Goal: Task Accomplishment & Management: Use online tool/utility

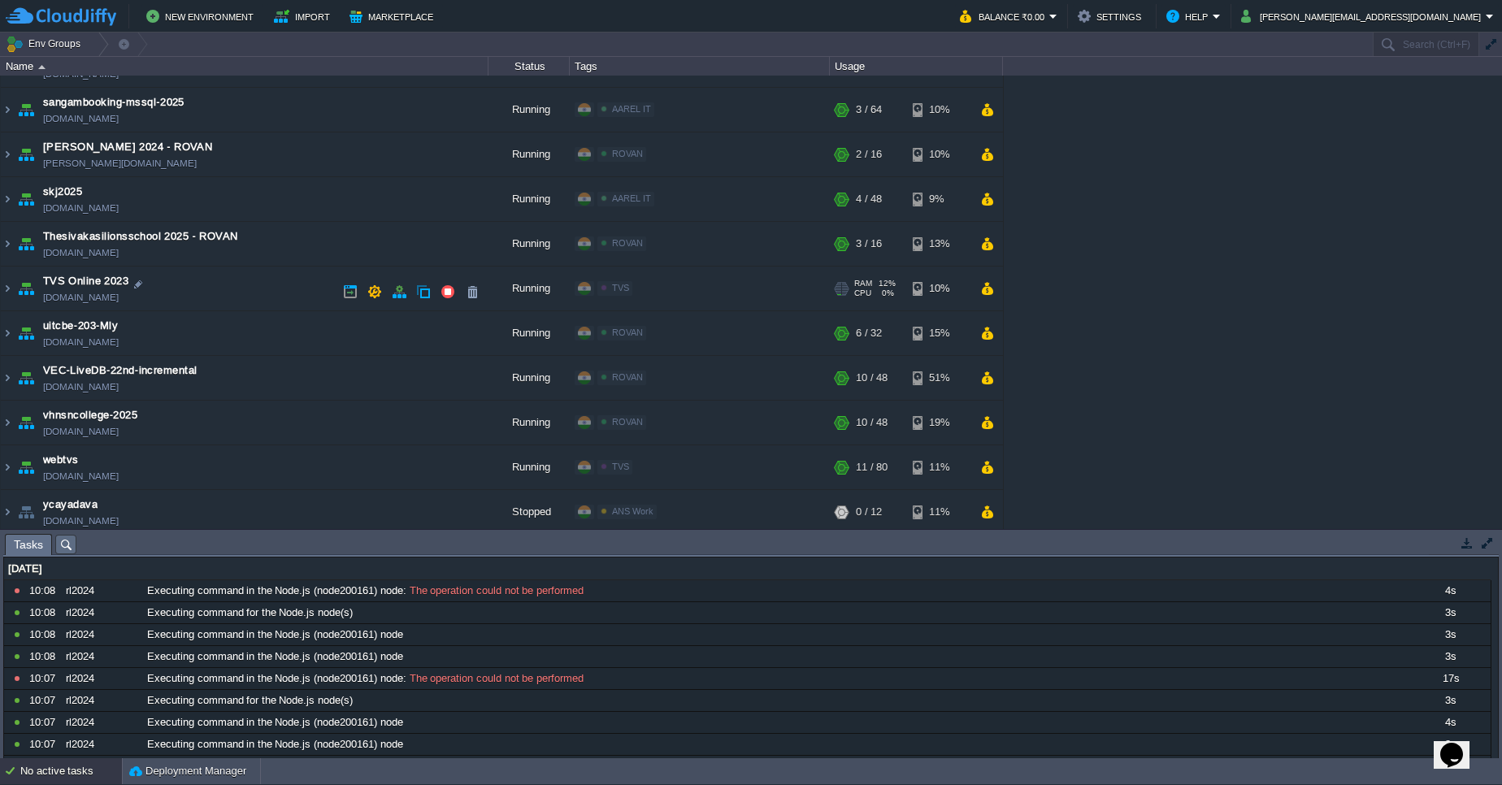
scroll to position [1507, 0]
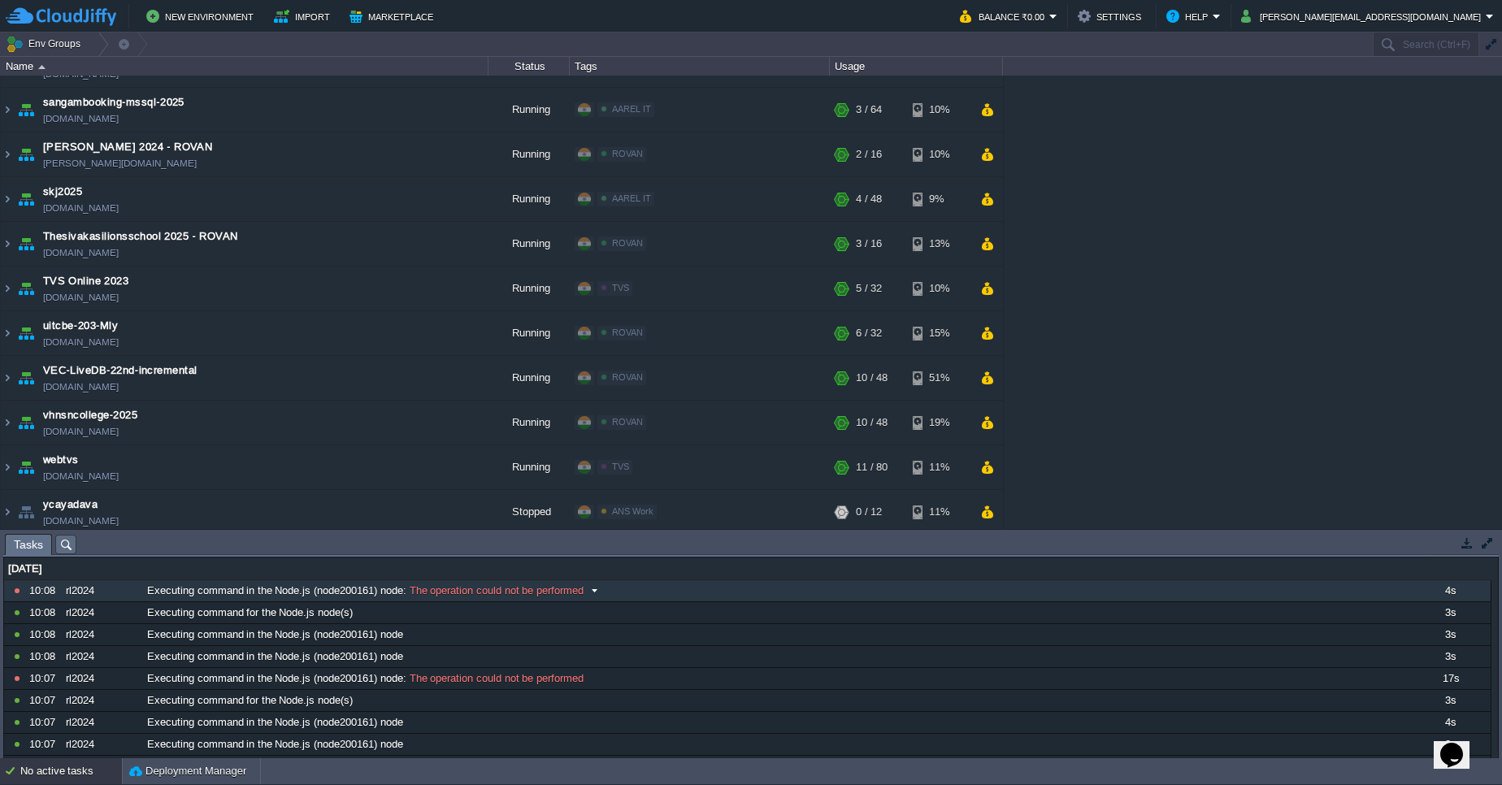
click at [563, 587] on span "The operation could not be performed" at bounding box center [494, 590] width 177 height 15
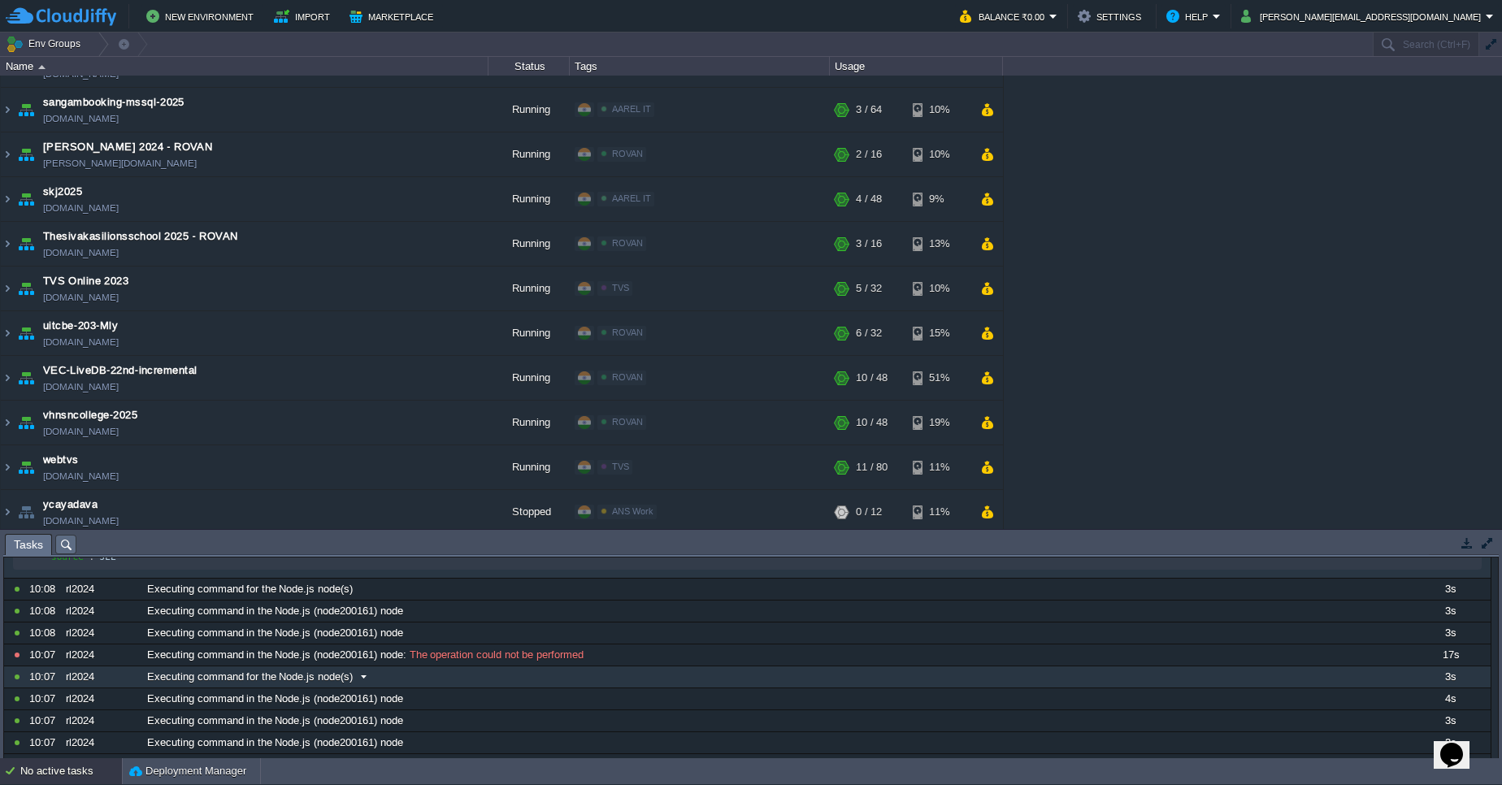
scroll to position [0, 0]
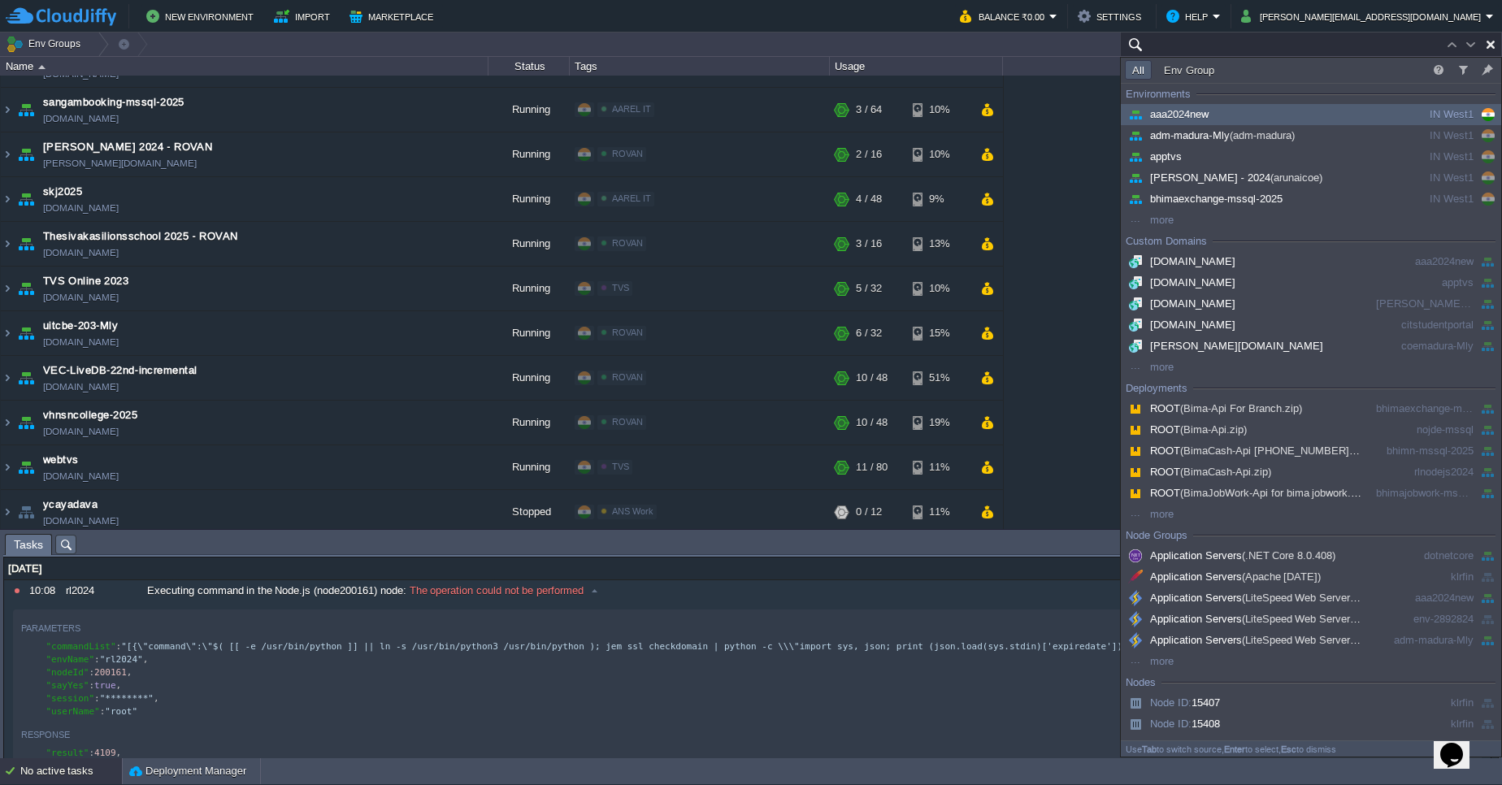
paste input "210337"
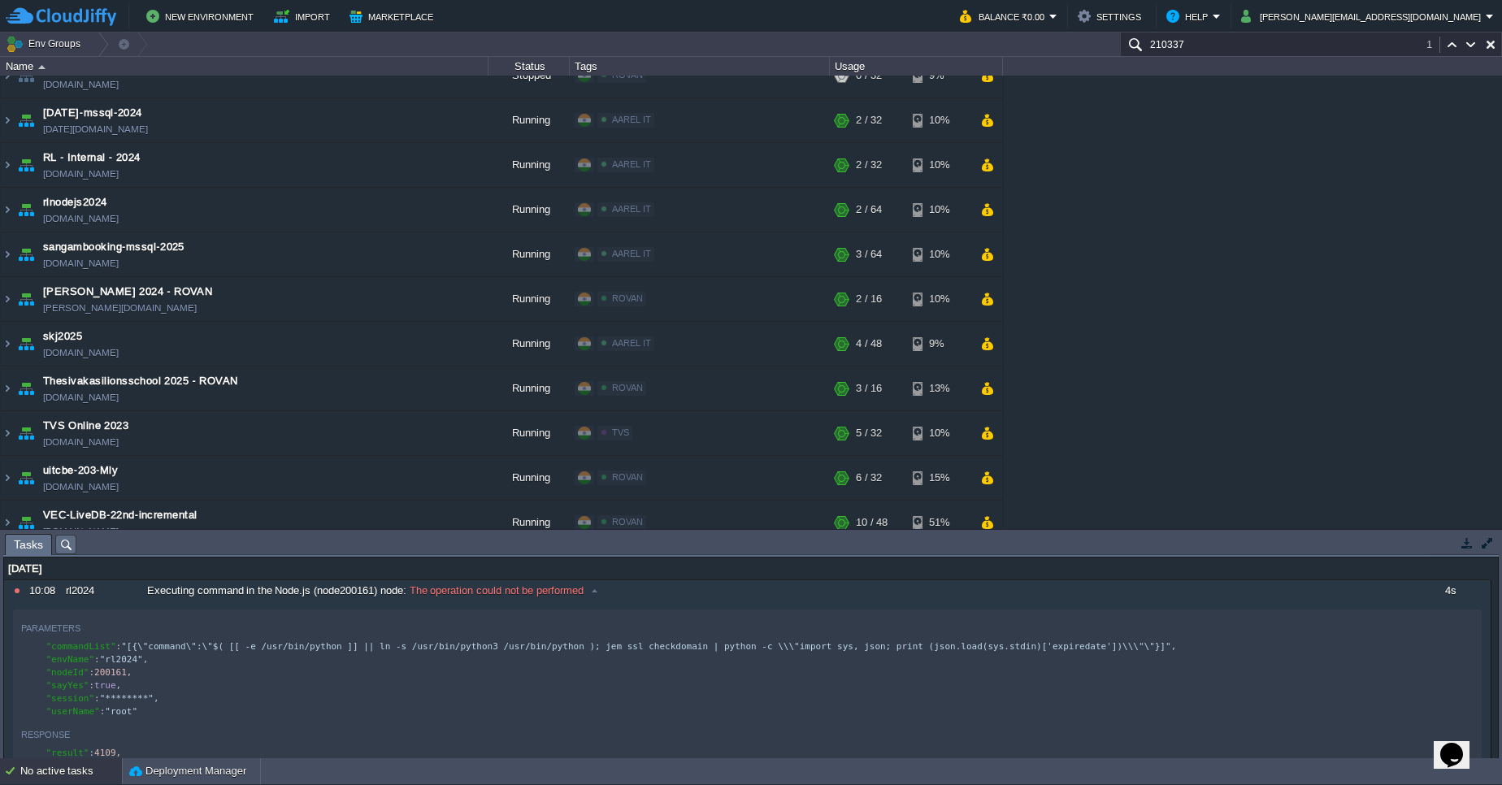
scroll to position [776, 0]
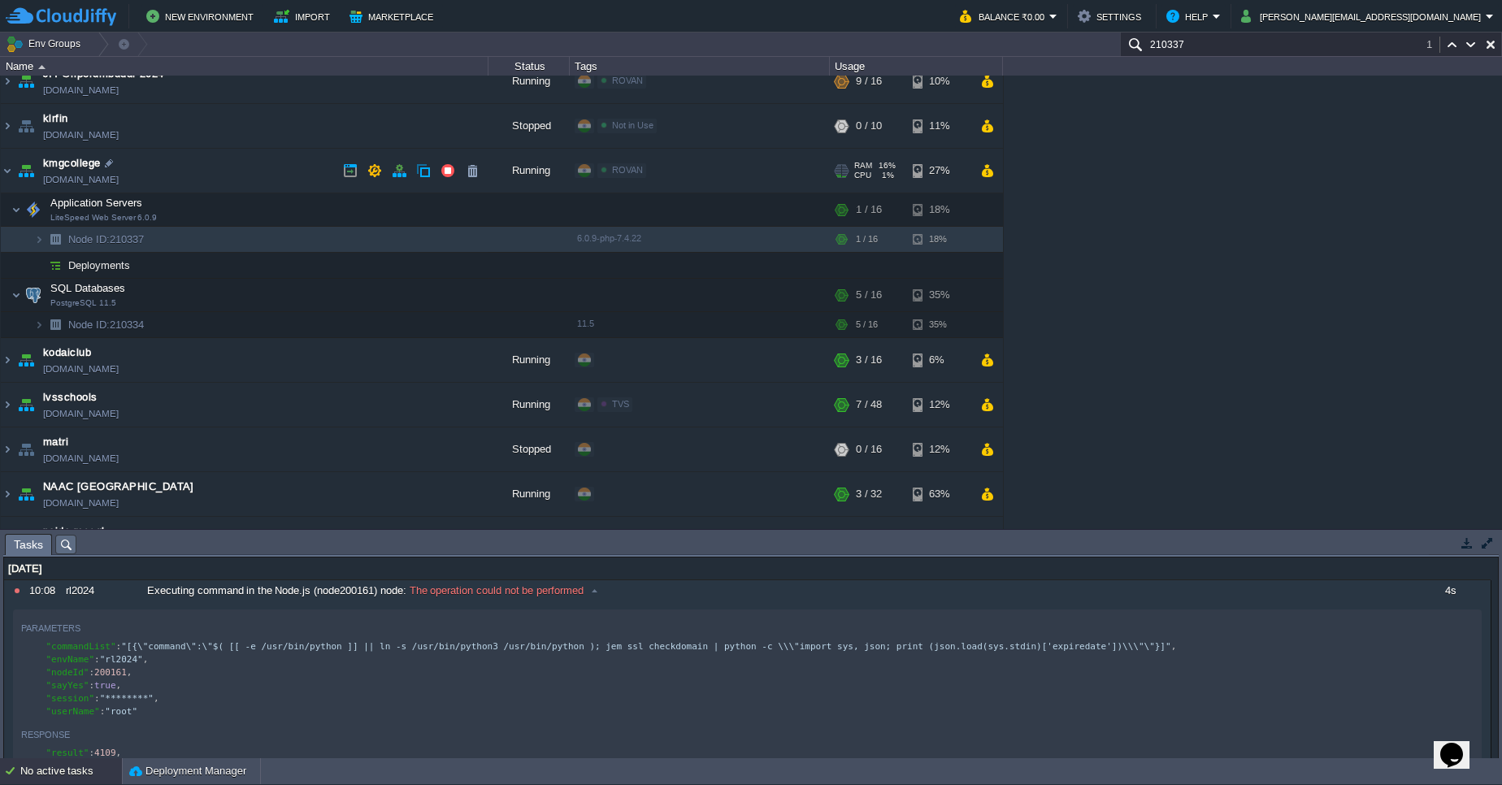
type input "210337"
click at [110, 179] on link "[DOMAIN_NAME]" at bounding box center [81, 179] width 76 height 16
click at [1084, 230] on div "aaa2024new [DOMAIN_NAME] Running ROVAN Edit RAM 12% CPU 1% 3 / 16 12% adm-madur…" at bounding box center [751, 302] width 1502 height 453
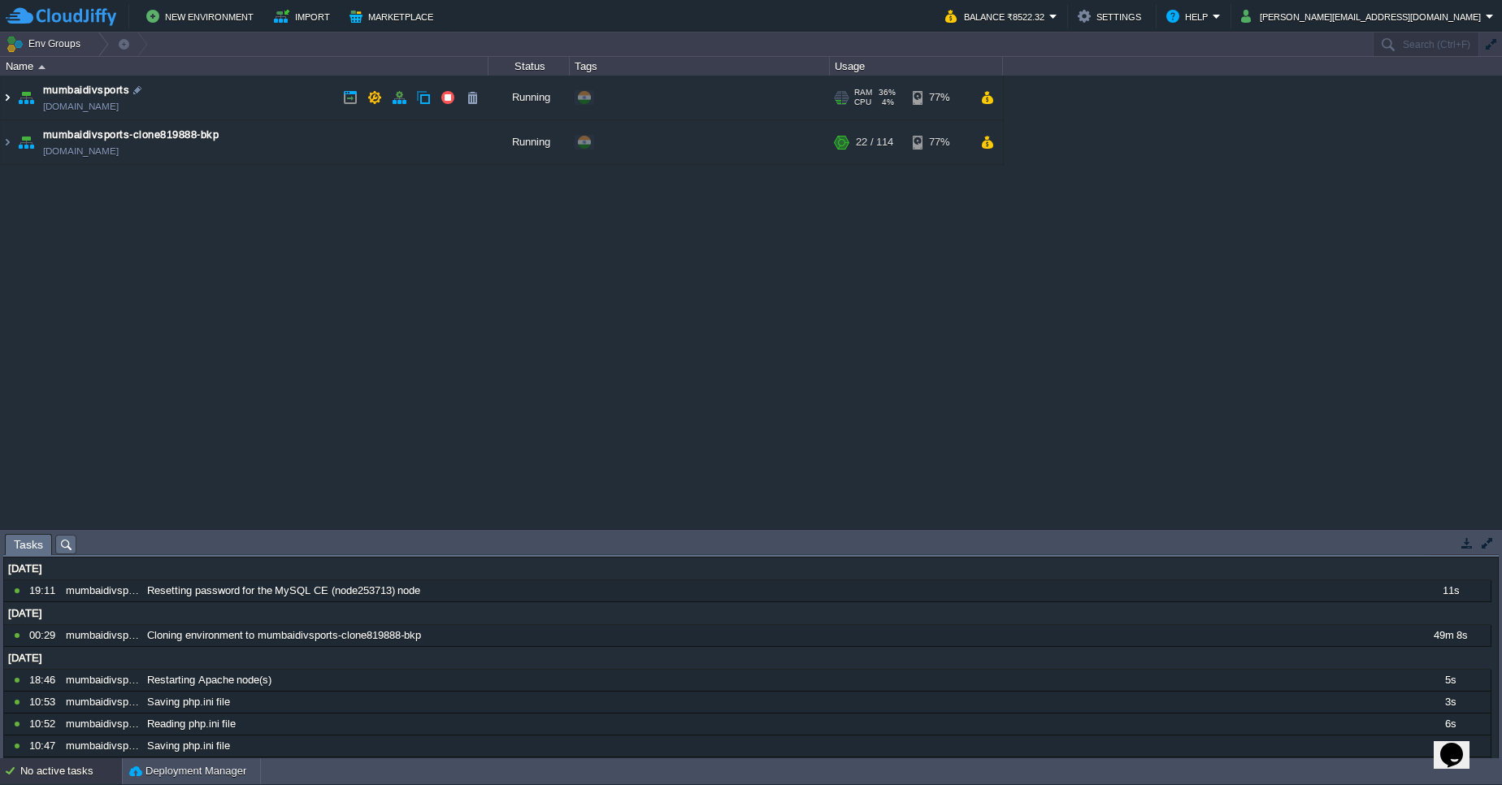
click at [12, 104] on img at bounding box center [7, 98] width 13 height 44
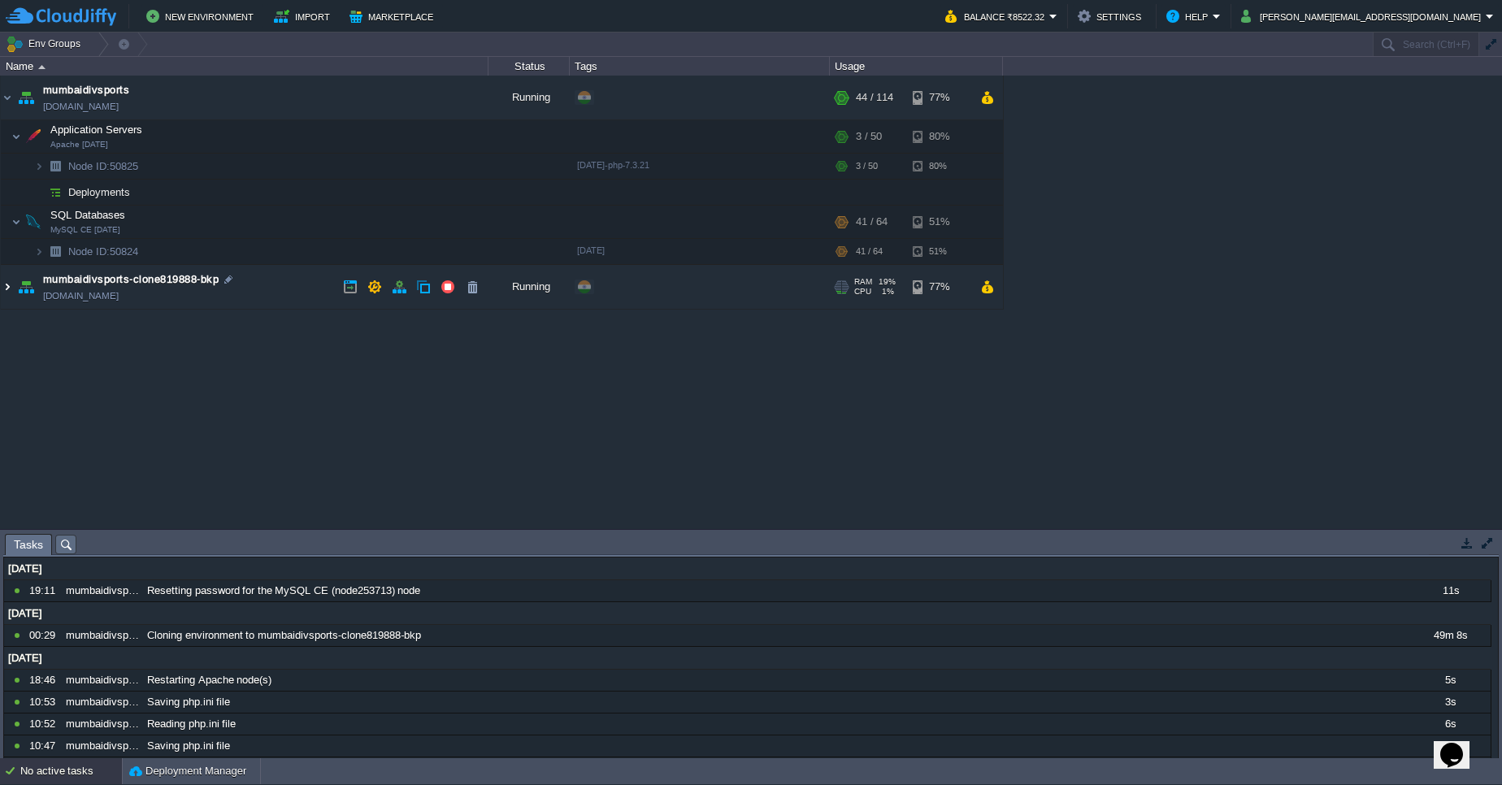
click at [11, 288] on img at bounding box center [7, 287] width 13 height 44
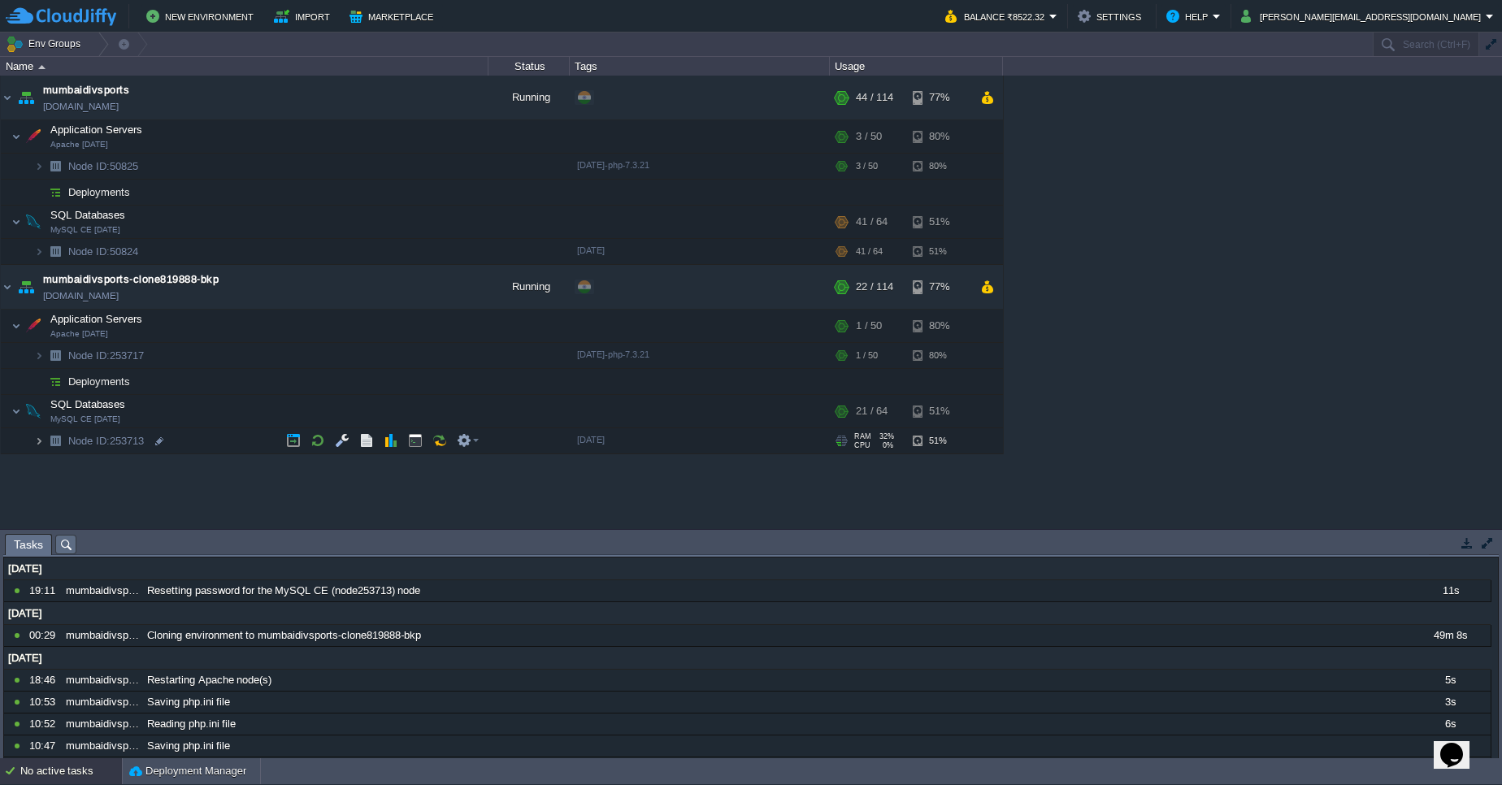
click at [35, 444] on img at bounding box center [39, 440] width 10 height 25
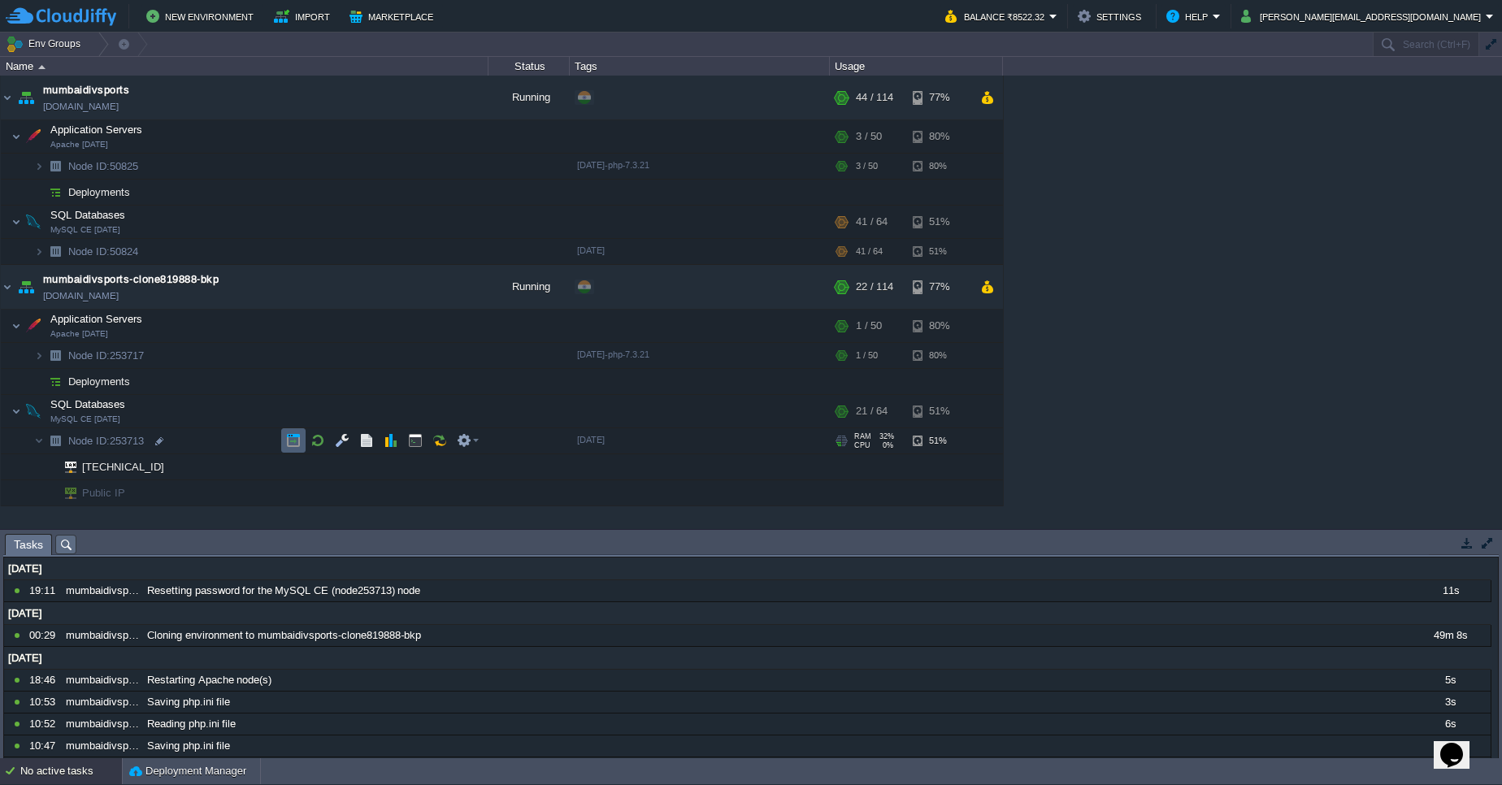
click at [301, 452] on td at bounding box center [293, 440] width 24 height 24
click at [37, 252] on img at bounding box center [39, 251] width 10 height 25
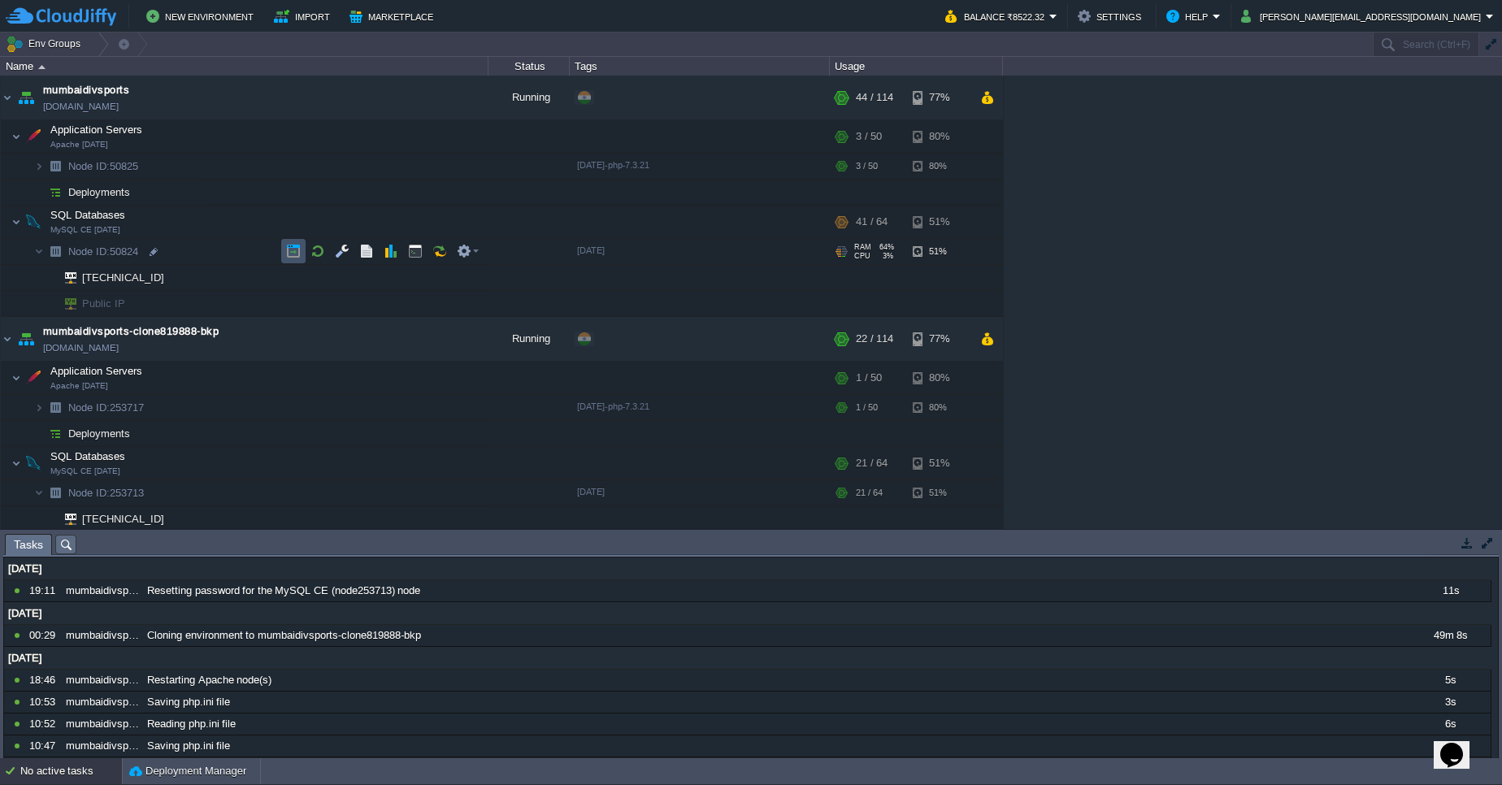
click at [297, 254] on button "button" at bounding box center [293, 251] width 15 height 15
click at [295, 492] on button "button" at bounding box center [293, 492] width 15 height 15
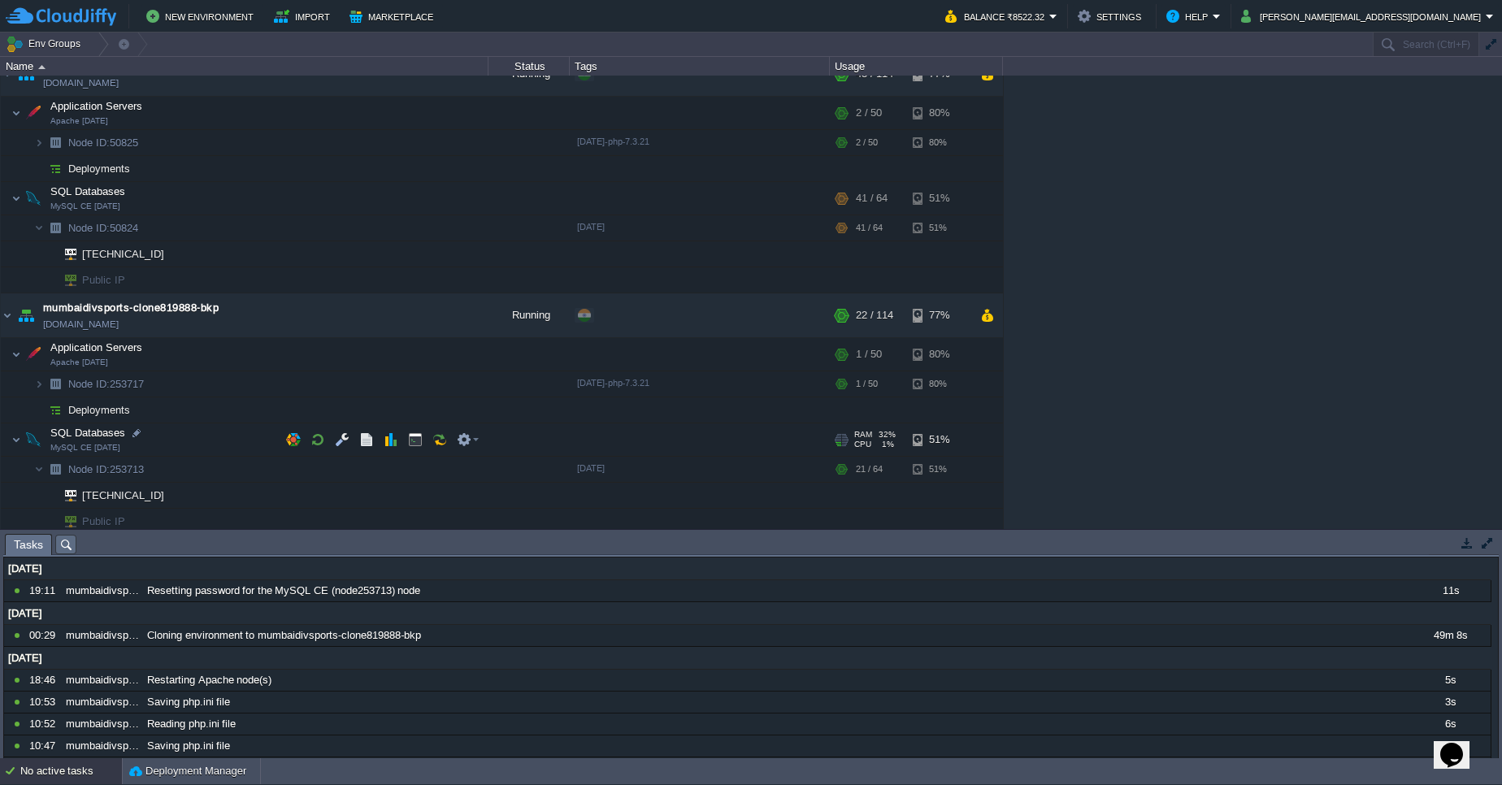
scroll to position [29, 0]
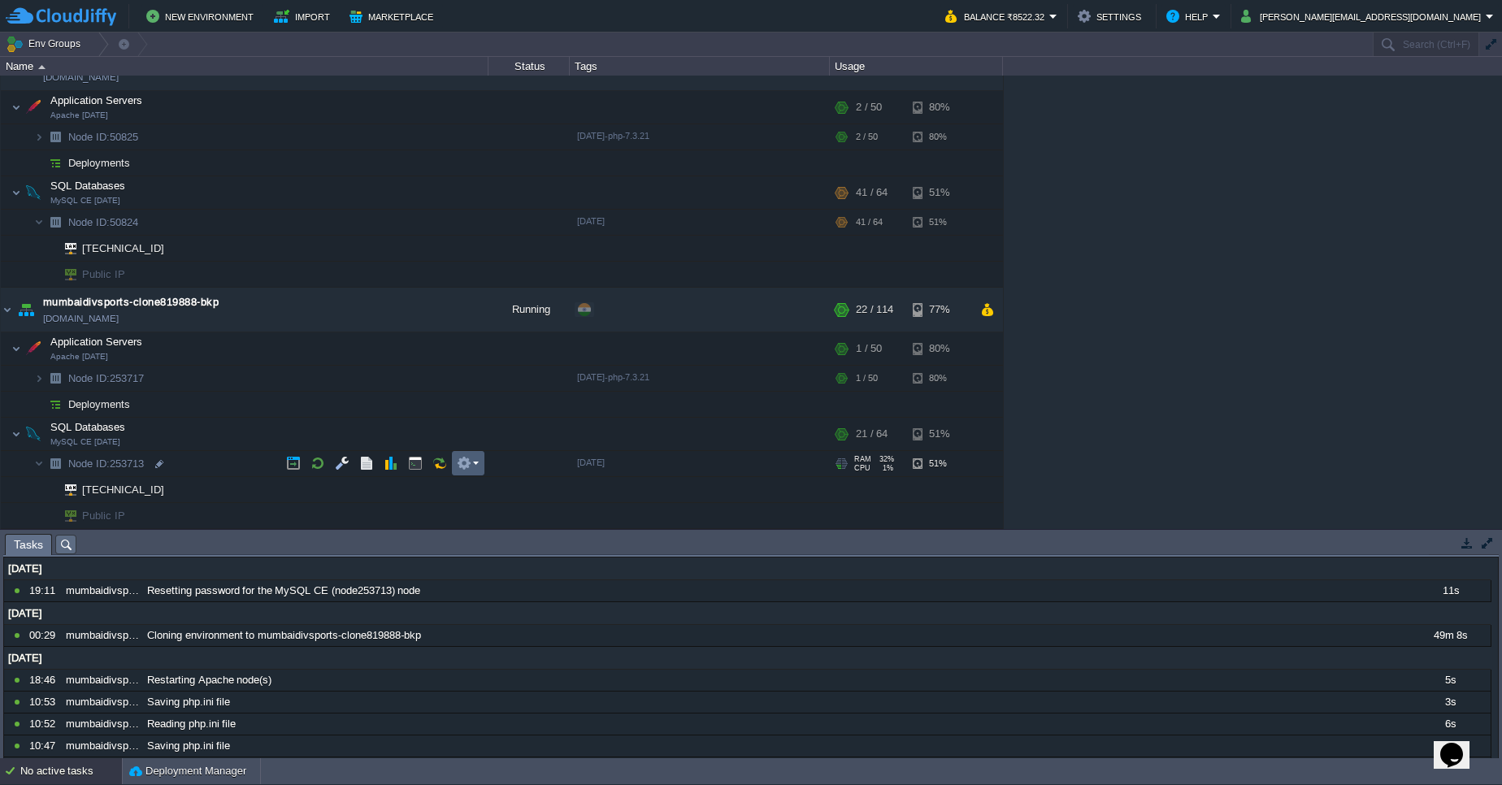
click at [466, 462] on button "button" at bounding box center [464, 463] width 15 height 15
click at [527, 384] on td at bounding box center [528, 379] width 81 height 26
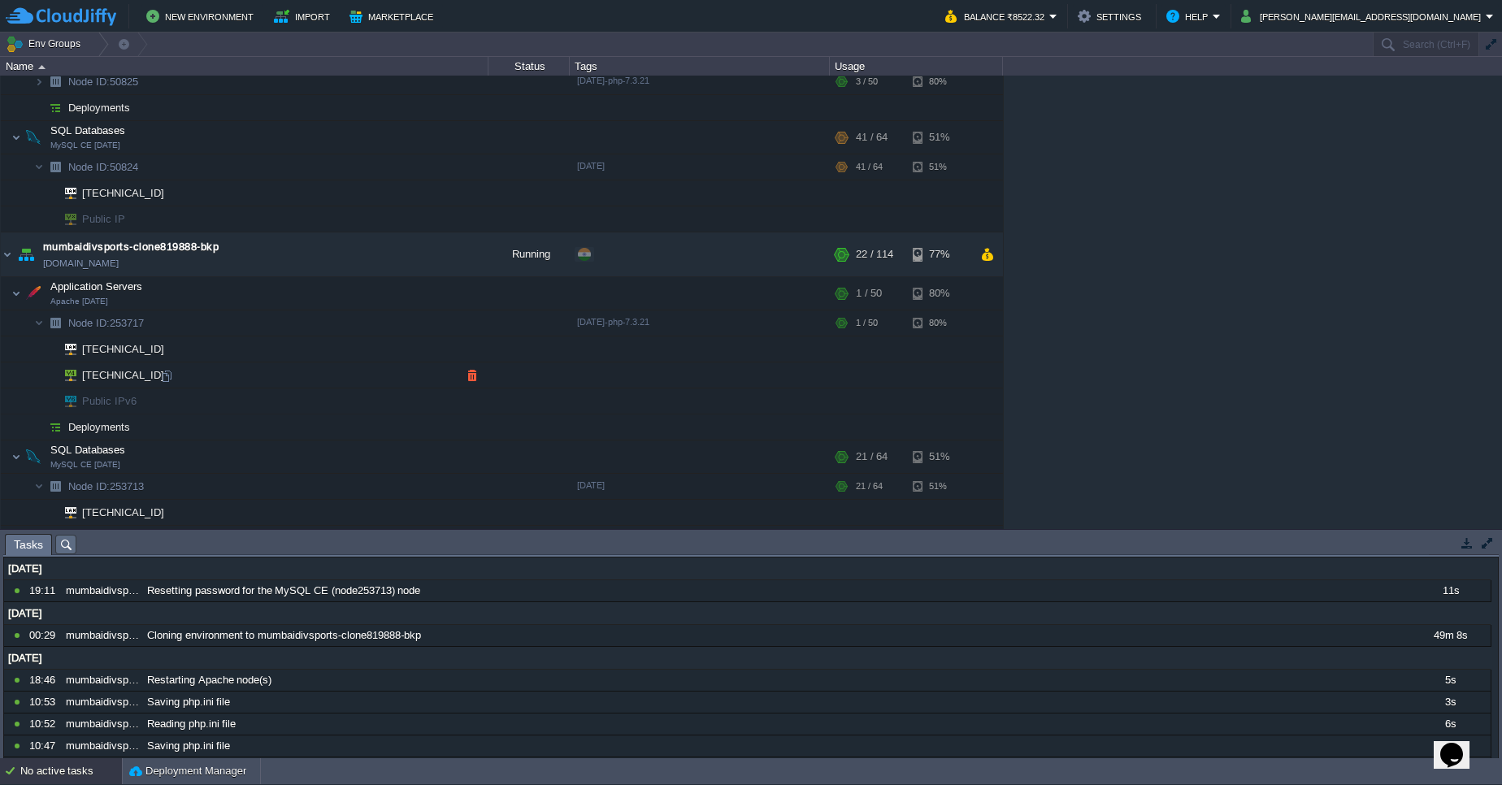
scroll to position [107, 0]
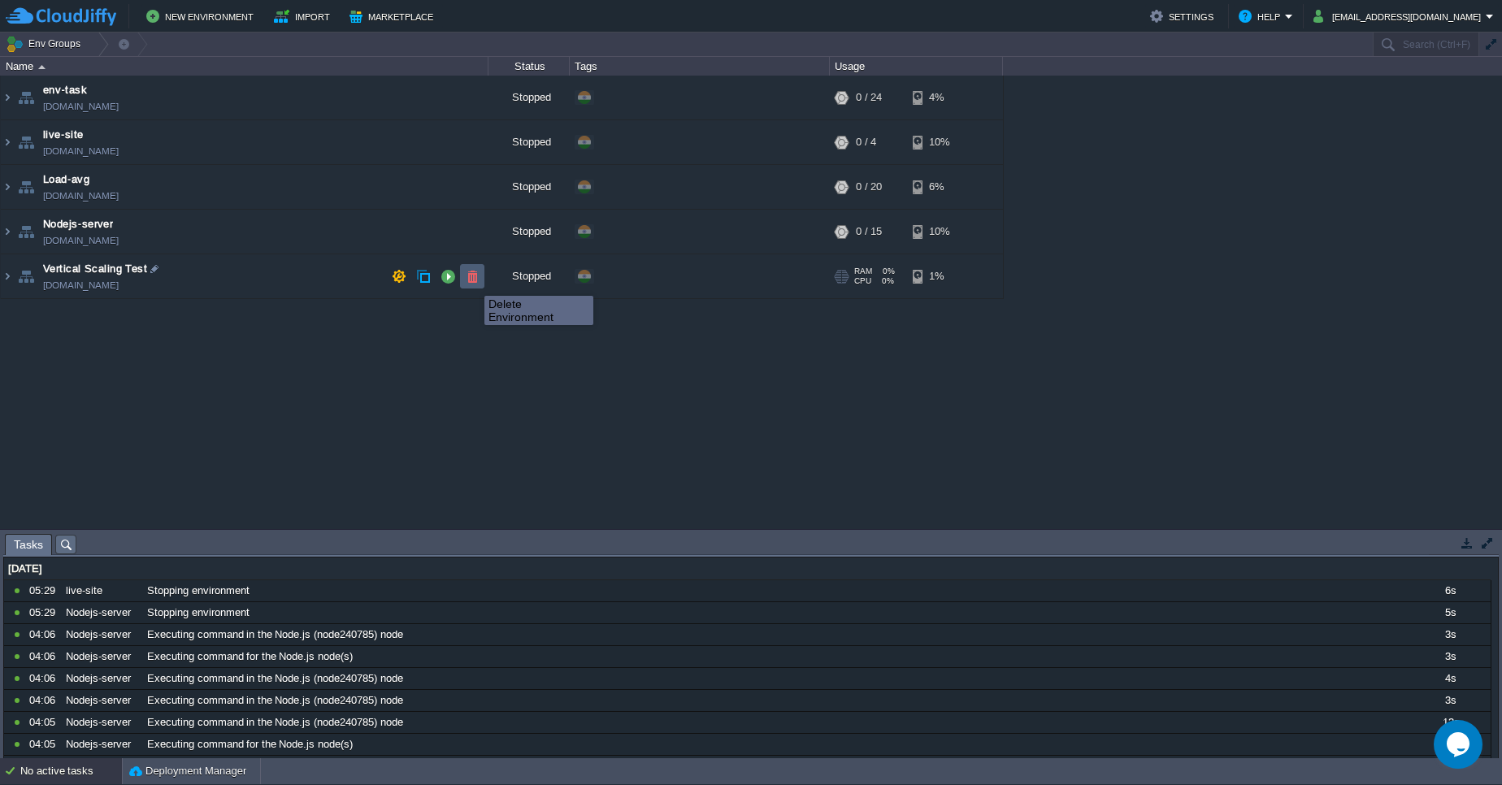
click at [472, 281] on button "button" at bounding box center [472, 276] width 15 height 15
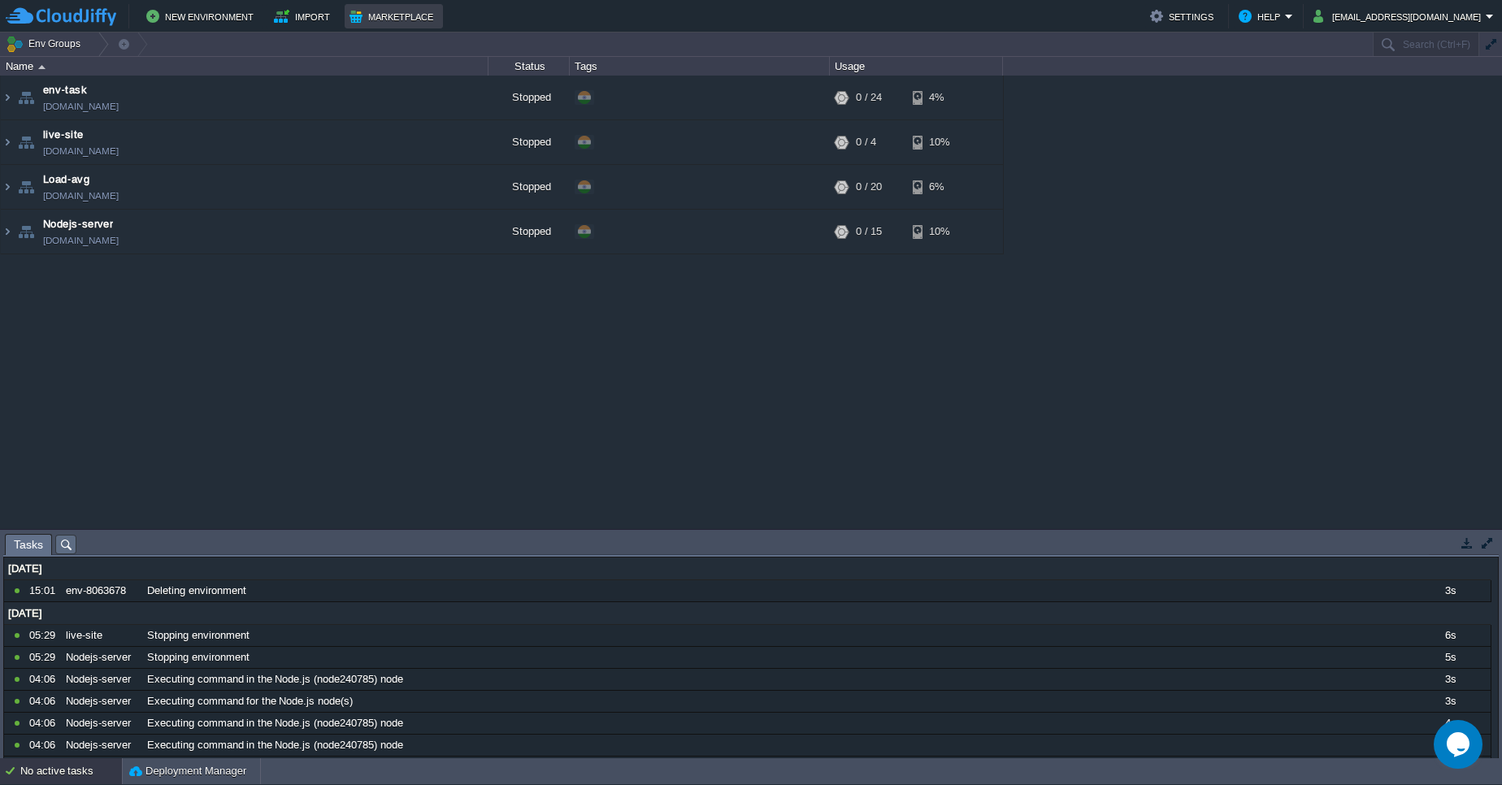
click at [373, 22] on button "Marketplace" at bounding box center [393, 17] width 89 height 20
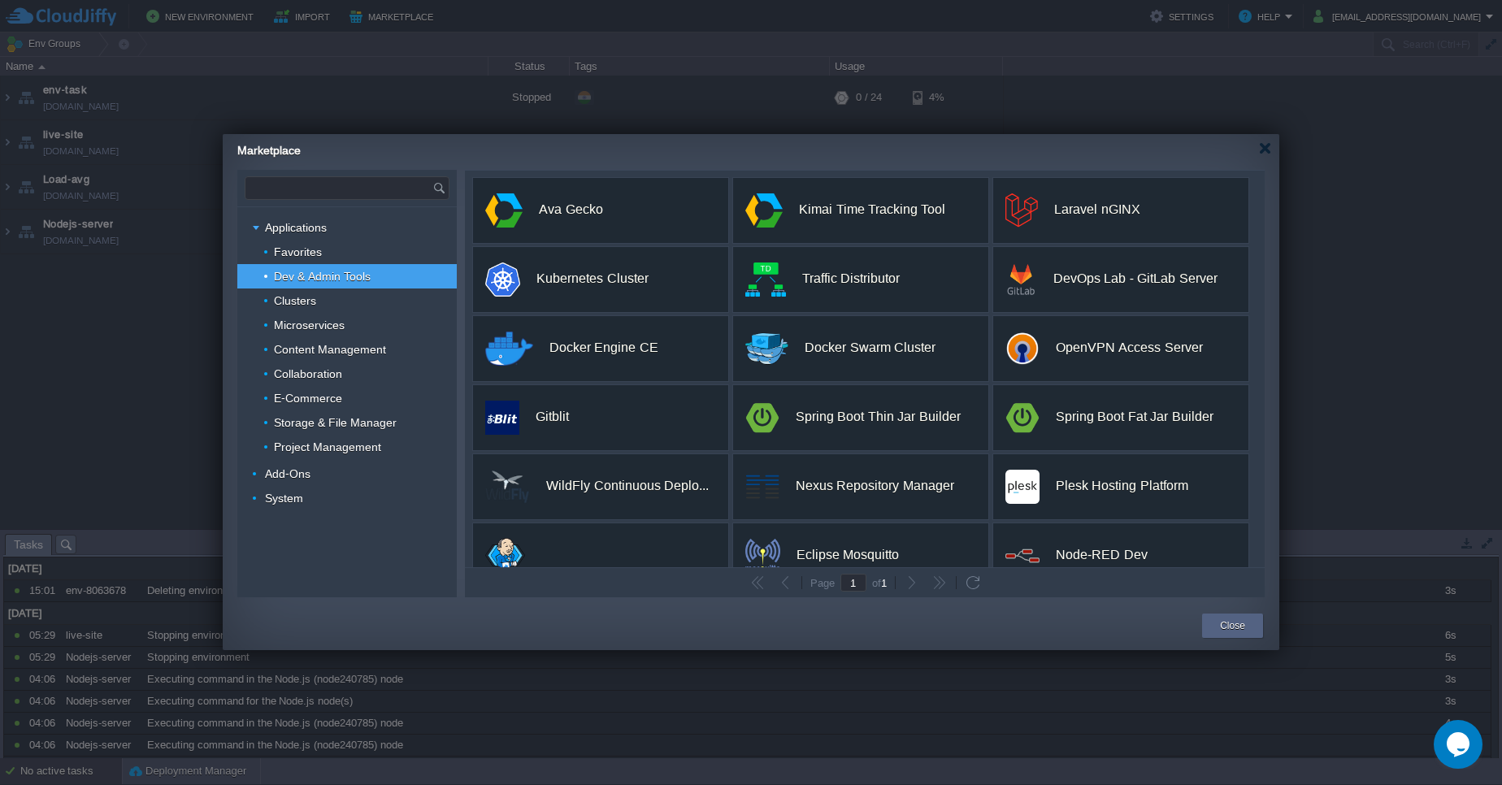
click at [357, 180] on input "text" at bounding box center [338, 188] width 187 height 22
click at [356, 217] on span "Kubernetes Cluster" at bounding box center [315, 212] width 85 height 21
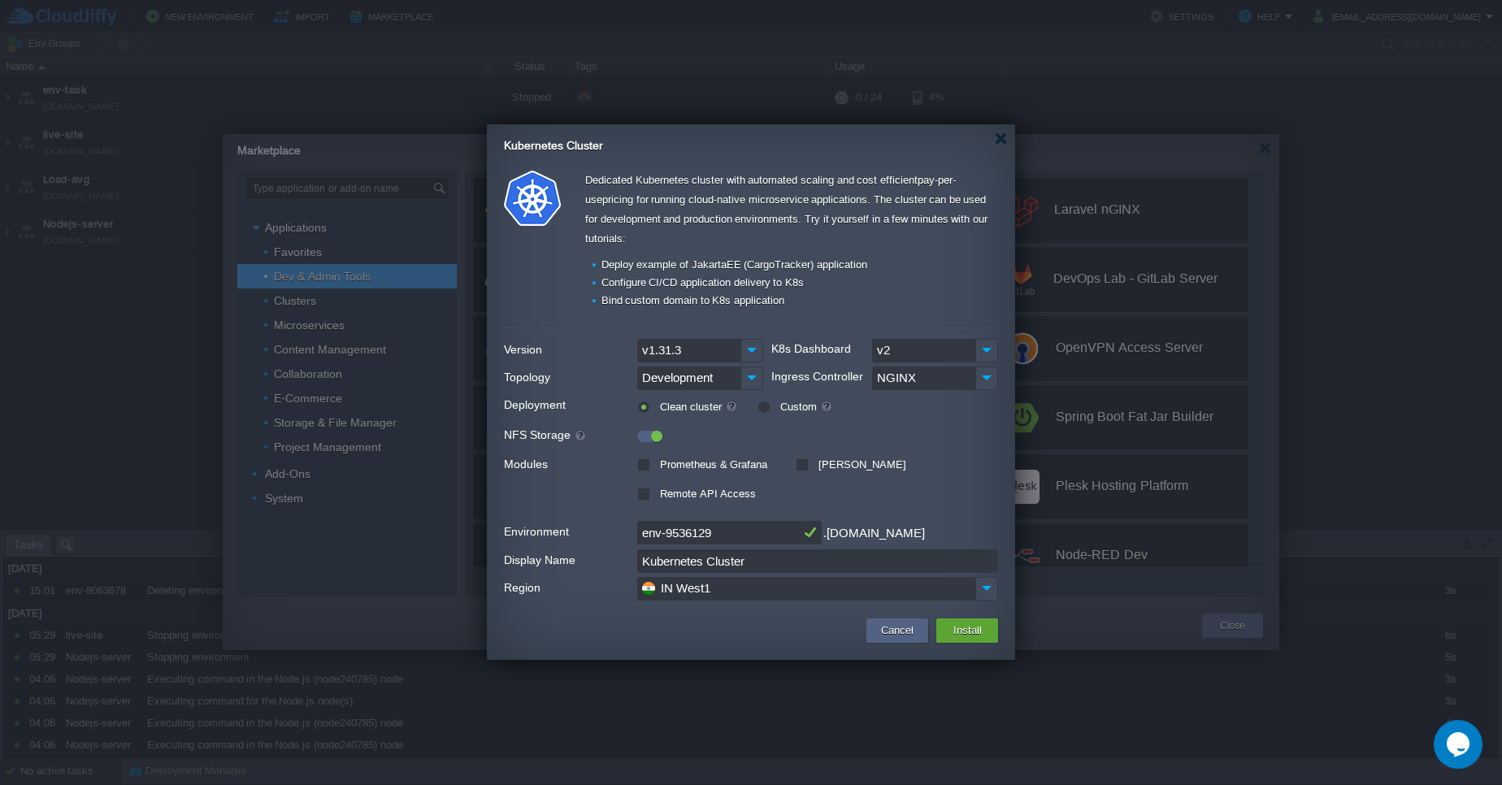
type input "Type application or add-on name"
click at [650, 463] on div "Prometheus & Grafana" at bounding box center [706, 462] width 138 height 19
click at [656, 465] on label "Prometheus & Grafana" at bounding box center [711, 464] width 111 height 12
click at [641, 465] on input "Prometheus & Grafana" at bounding box center [642, 466] width 11 height 11
checkbox input "true"
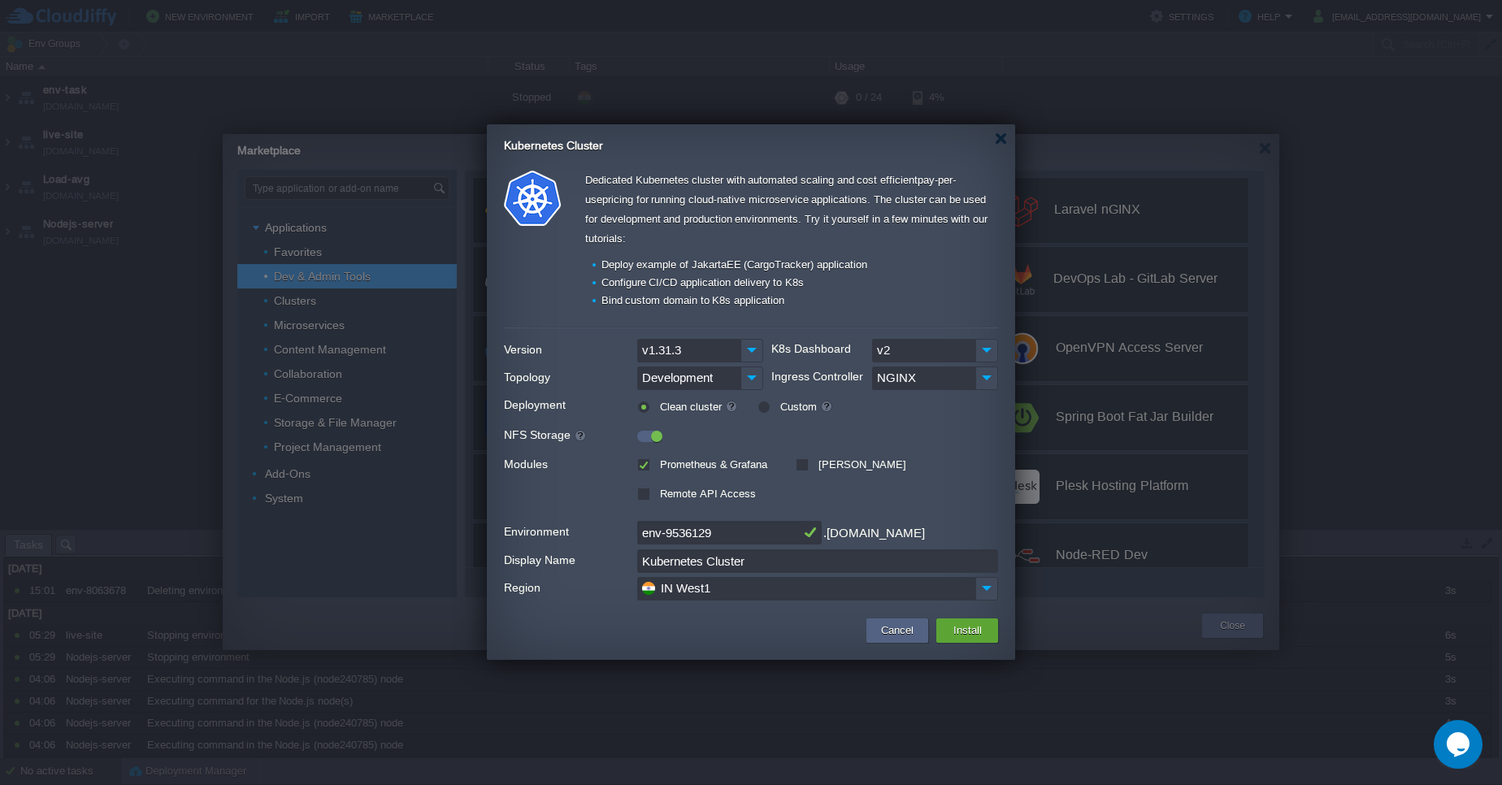
click at [649, 495] on div "Remote API Access" at bounding box center [706, 492] width 138 height 19
click at [656, 496] on label "Remote API Access" at bounding box center [706, 494] width 100 height 12
click at [648, 496] on input "Remote API Access" at bounding box center [642, 495] width 11 height 11
click at [656, 496] on label "Remote API Access" at bounding box center [706, 494] width 100 height 12
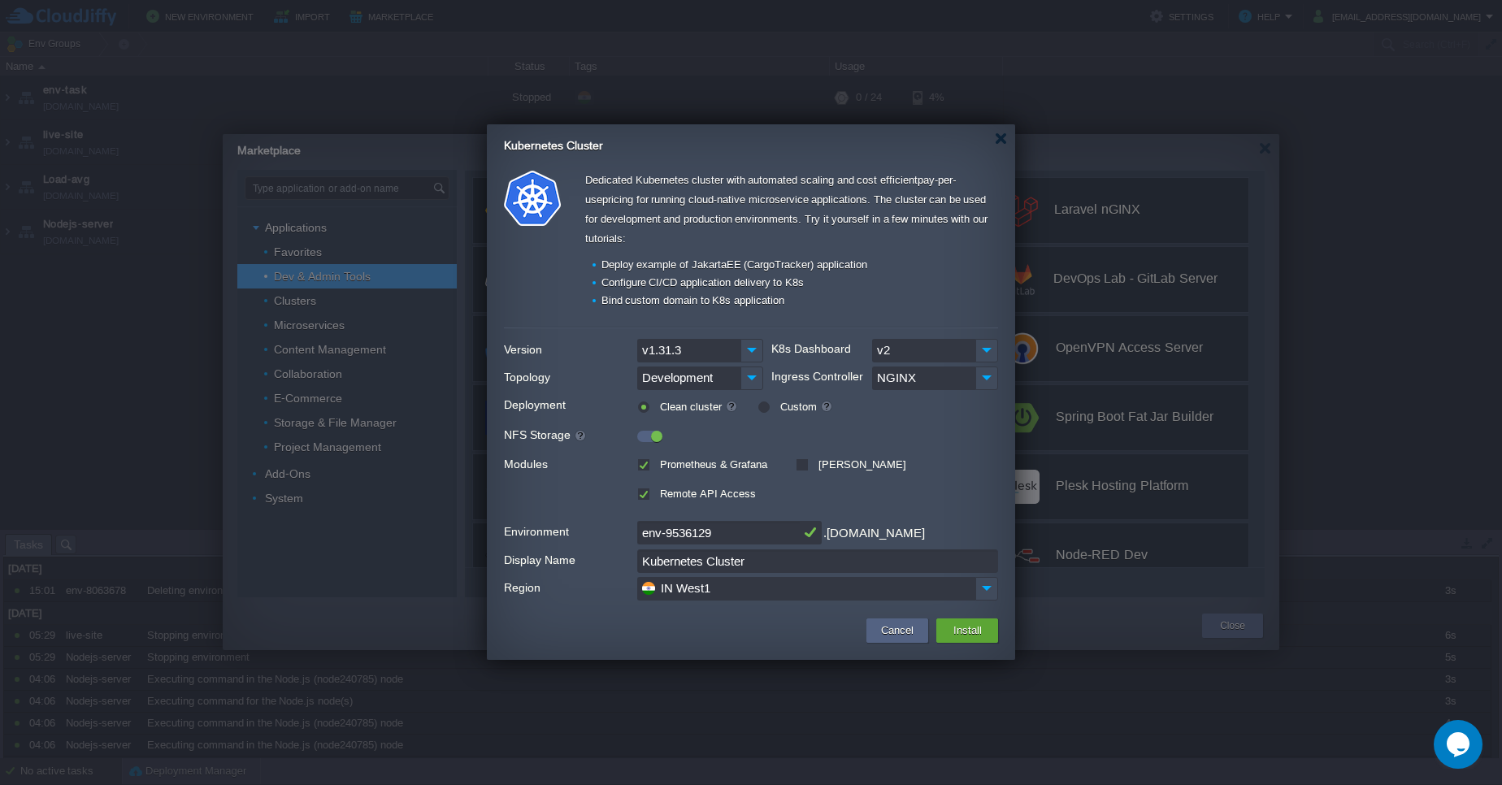
click at [646, 496] on input "Remote API Access" at bounding box center [642, 495] width 11 height 11
checkbox input "false"
click at [953, 637] on button "Install" at bounding box center [967, 631] width 38 height 20
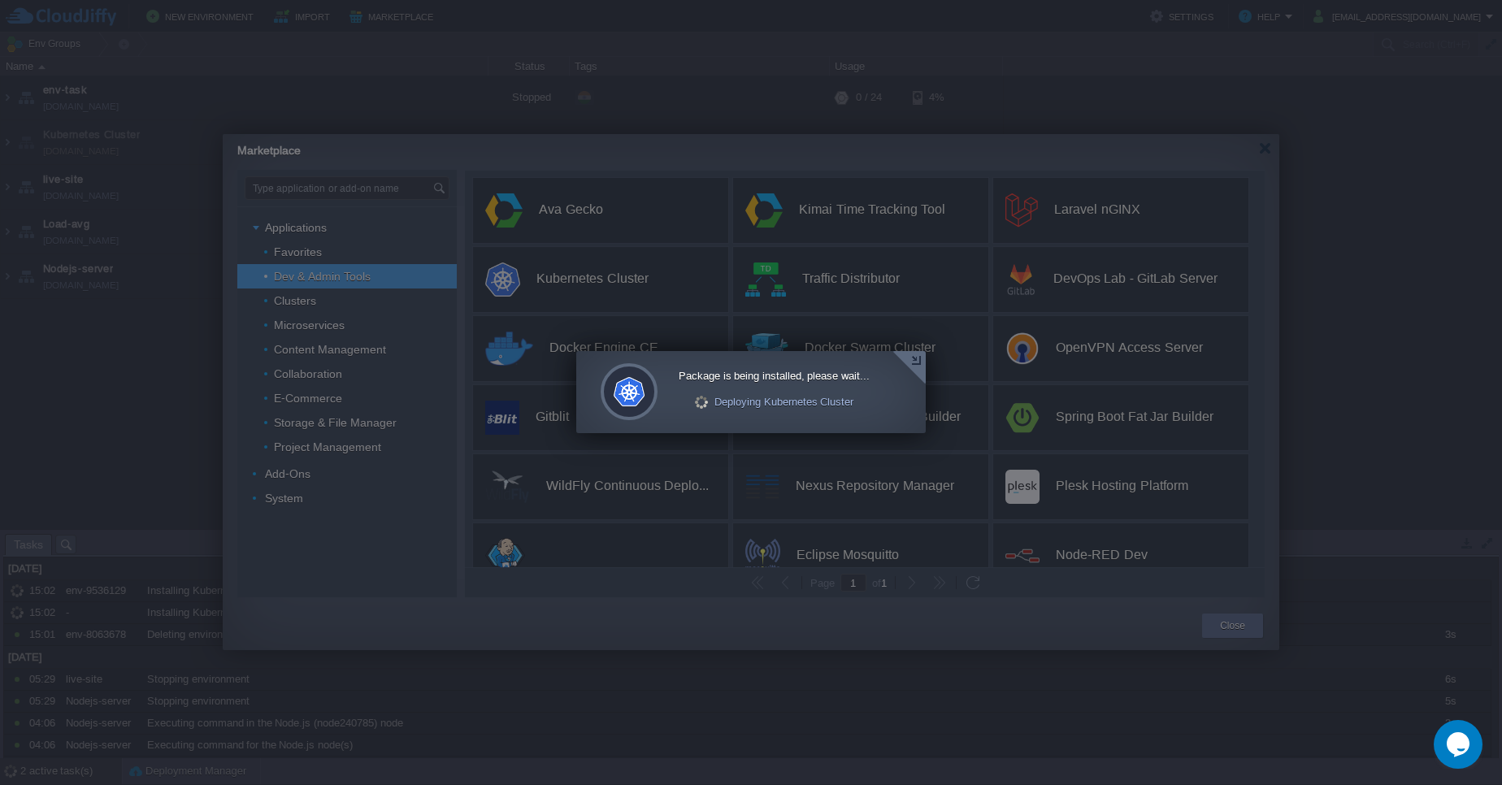
click at [916, 366] on div at bounding box center [908, 367] width 33 height 33
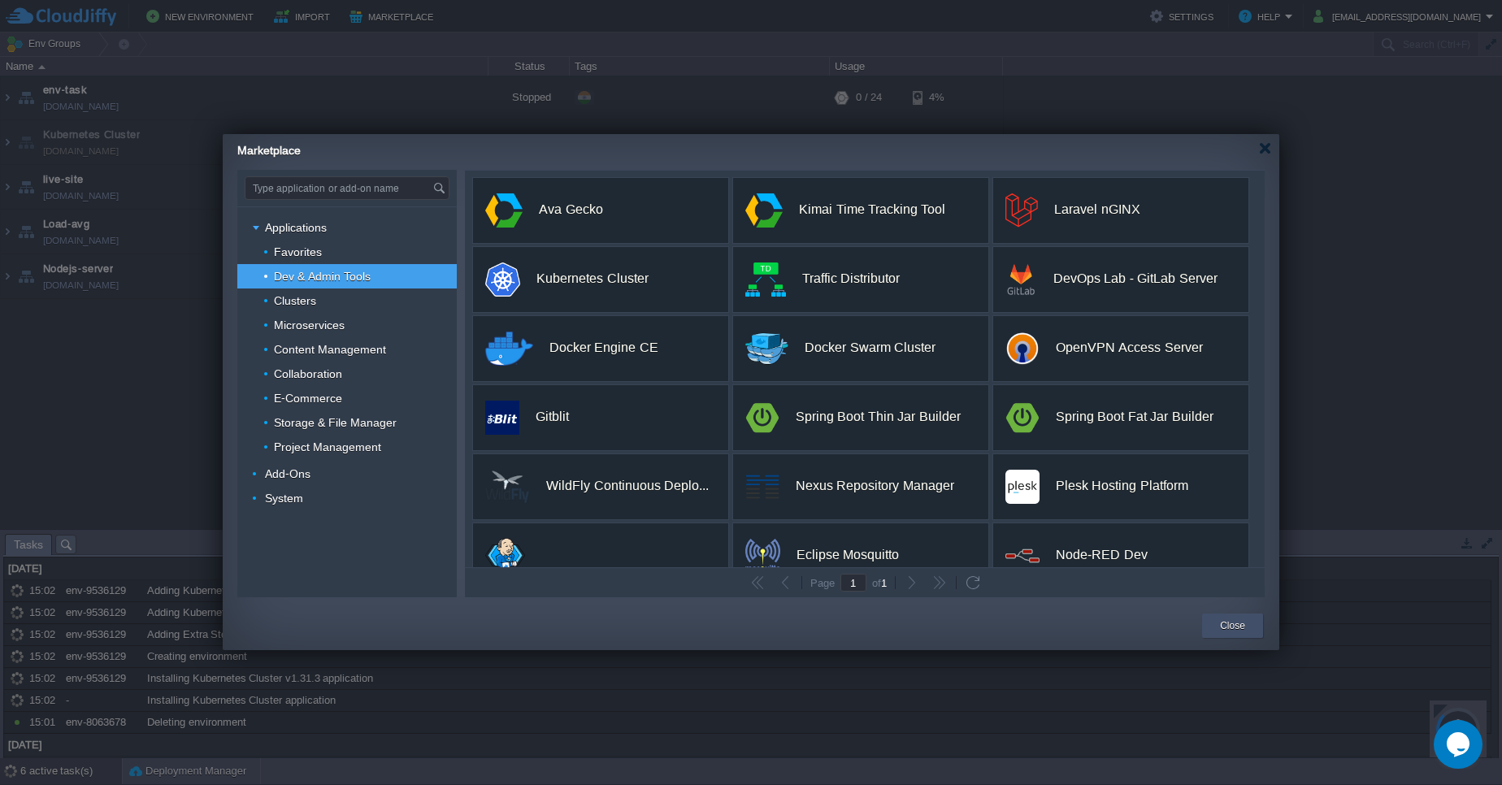
click at [1248, 623] on div "Close" at bounding box center [1232, 625] width 37 height 24
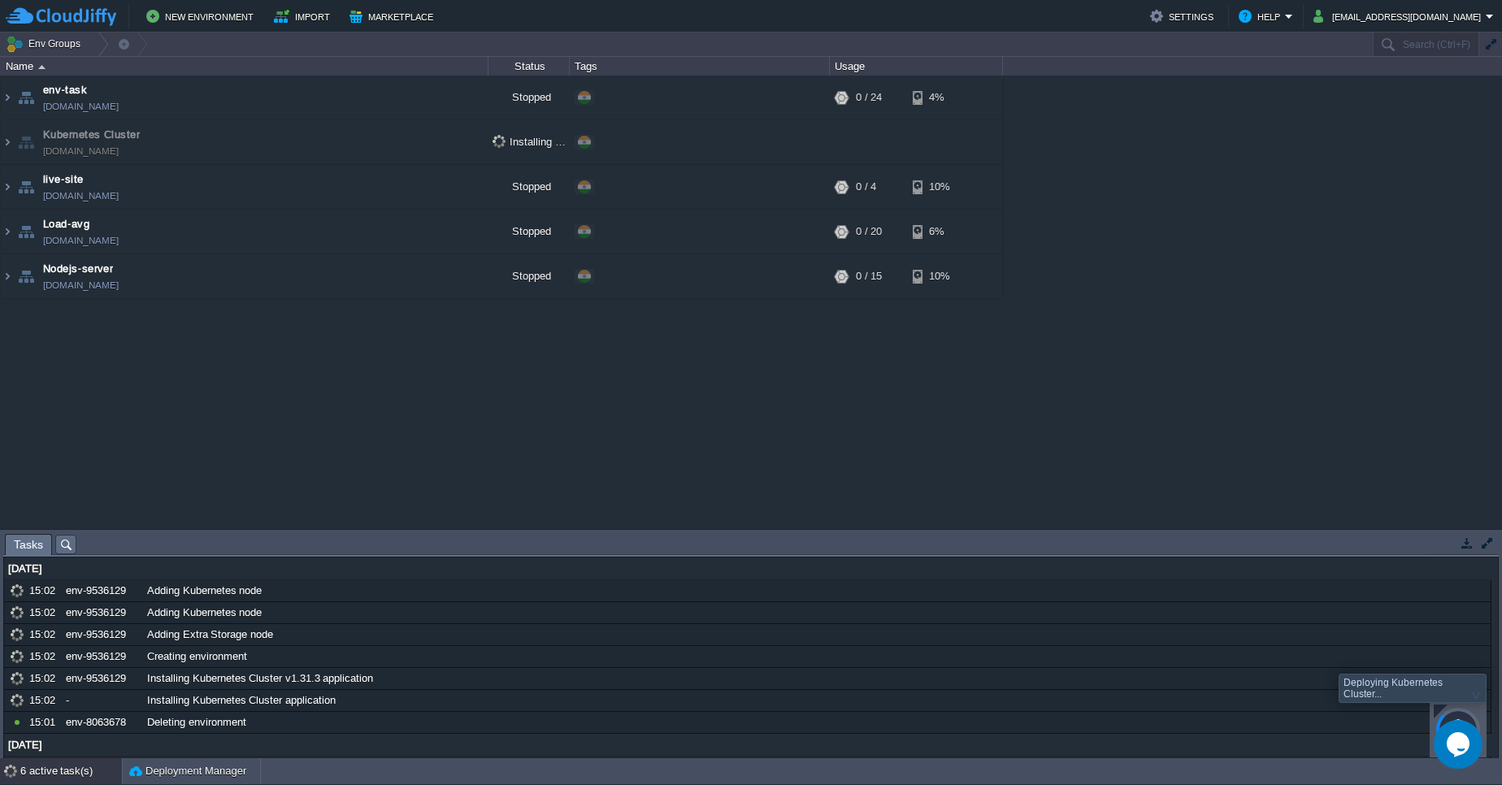
click at [1440, 713] on div at bounding box center [1440, 711] width 14 height 14
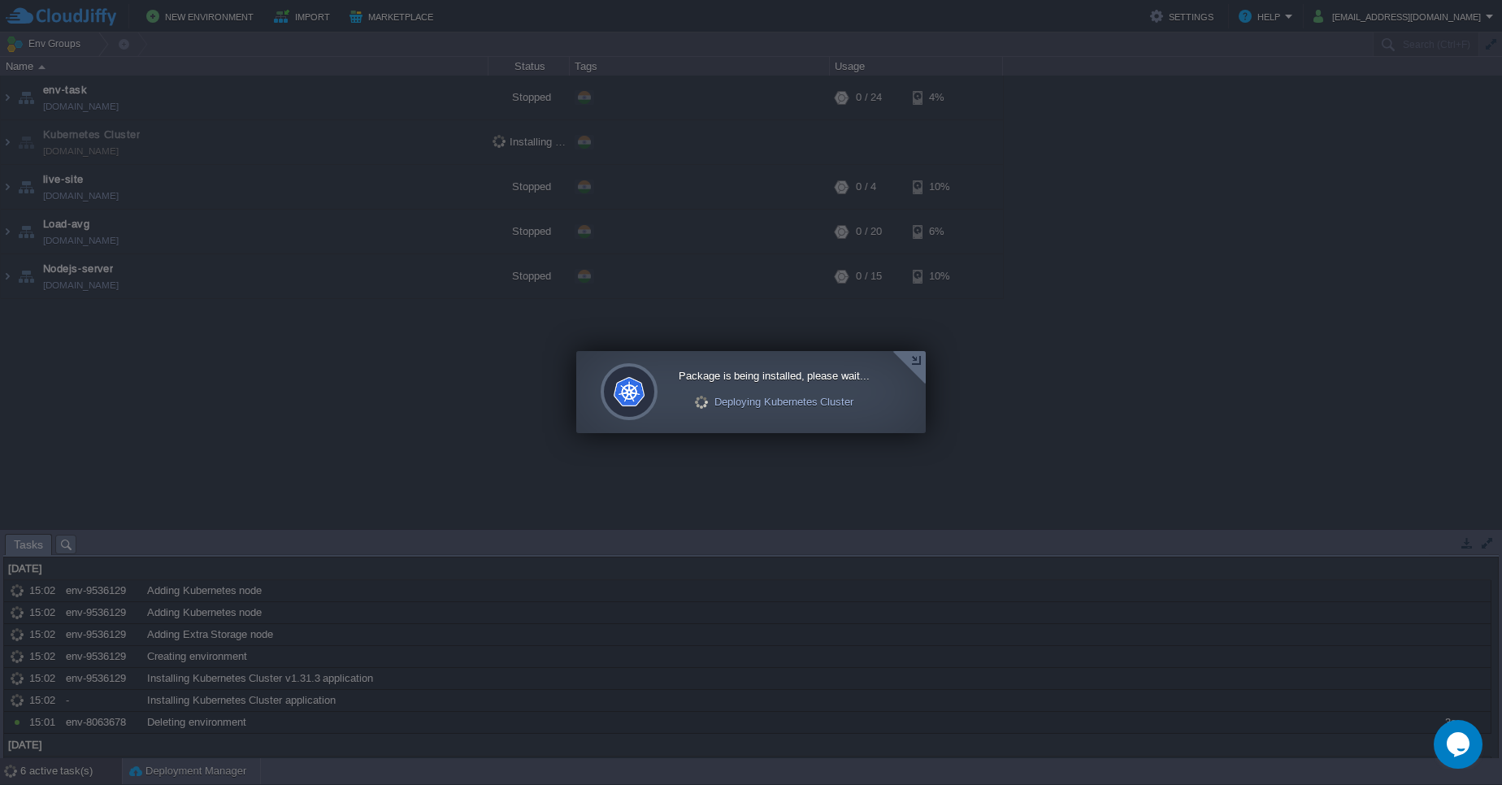
click at [910, 355] on div at bounding box center [908, 367] width 33 height 33
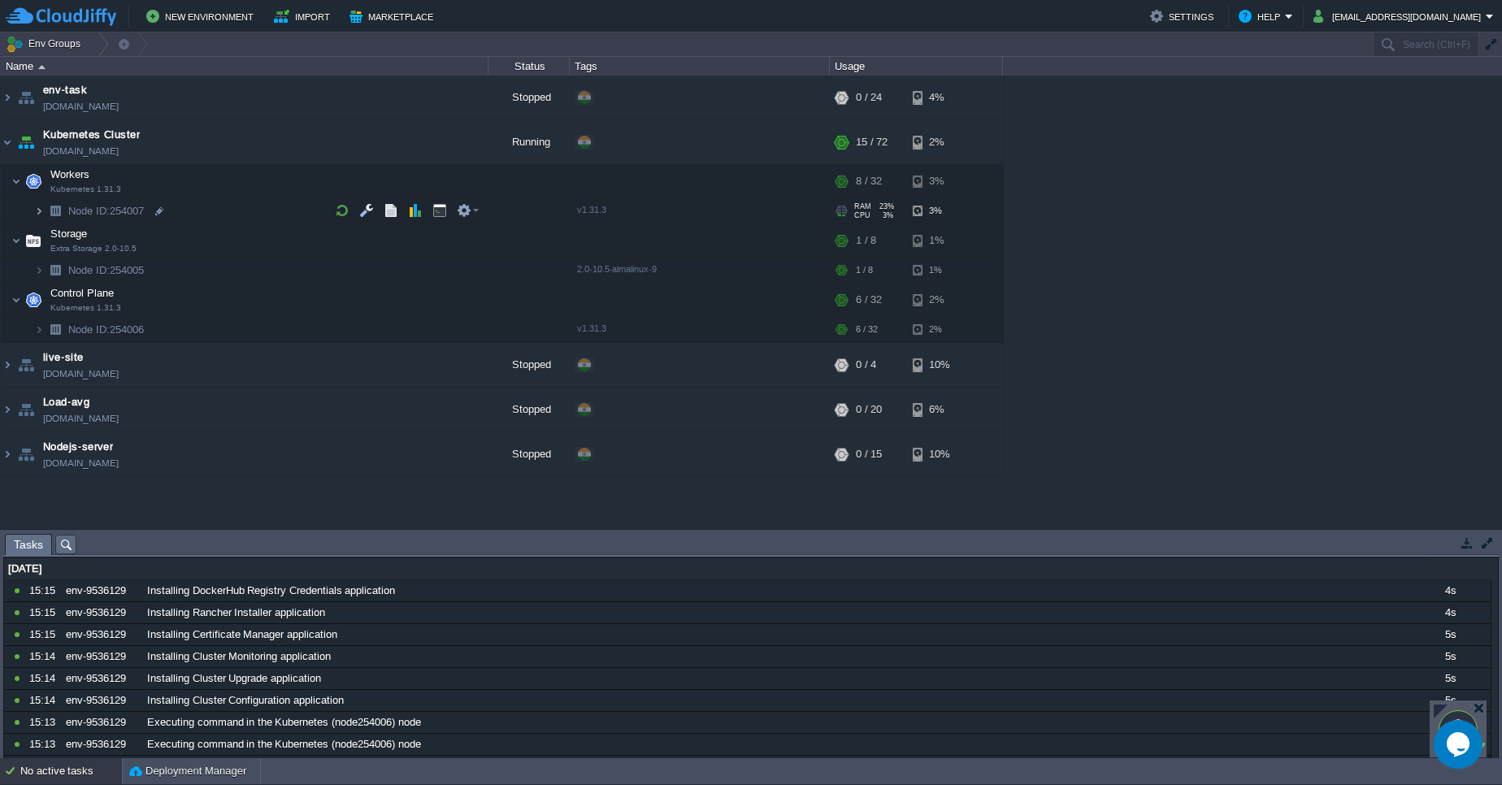
click at [37, 209] on img at bounding box center [39, 210] width 10 height 25
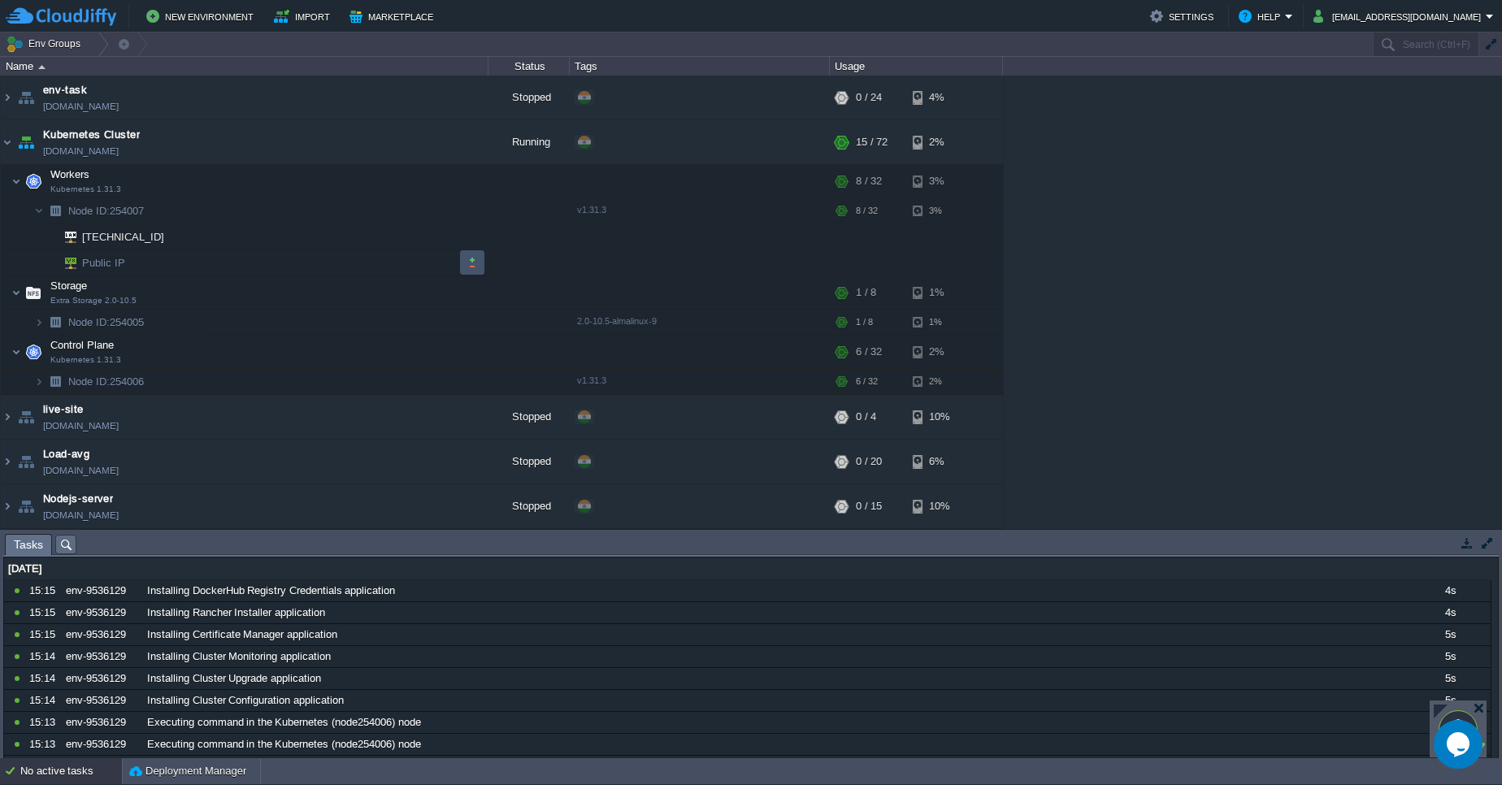
click at [475, 259] on button "button" at bounding box center [472, 262] width 15 height 15
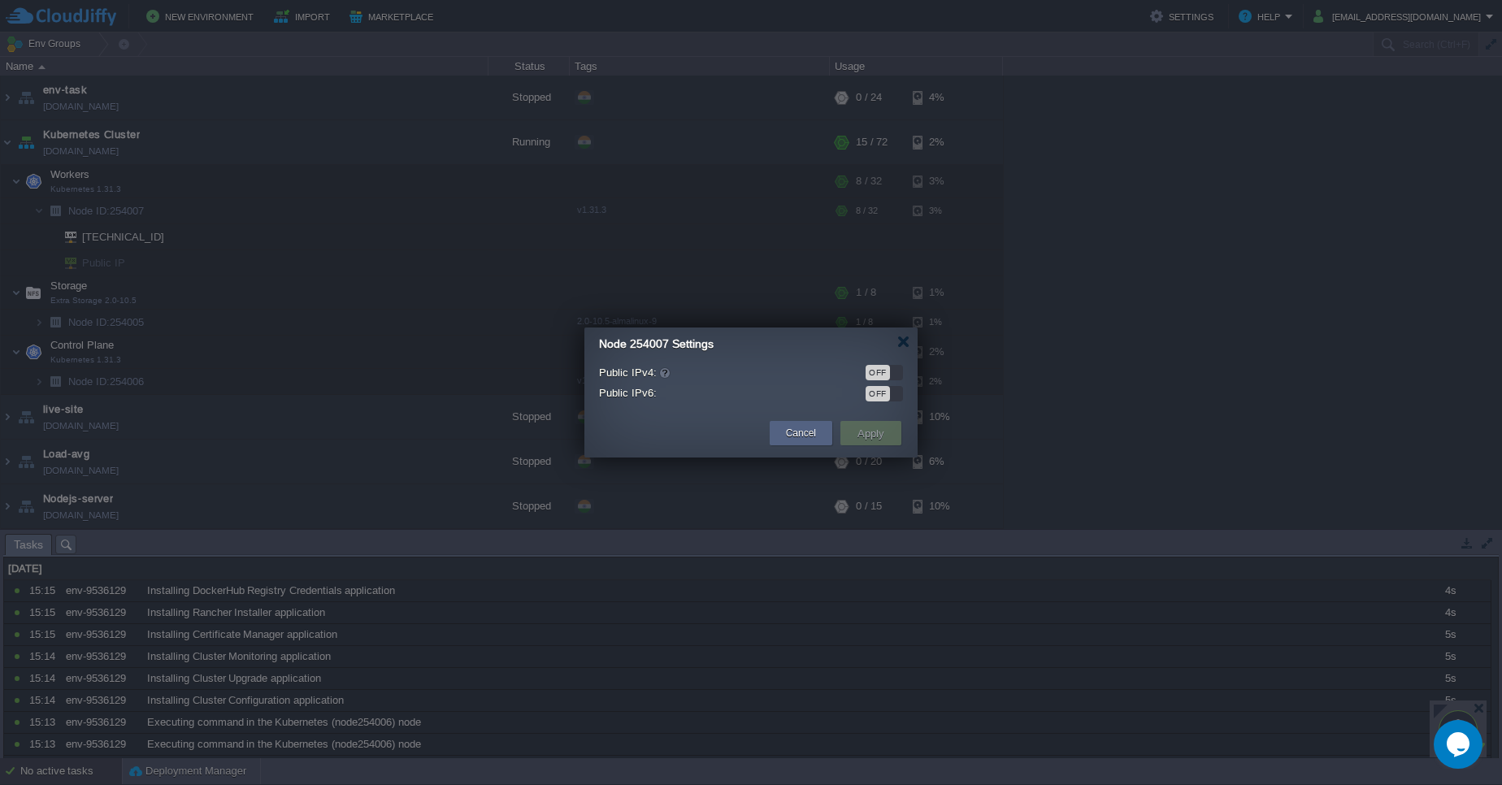
click at [878, 393] on div "OFF" at bounding box center [877, 393] width 24 height 15
click at [891, 390] on div "ON" at bounding box center [890, 393] width 24 height 15
click at [876, 371] on div "OFF" at bounding box center [877, 372] width 24 height 15
click at [880, 434] on button "Apply" at bounding box center [870, 433] width 37 height 20
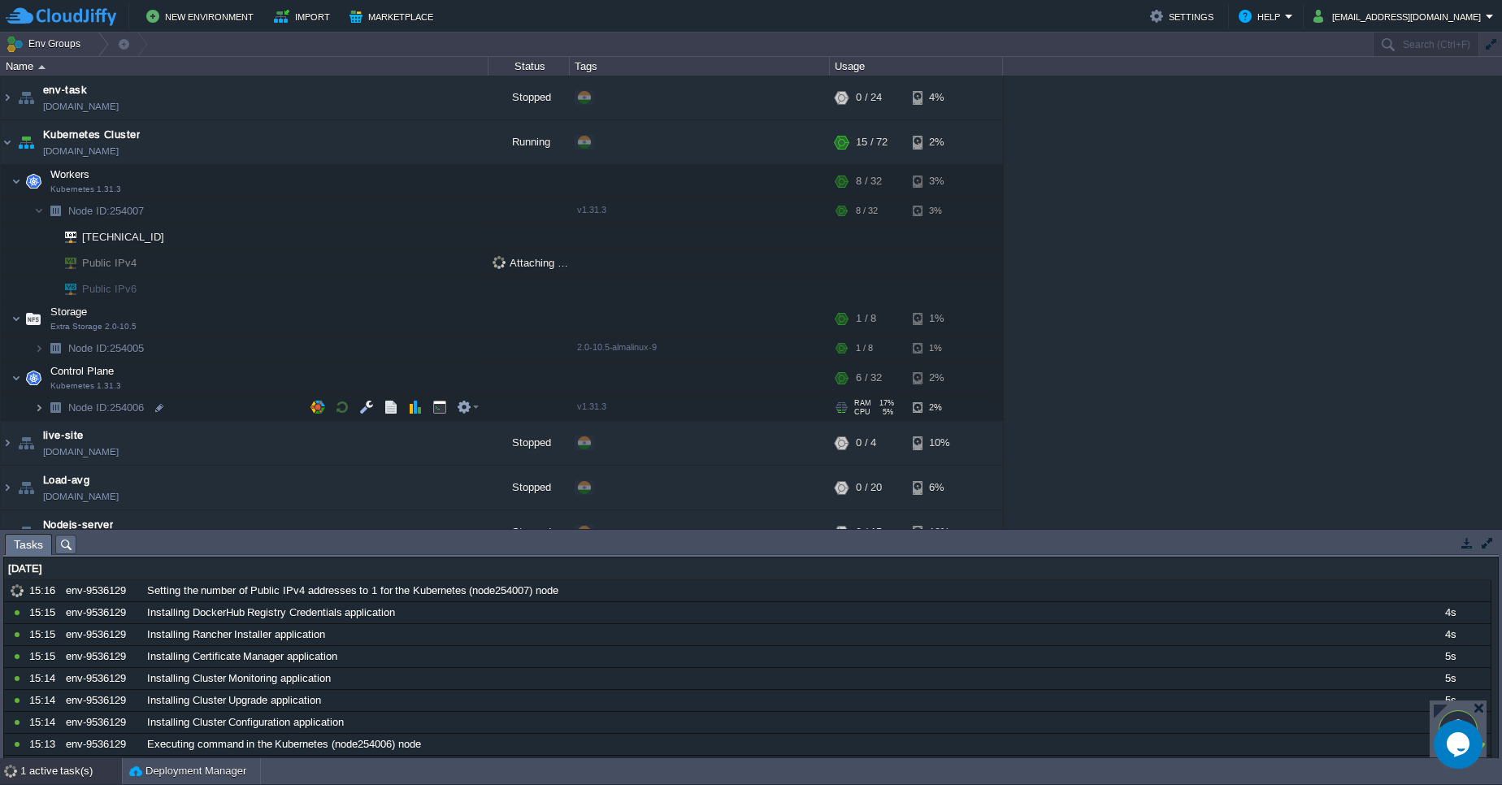
click at [42, 407] on img at bounding box center [39, 407] width 10 height 25
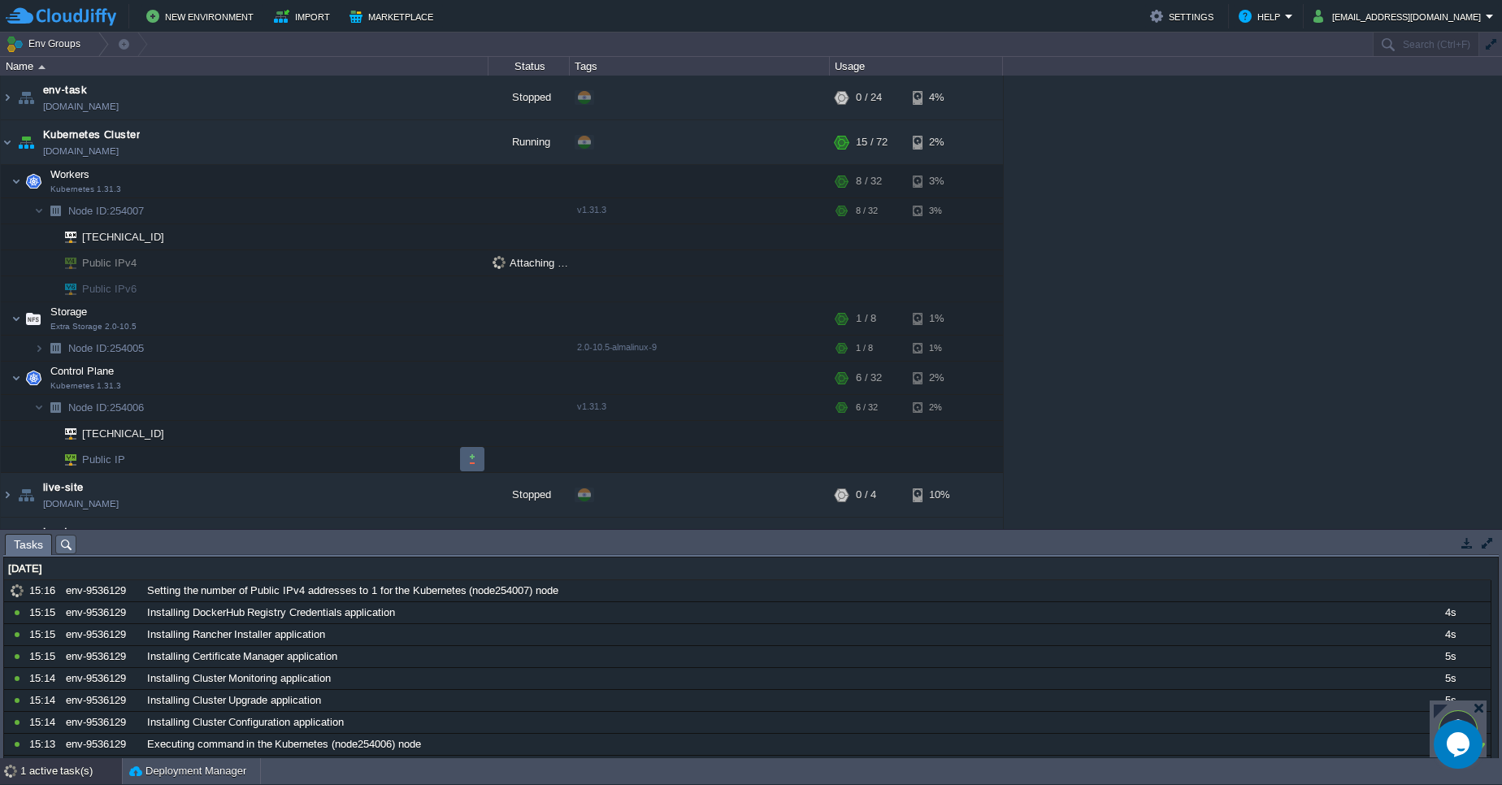
click at [470, 450] on td at bounding box center [472, 459] width 24 height 24
click at [474, 459] on button "button" at bounding box center [472, 459] width 15 height 15
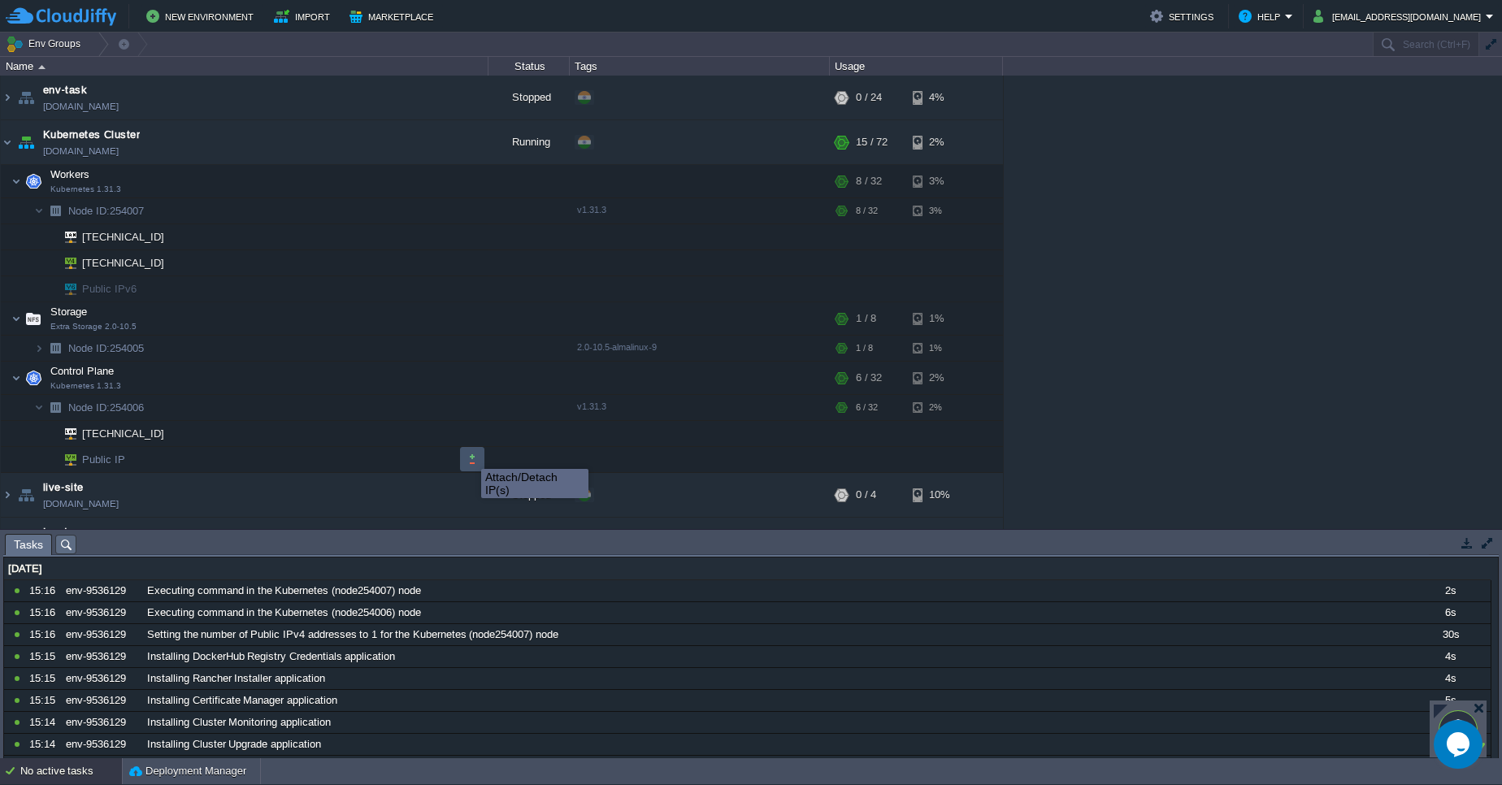
click at [469, 454] on button "button" at bounding box center [472, 459] width 15 height 15
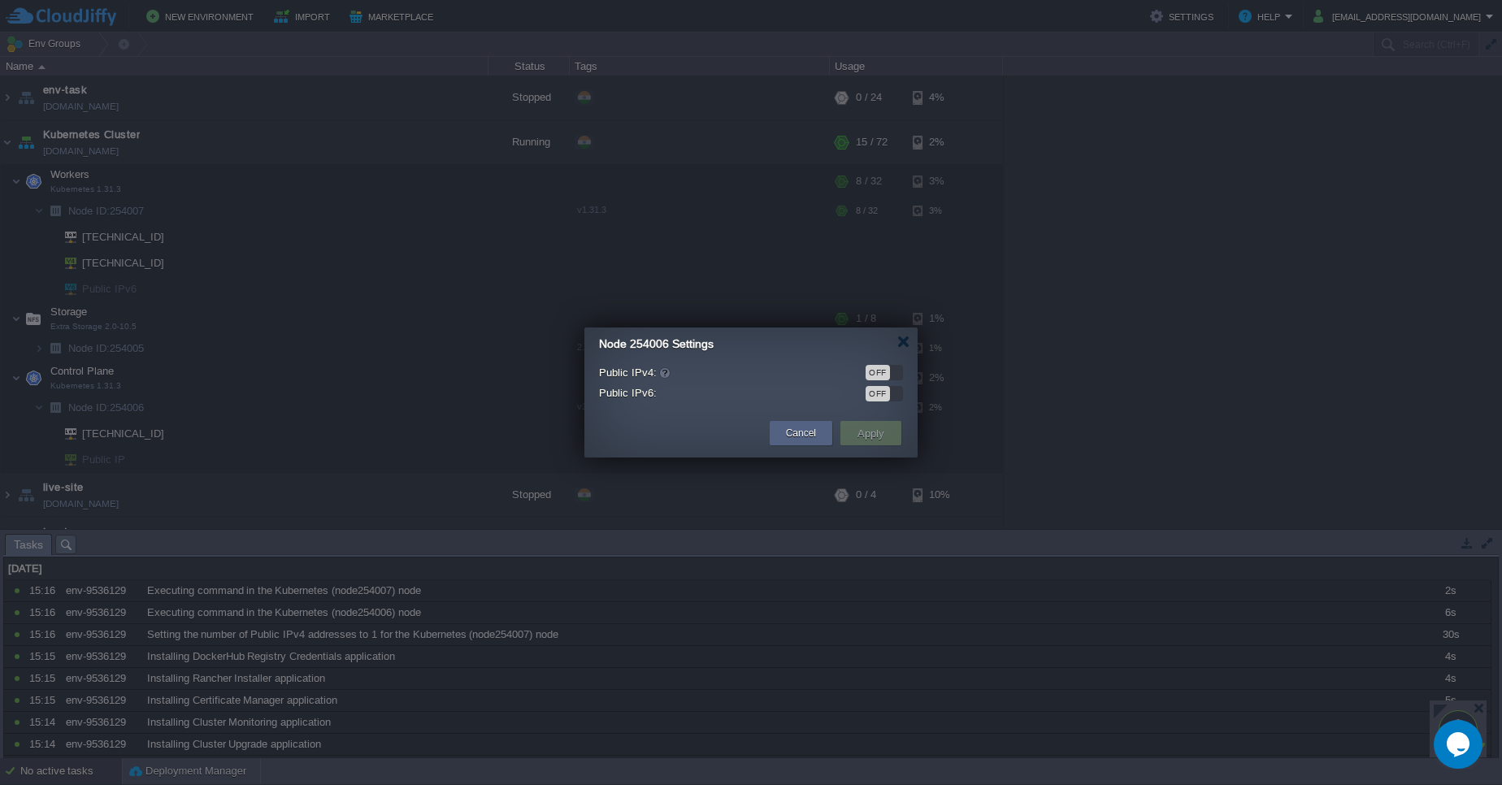
click at [890, 371] on div "OFF" at bounding box center [883, 372] width 37 height 15
click at [878, 429] on button "Apply" at bounding box center [870, 433] width 37 height 20
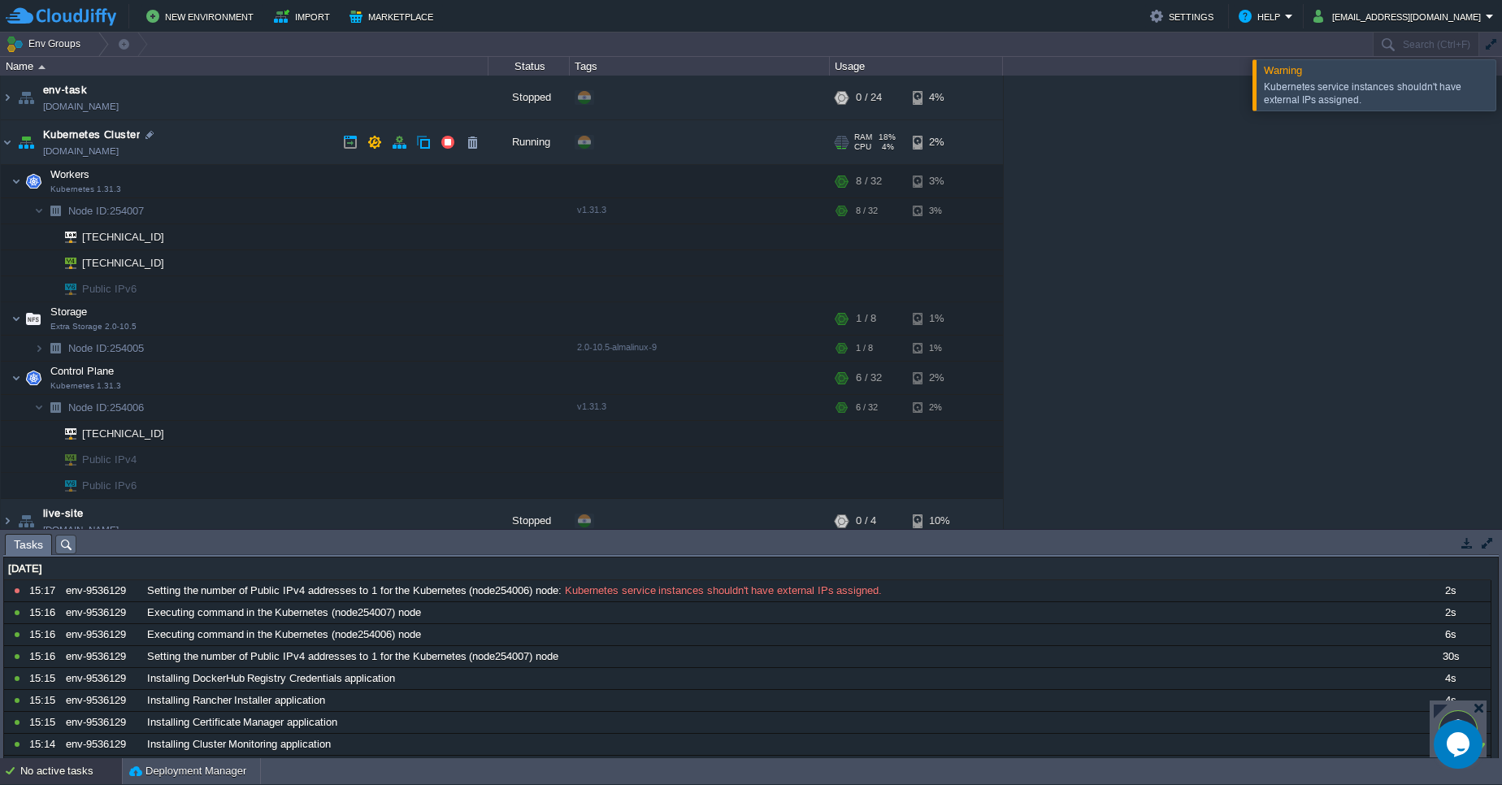
click at [119, 154] on link "env-9536129.cloudjiffy.net" at bounding box center [81, 151] width 76 height 16
click at [473, 483] on button "button" at bounding box center [472, 485] width 15 height 15
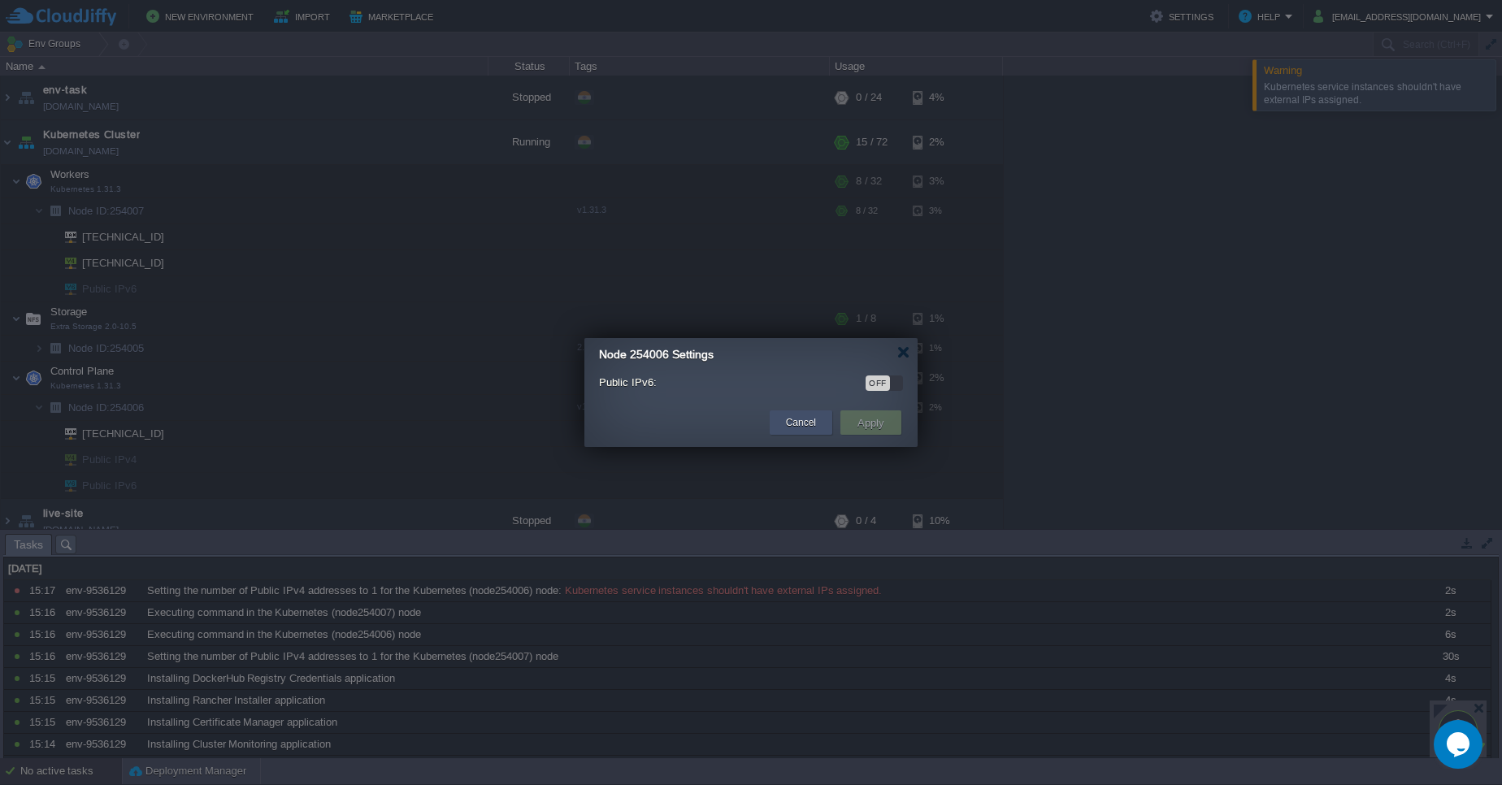
click at [816, 421] on div "Cancel" at bounding box center [801, 422] width 38 height 24
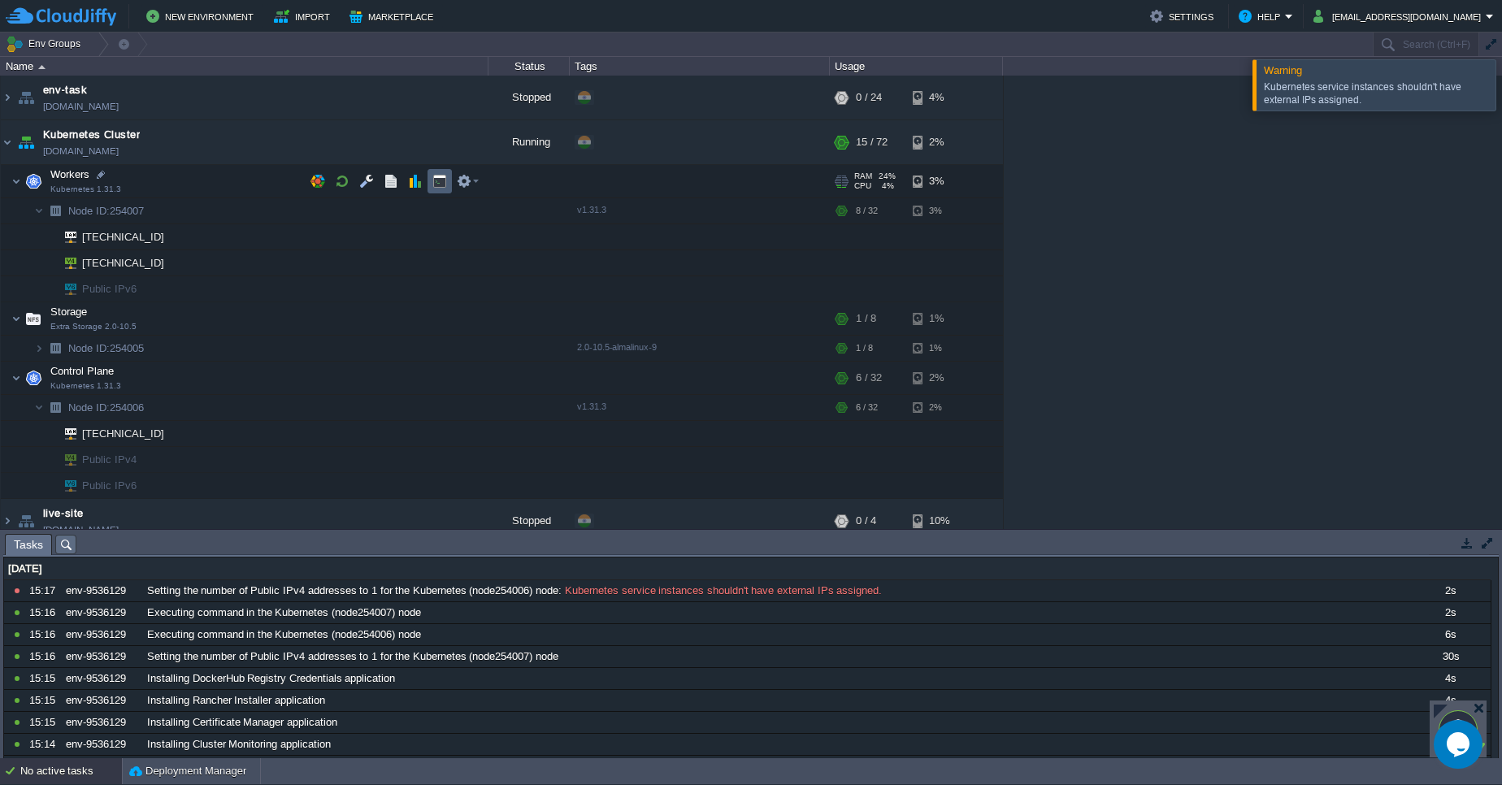
click at [444, 176] on button "button" at bounding box center [439, 181] width 15 height 15
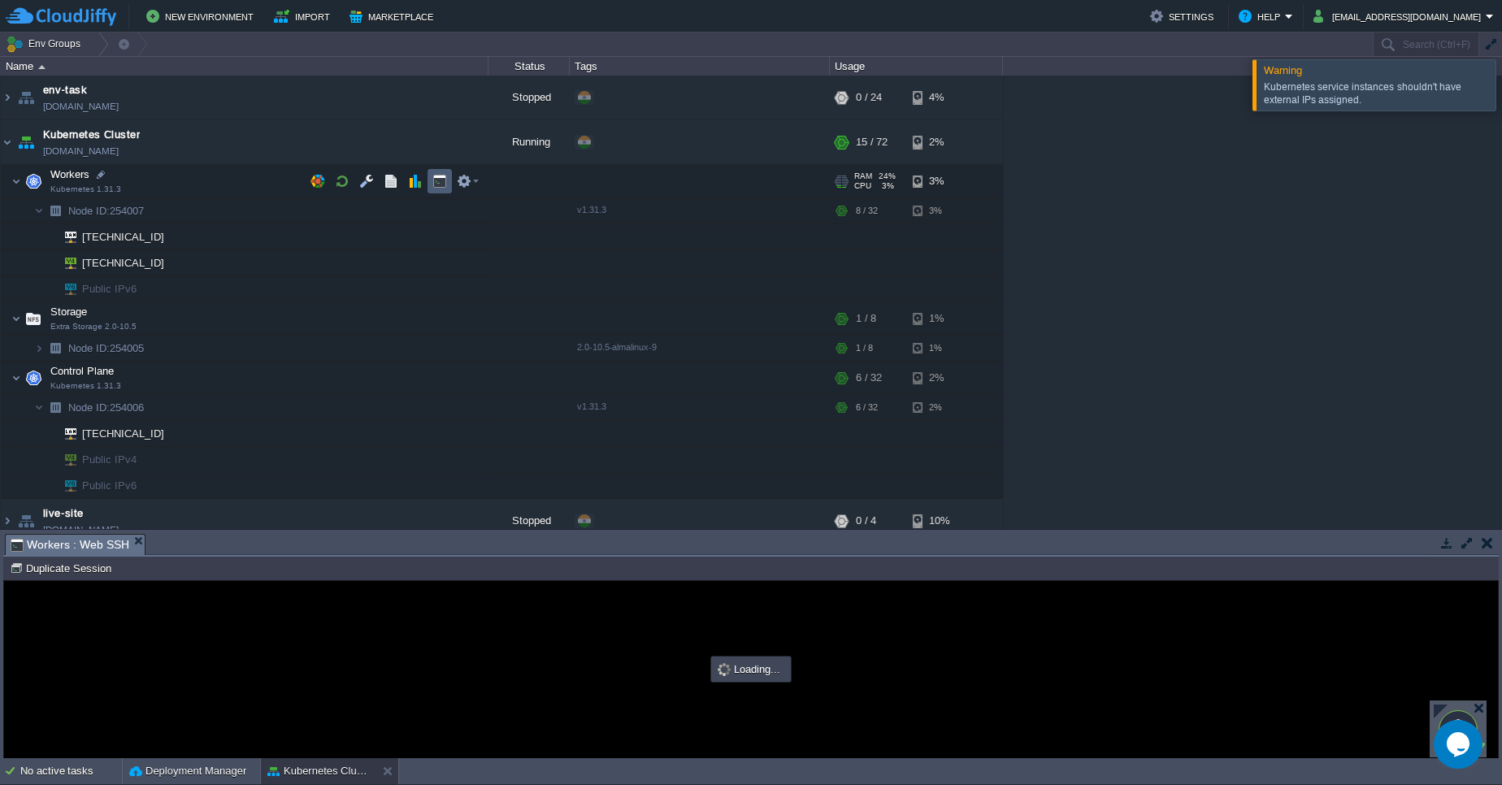
type input "#000000"
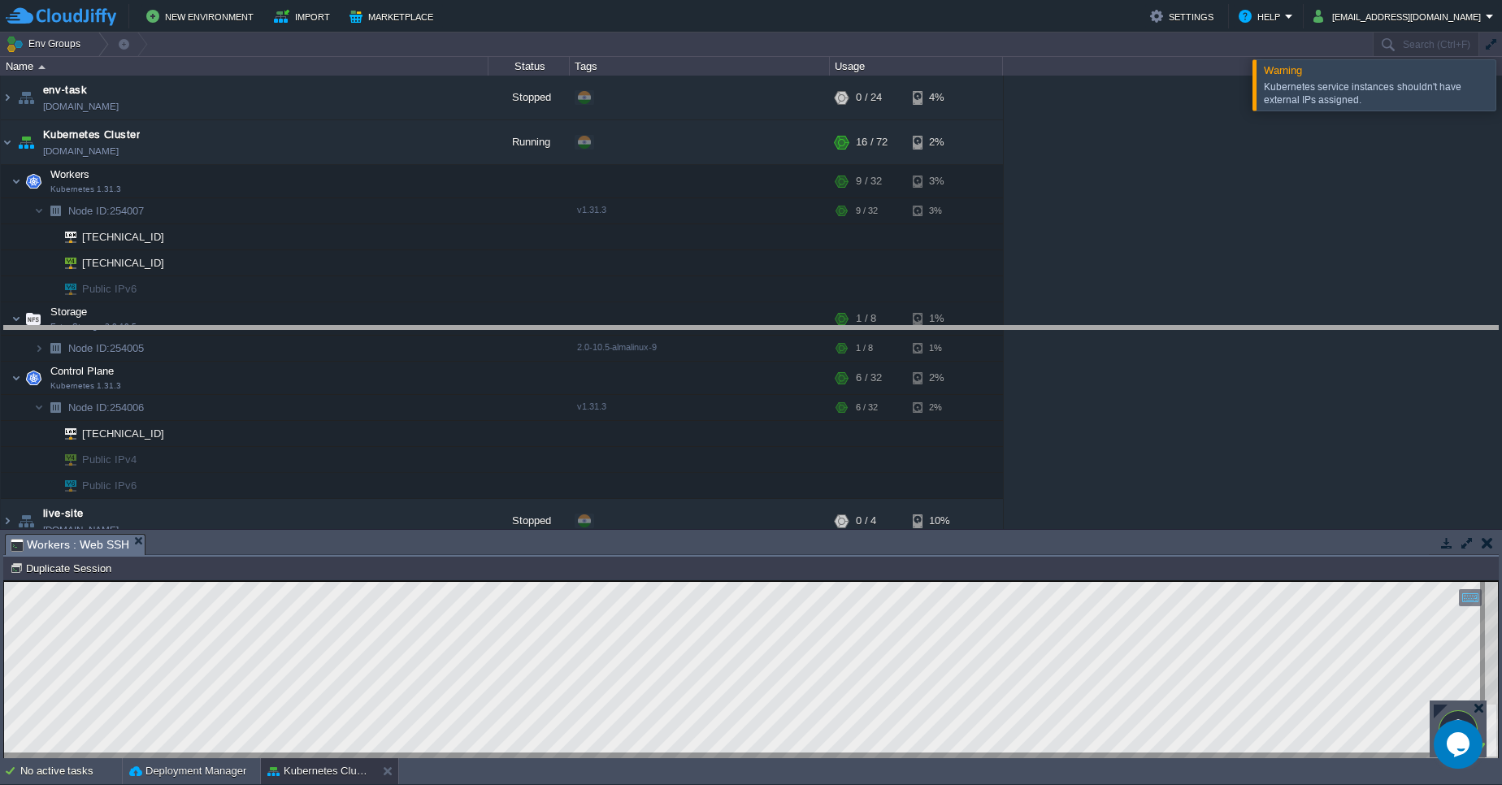
drag, startPoint x: 795, startPoint y: 540, endPoint x: 795, endPoint y: 332, distance: 208.0
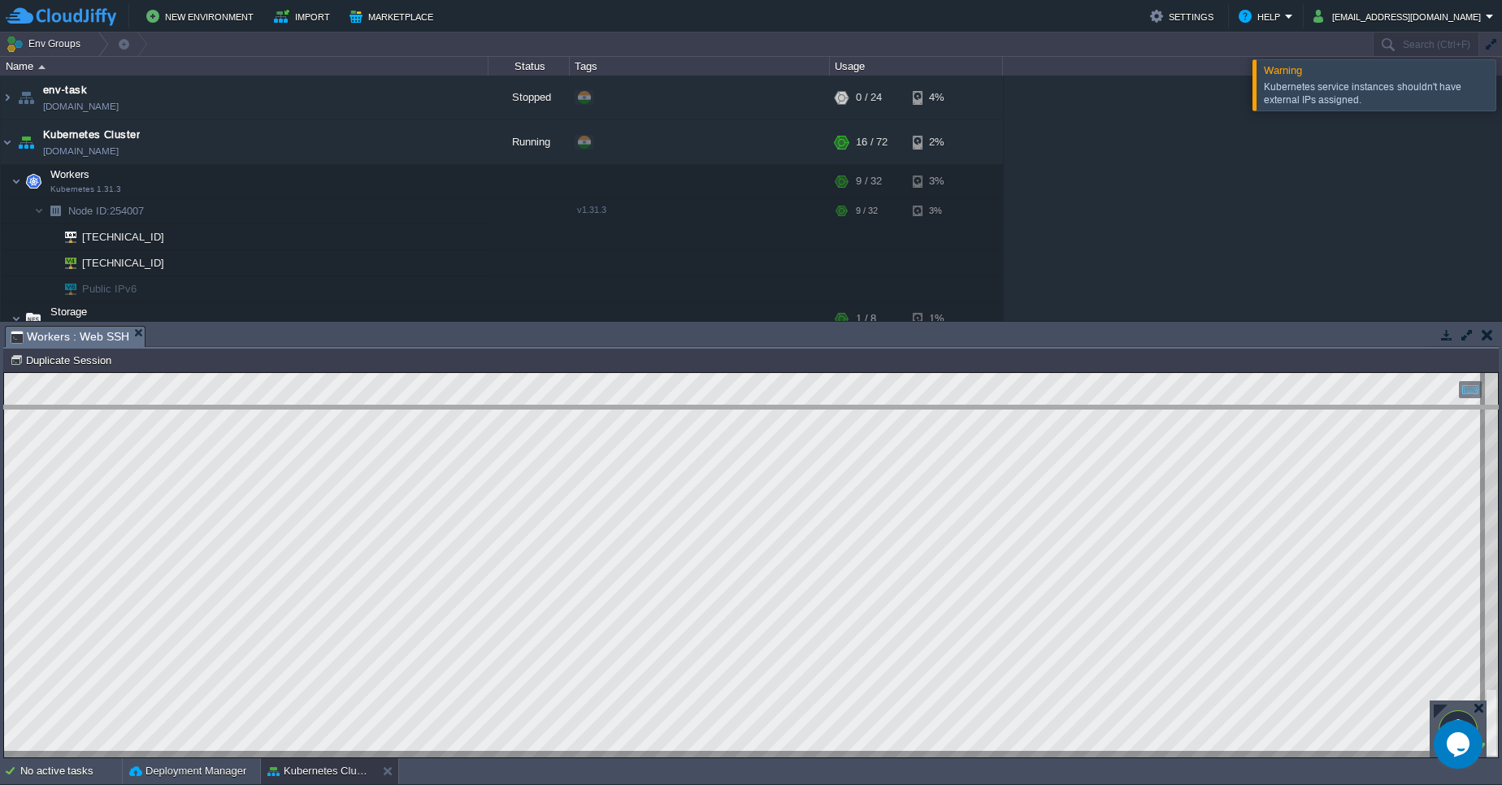
drag, startPoint x: 738, startPoint y: 330, endPoint x: 745, endPoint y: 410, distance: 80.0
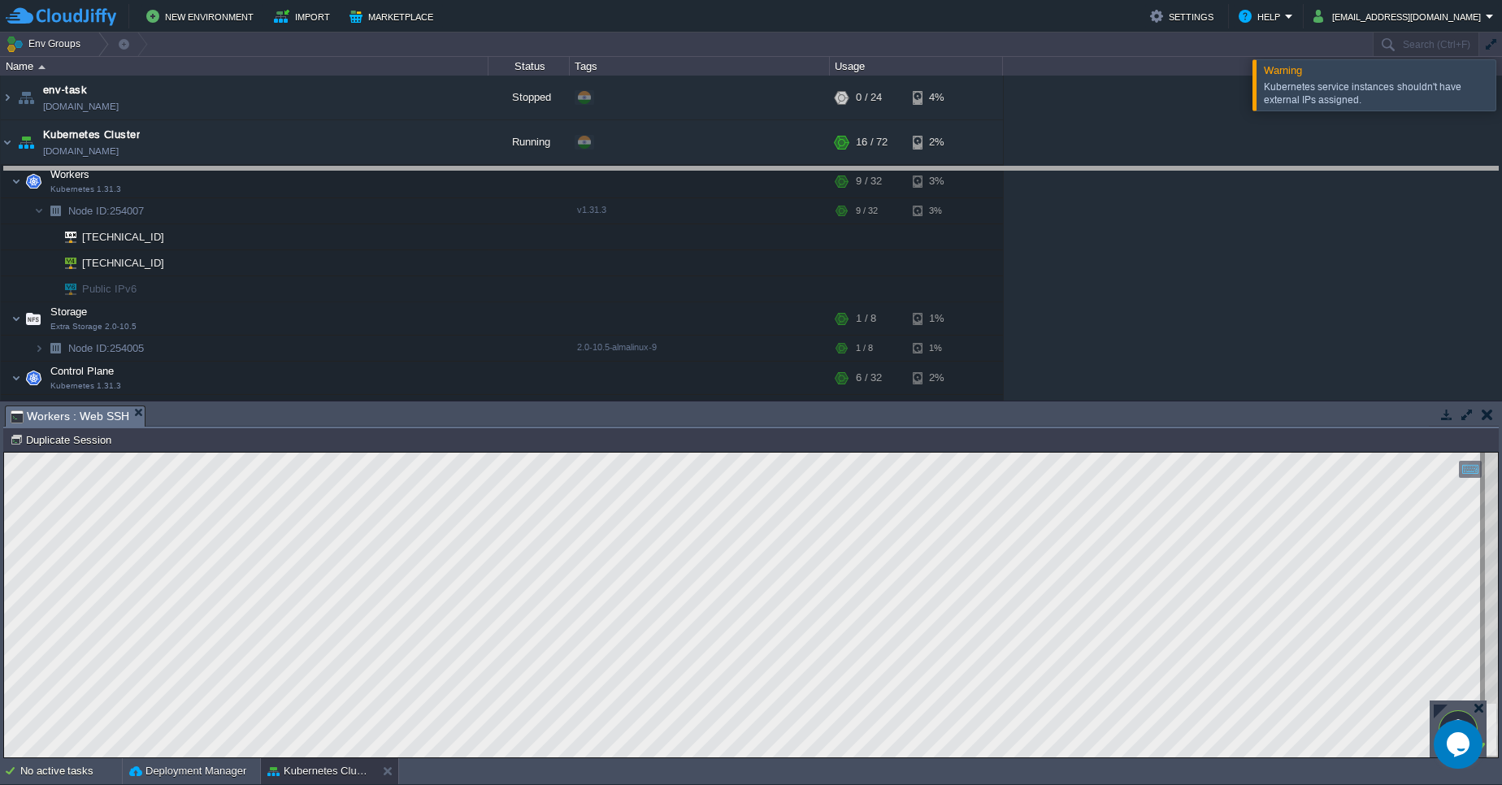
drag, startPoint x: 722, startPoint y: 408, endPoint x: 709, endPoint y: 166, distance: 242.5
click at [709, 166] on body "New Environment Import Marketplace Bonus ₹0.00 Upgrade Account Settings Help pa…" at bounding box center [751, 392] width 1502 height 785
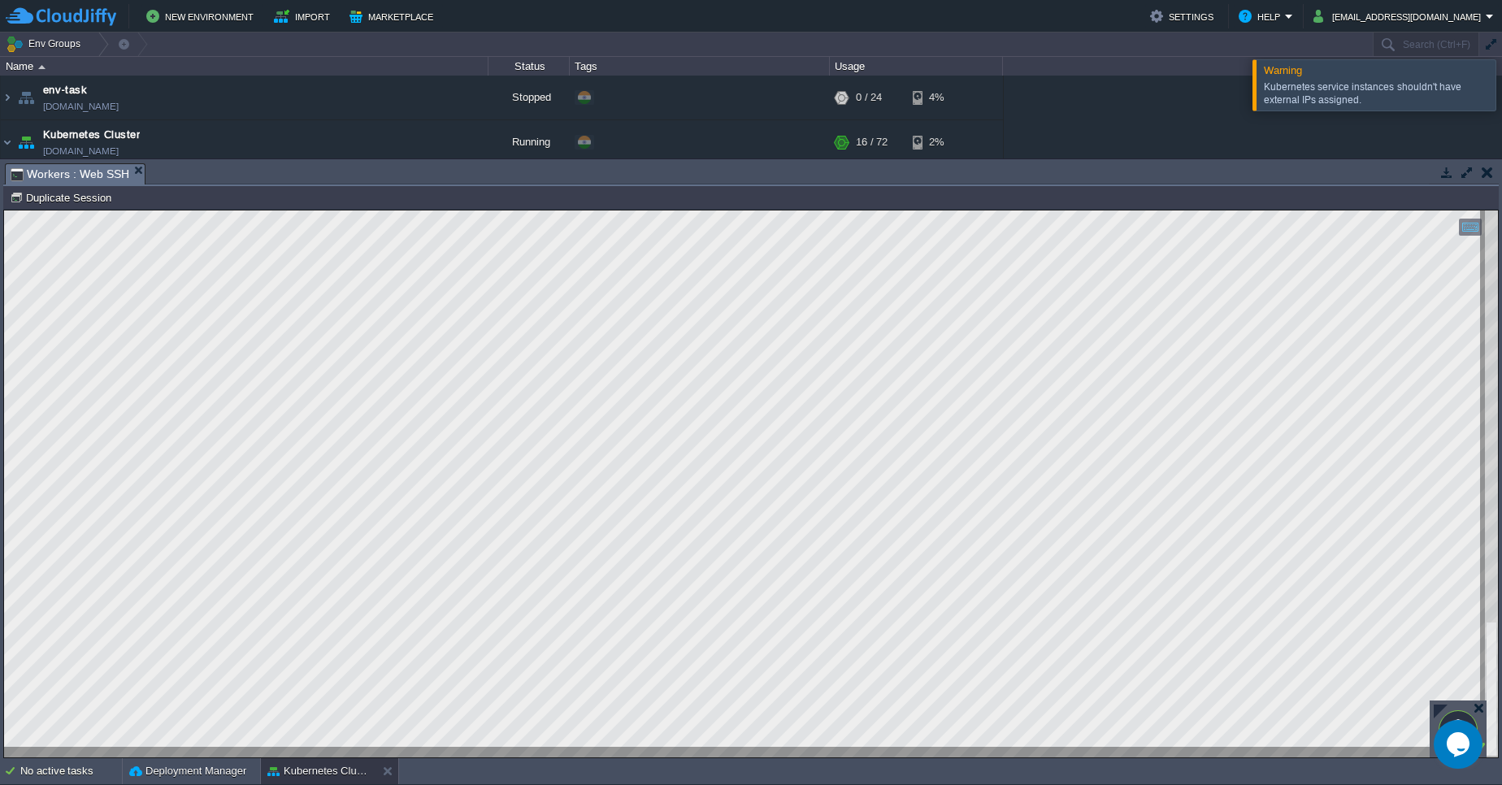
click at [1085, 210] on html "Copy: Ctrl + Shift + C Paste: Ctrl + V Settings: Ctrl + Shift + Alt 0" at bounding box center [750, 210] width 1493 height 0
click at [1491, 176] on button "button" at bounding box center [1486, 172] width 11 height 15
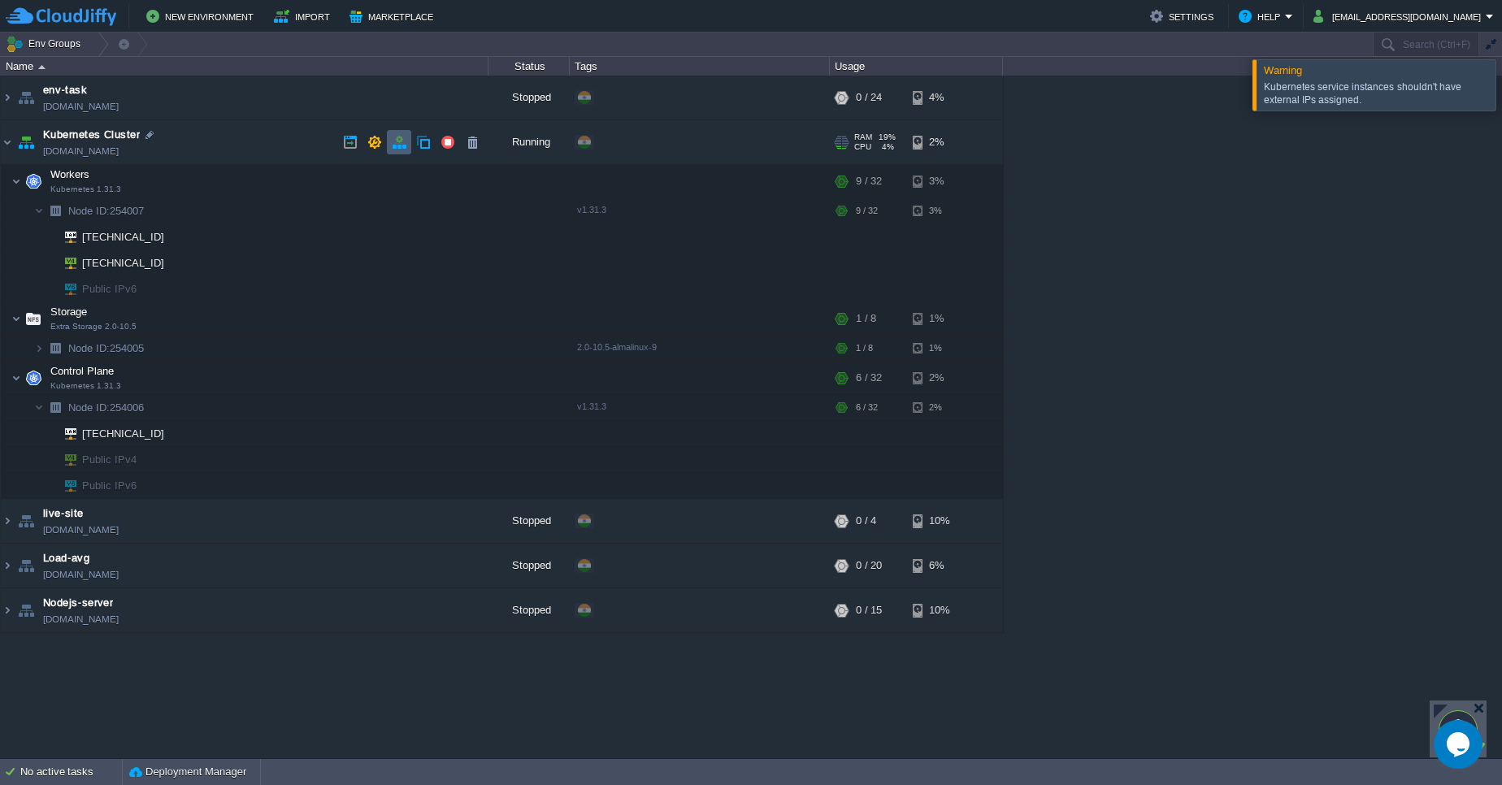
click at [392, 144] on button "button" at bounding box center [399, 142] width 15 height 15
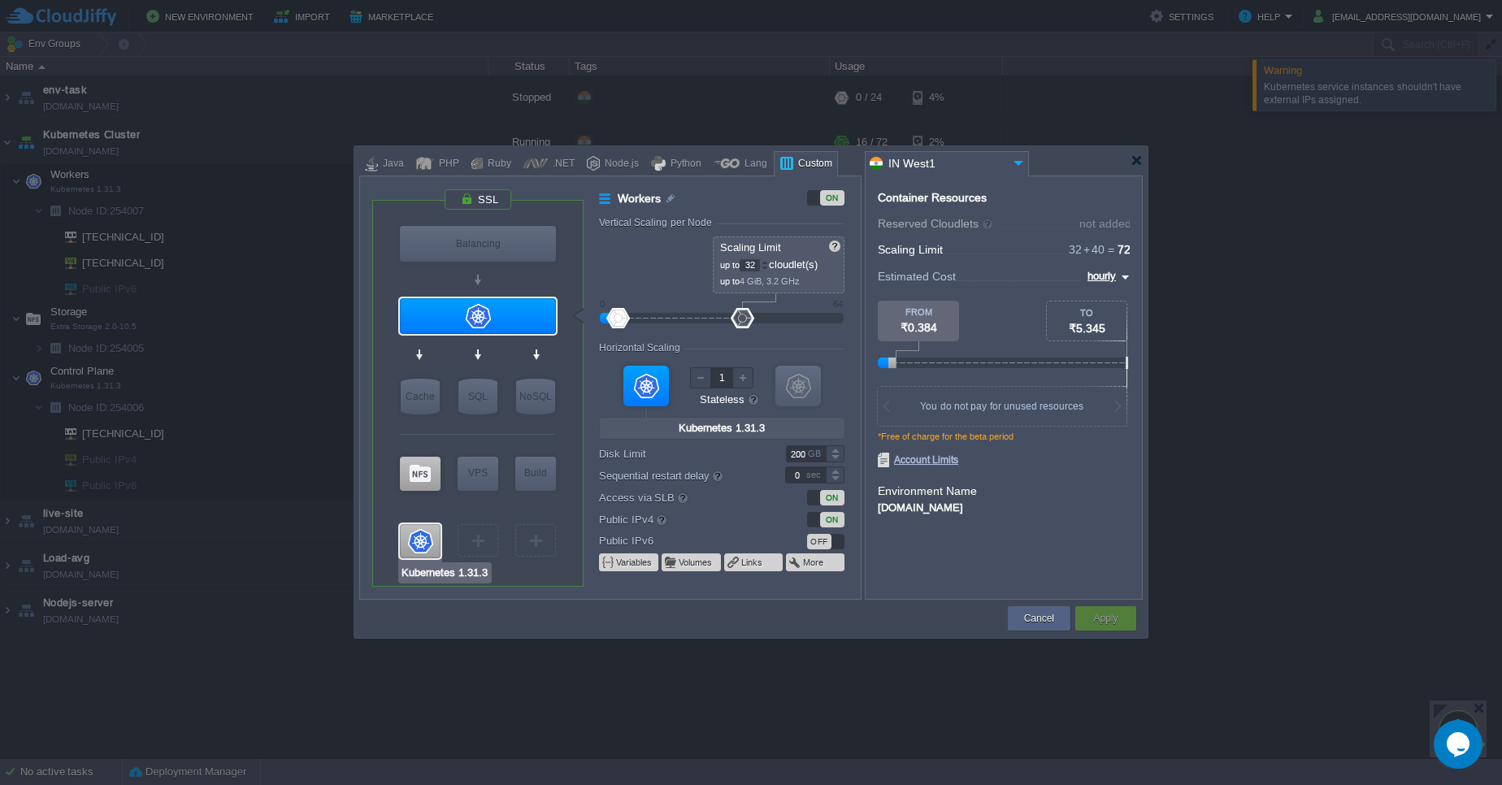
click at [479, 573] on input "Kubernetes 1.31.3" at bounding box center [445, 573] width 89 height 16
click at [501, 341] on input "Kubernetes 1.31.3" at bounding box center [477, 347] width 91 height 16
type input "Docker Image"
click at [626, 561] on button "Variables" at bounding box center [634, 562] width 37 height 13
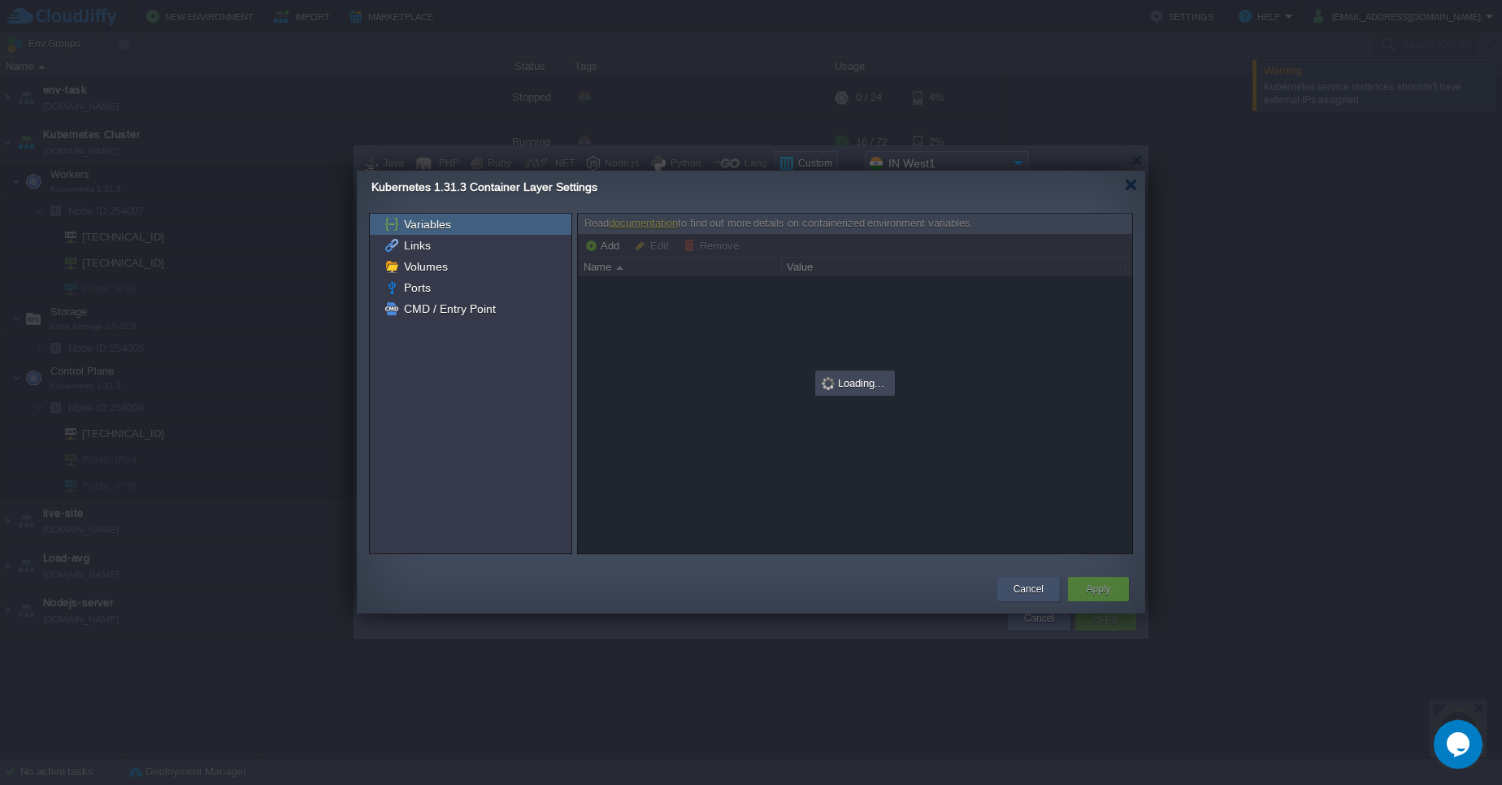
click at [1015, 579] on div "Cancel" at bounding box center [1028, 589] width 38 height 24
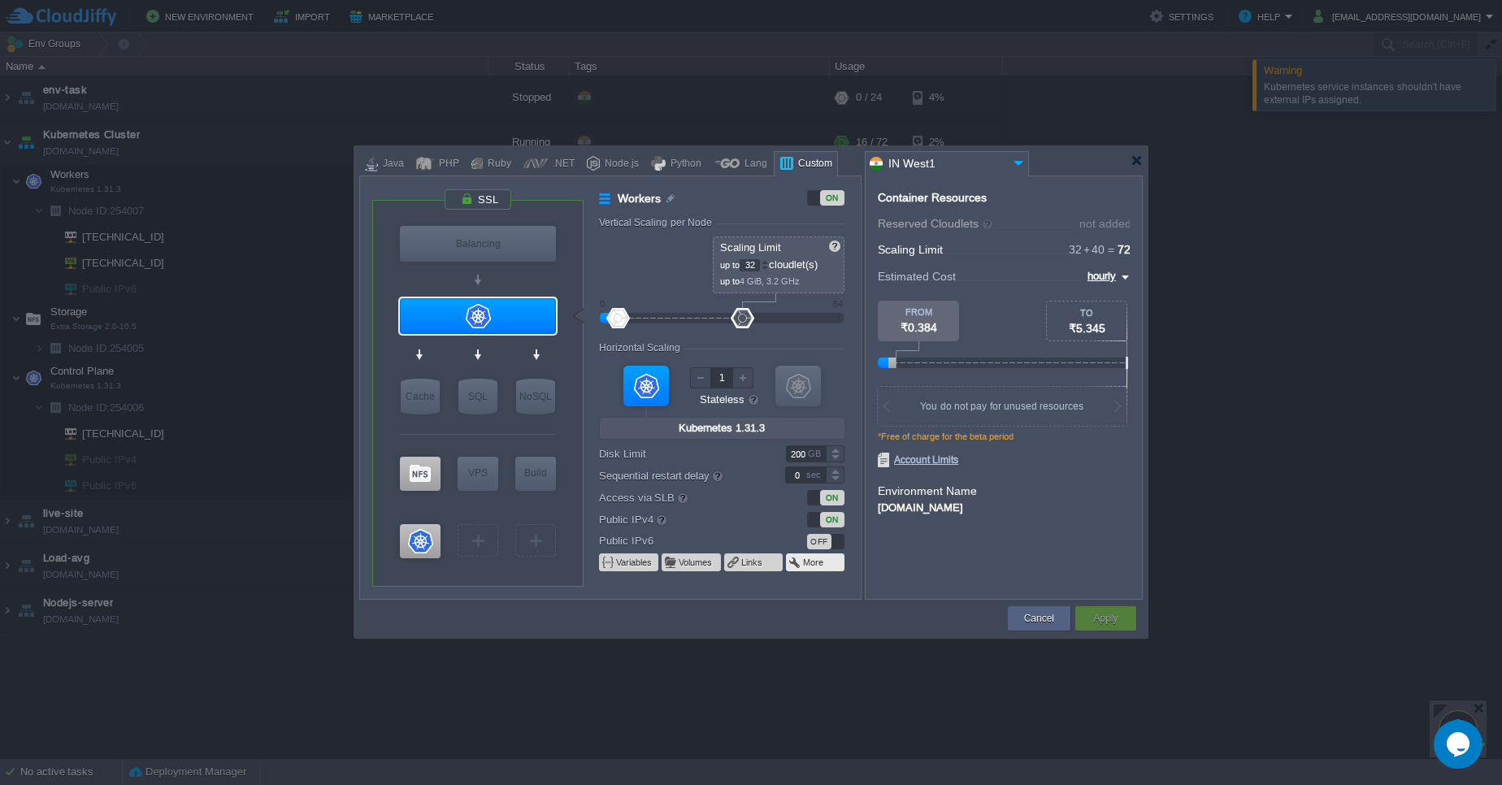
click at [799, 561] on span at bounding box center [795, 562] width 15 height 13
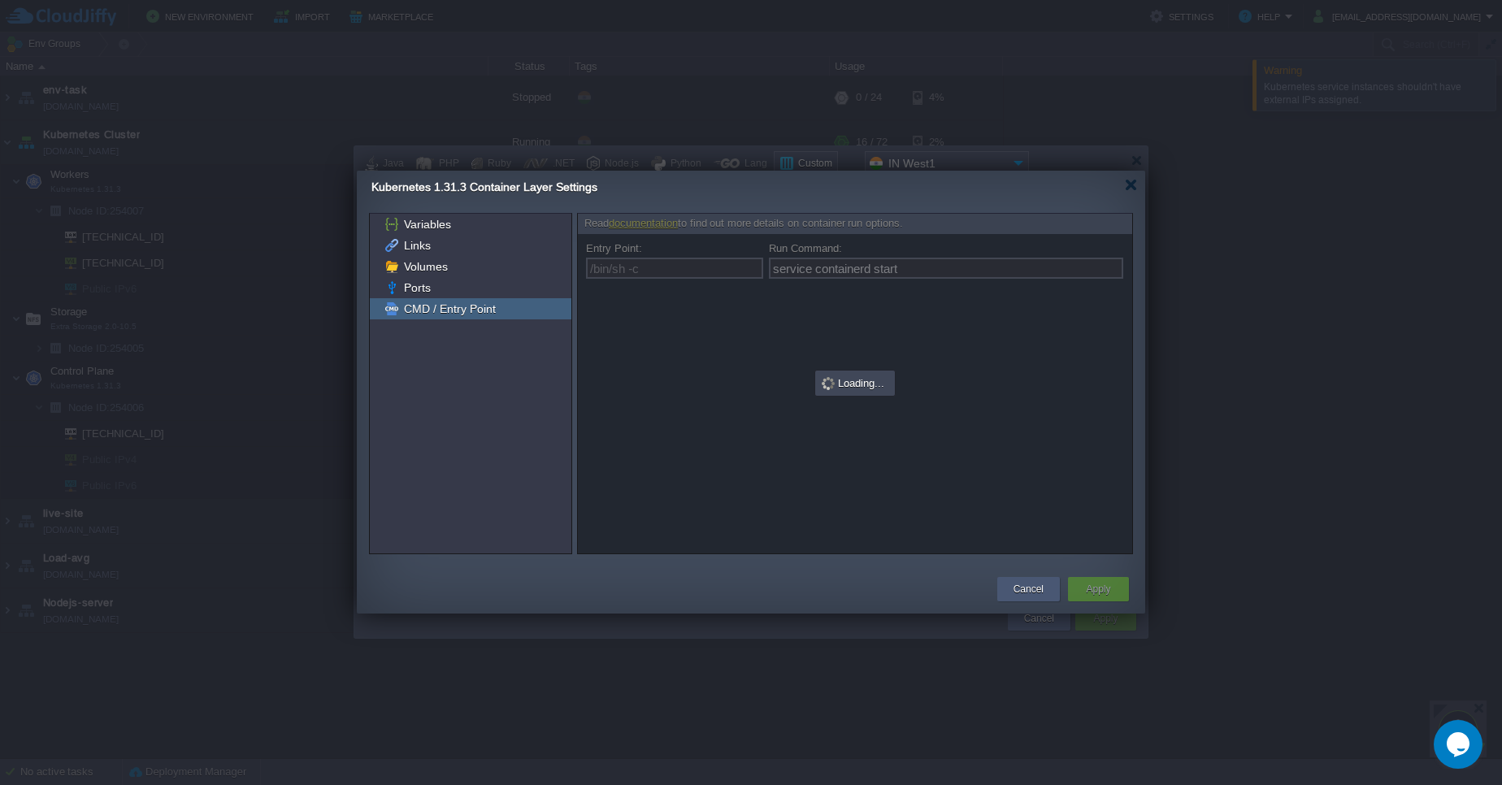
click at [1037, 588] on button "Cancel" at bounding box center [1028, 589] width 30 height 16
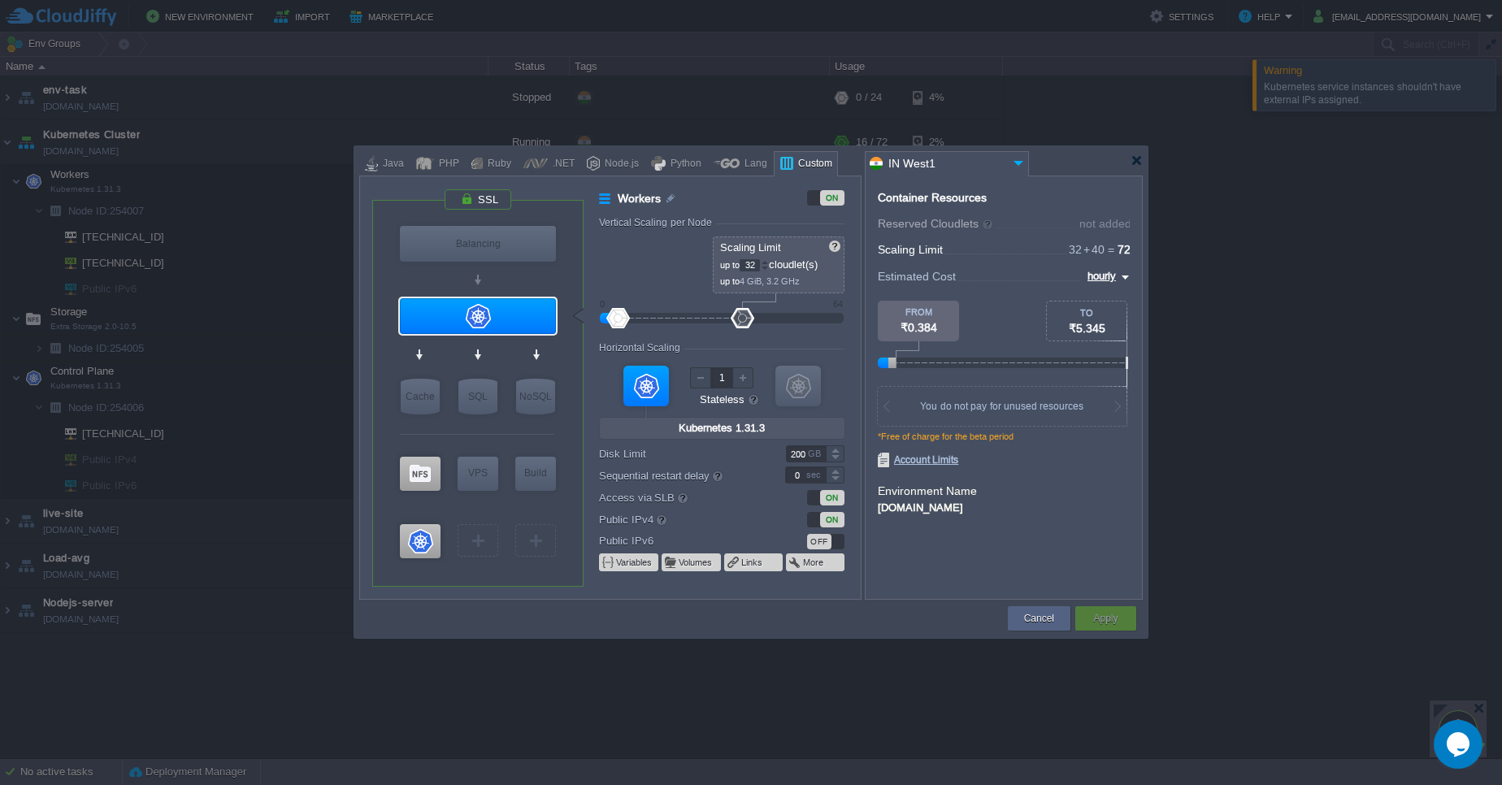
type input "2"
click at [746, 382] on div at bounding box center [742, 377] width 21 height 21
click at [1108, 619] on button "Apply" at bounding box center [1105, 618] width 24 height 16
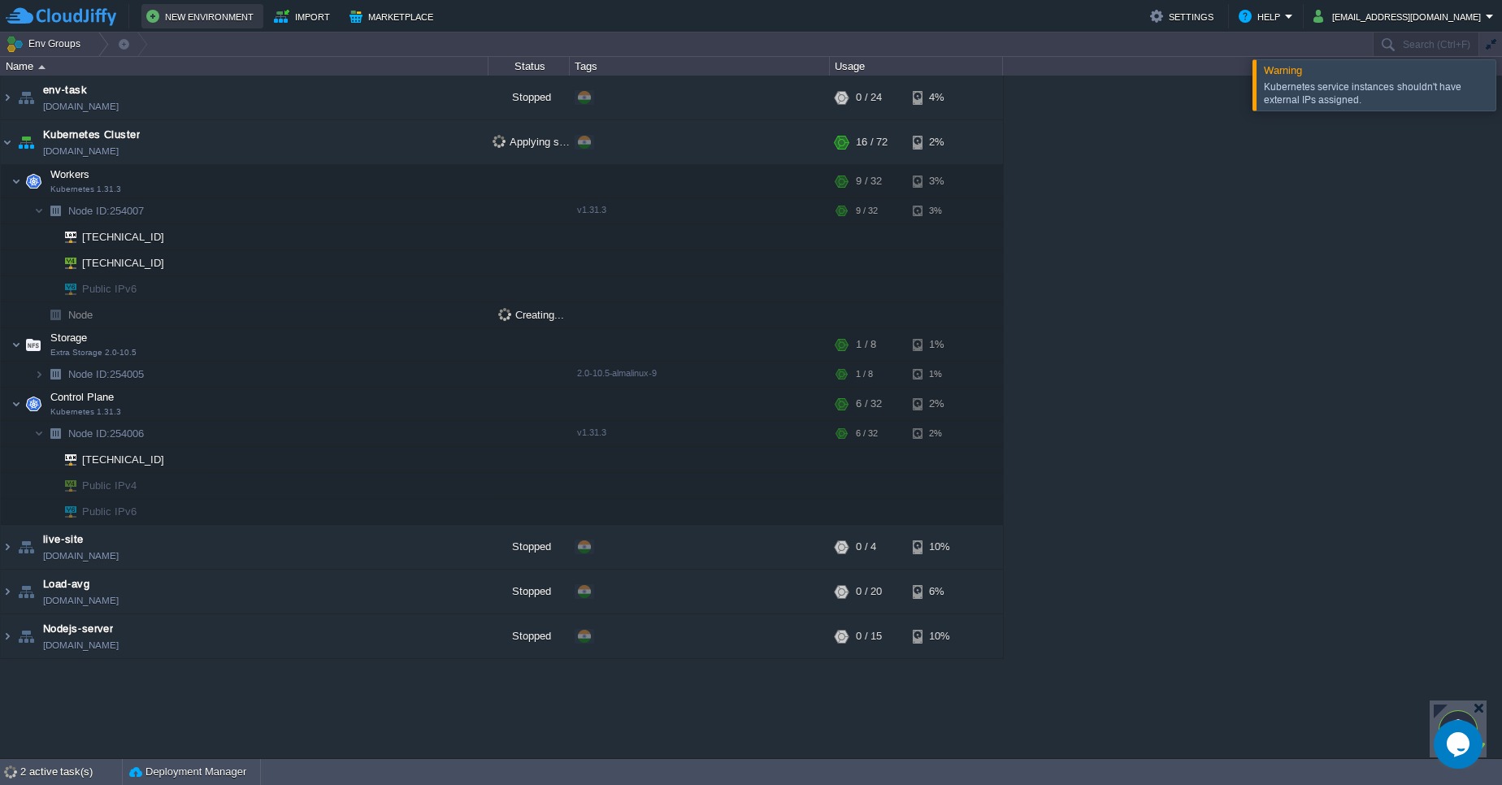
click at [193, 10] on button "New Environment" at bounding box center [202, 17] width 112 height 20
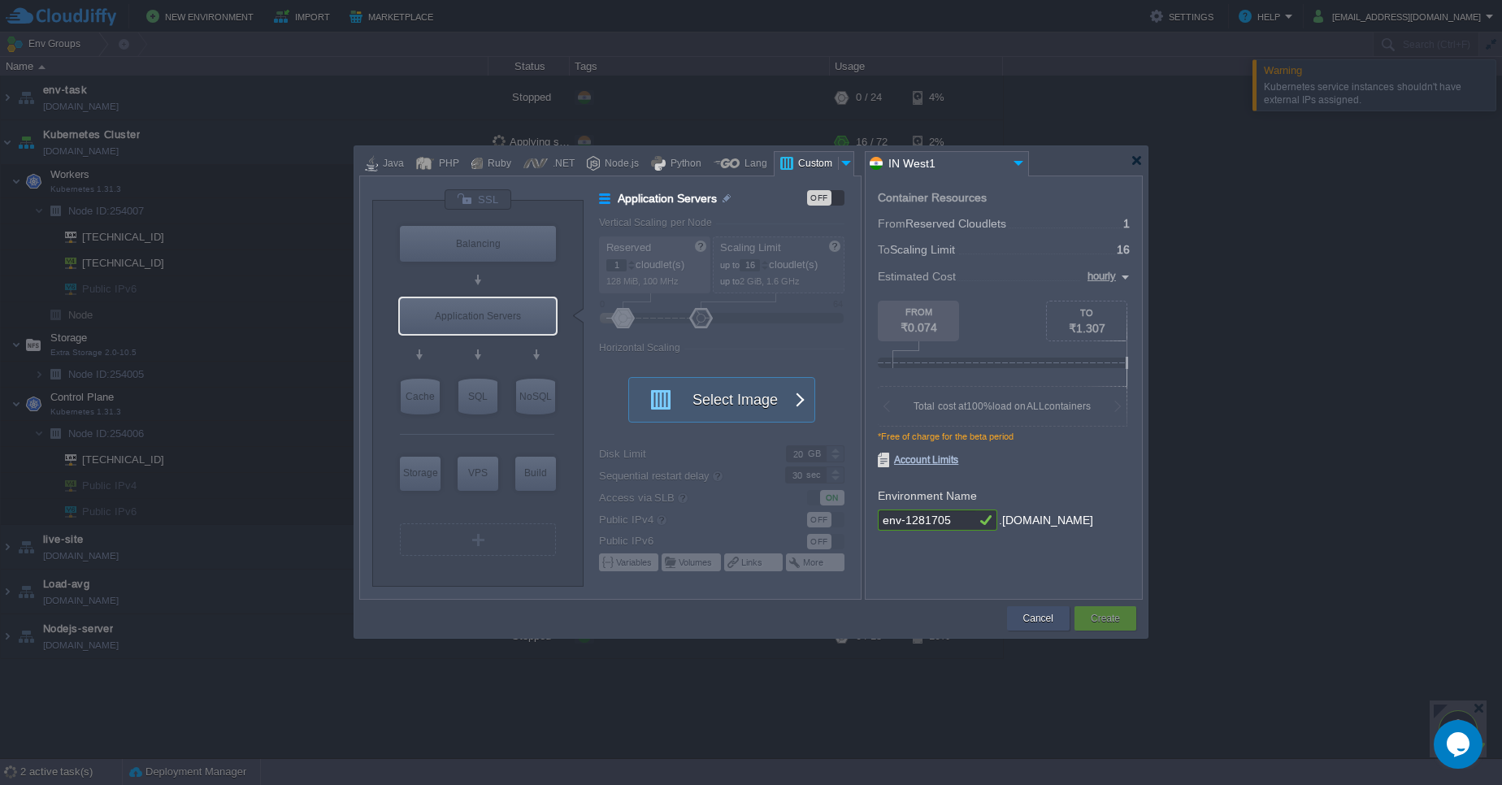
drag, startPoint x: 1014, startPoint y: 614, endPoint x: 925, endPoint y: 518, distance: 130.5
click at [1014, 614] on div "Cancel" at bounding box center [1038, 618] width 63 height 24
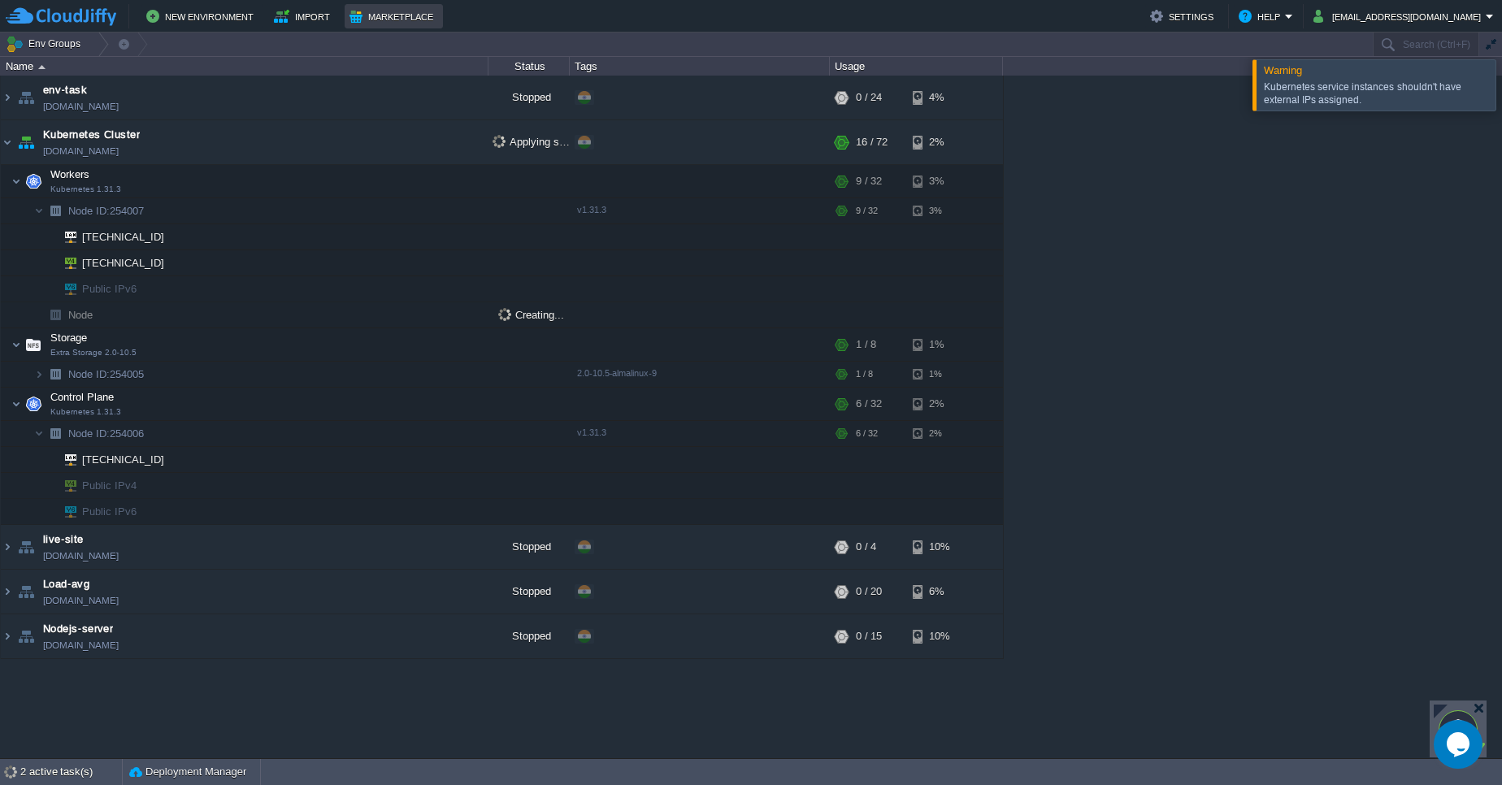
click at [391, 26] on button "Marketplace" at bounding box center [393, 17] width 89 height 20
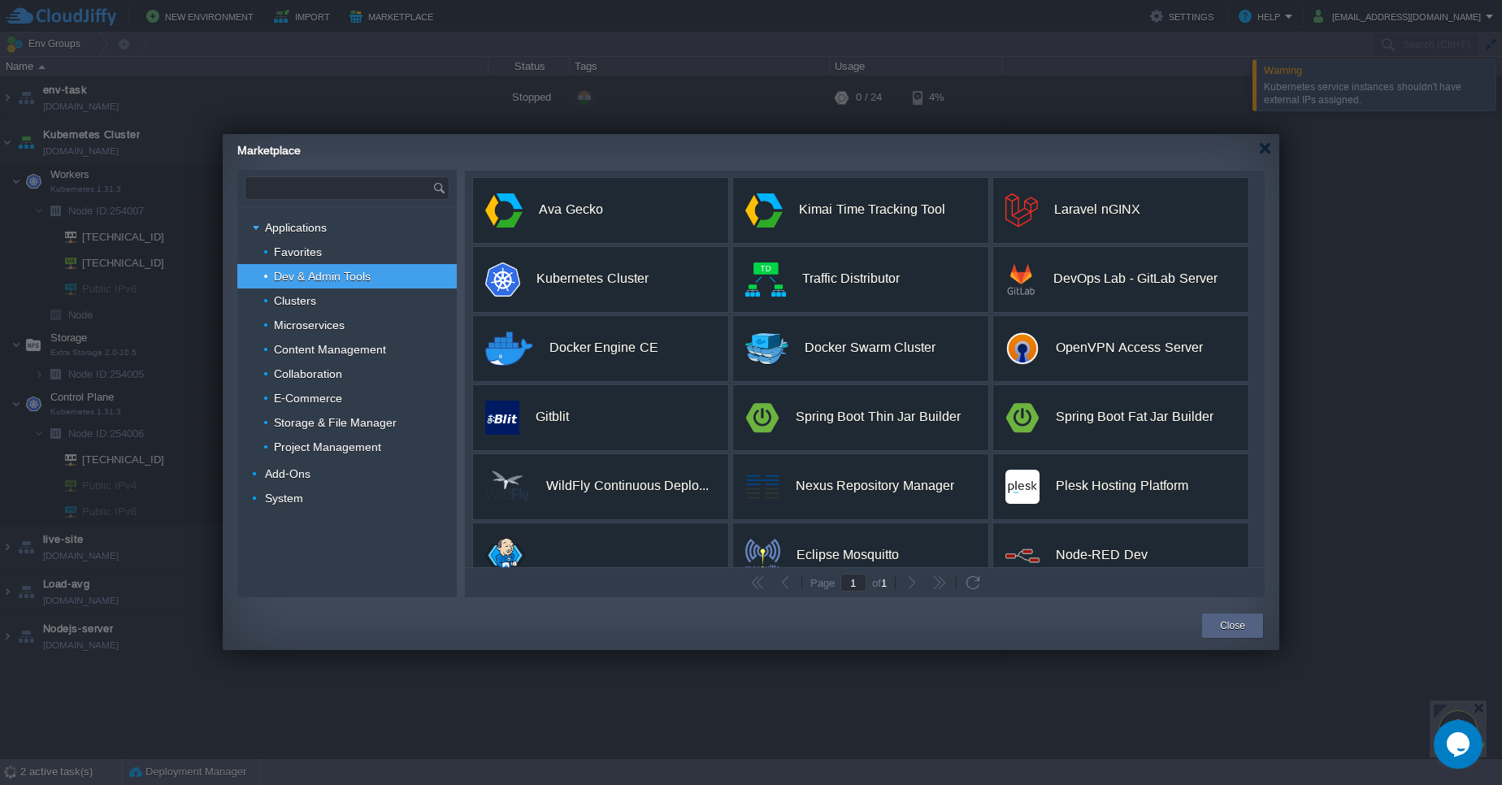
click at [374, 185] on input "text" at bounding box center [338, 188] width 187 height 22
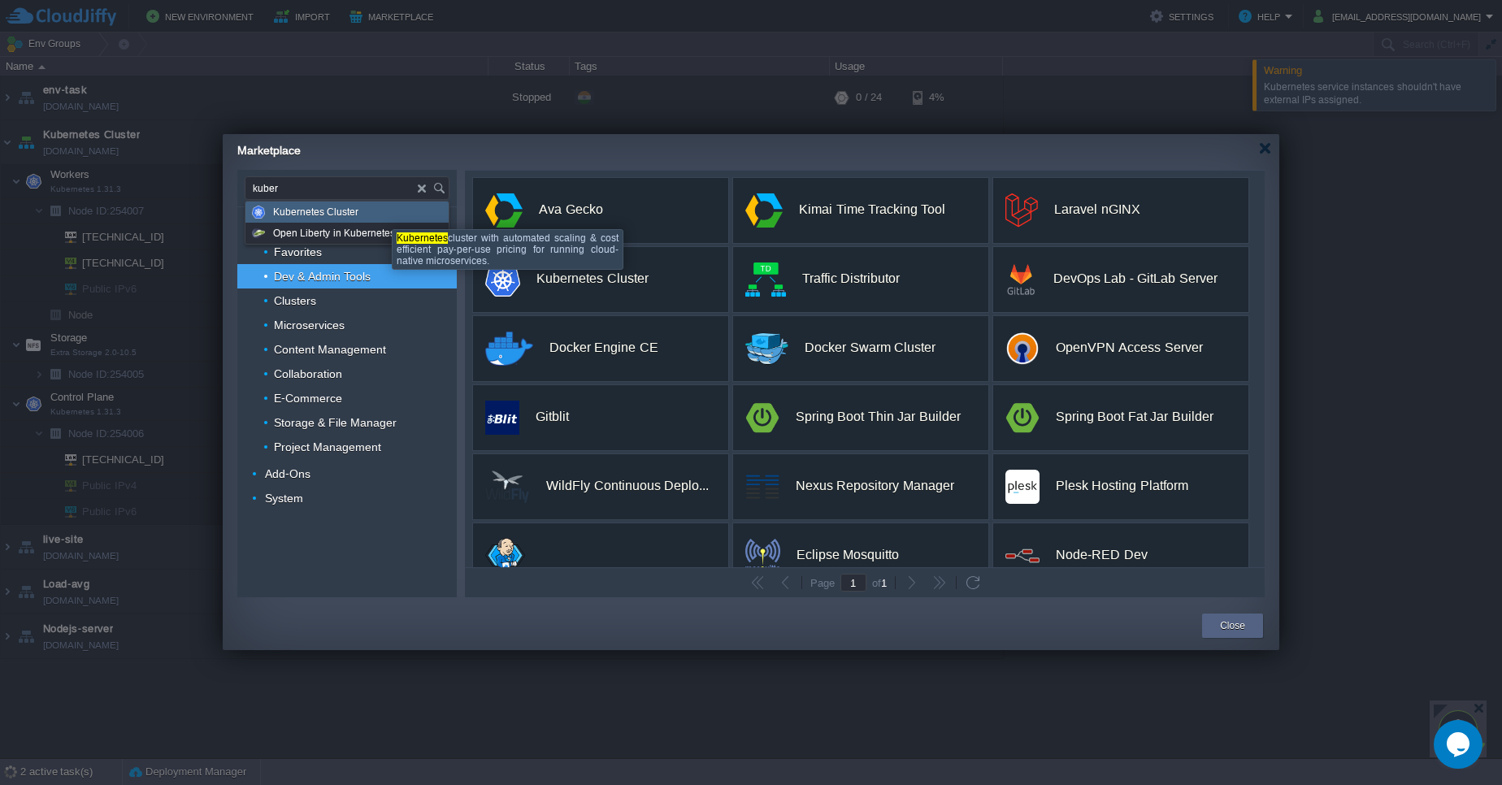
click at [379, 215] on div "Kubernetes Cluster" at bounding box center [346, 212] width 203 height 21
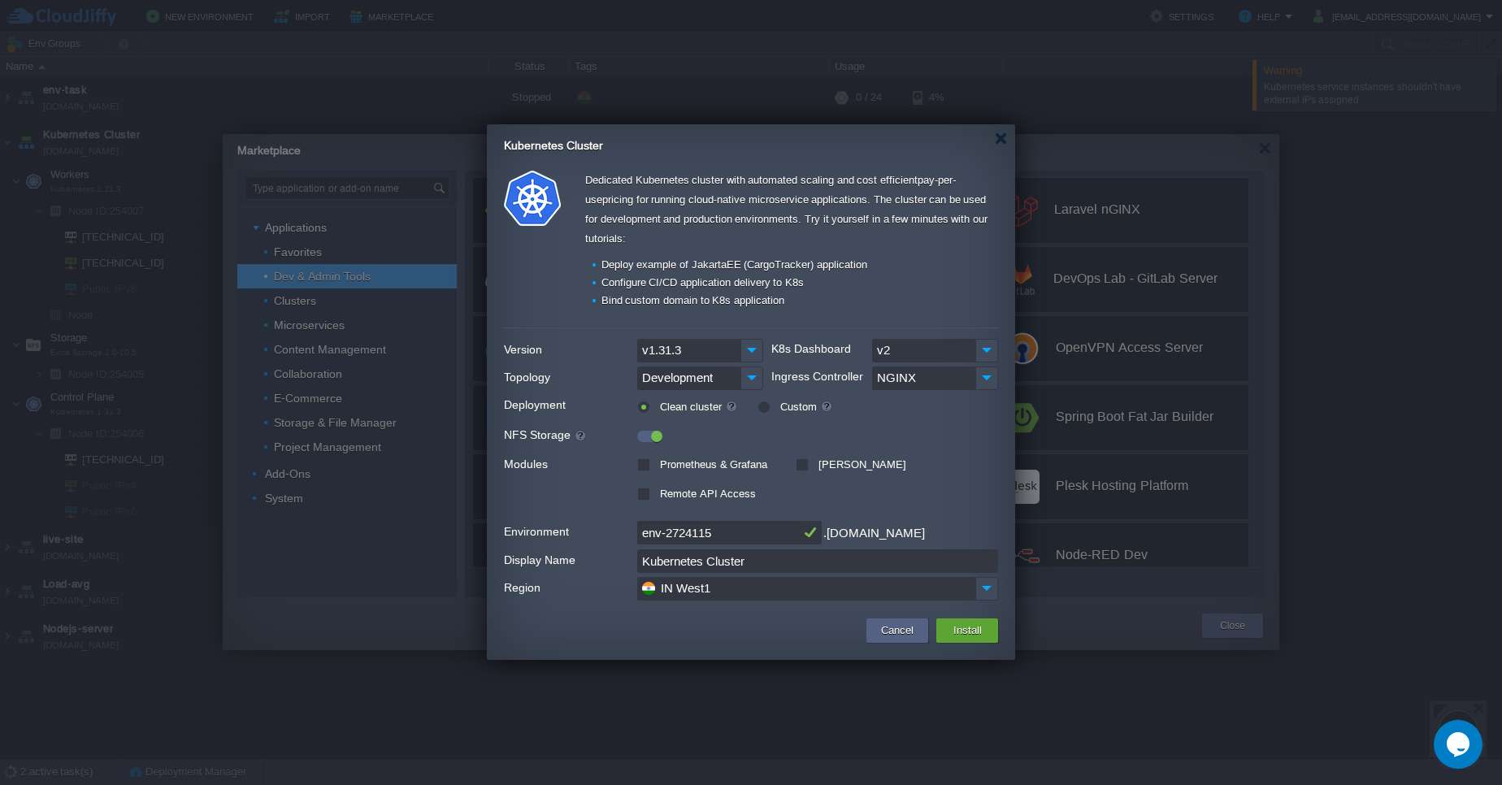
type input "Type application or add-on name"
click at [647, 501] on div "Remote API Access" at bounding box center [751, 494] width 494 height 22
click at [656, 497] on label "Remote API Access" at bounding box center [706, 494] width 100 height 12
click at [645, 497] on input "Remote API Access" at bounding box center [642, 495] width 11 height 11
checkbox input "true"
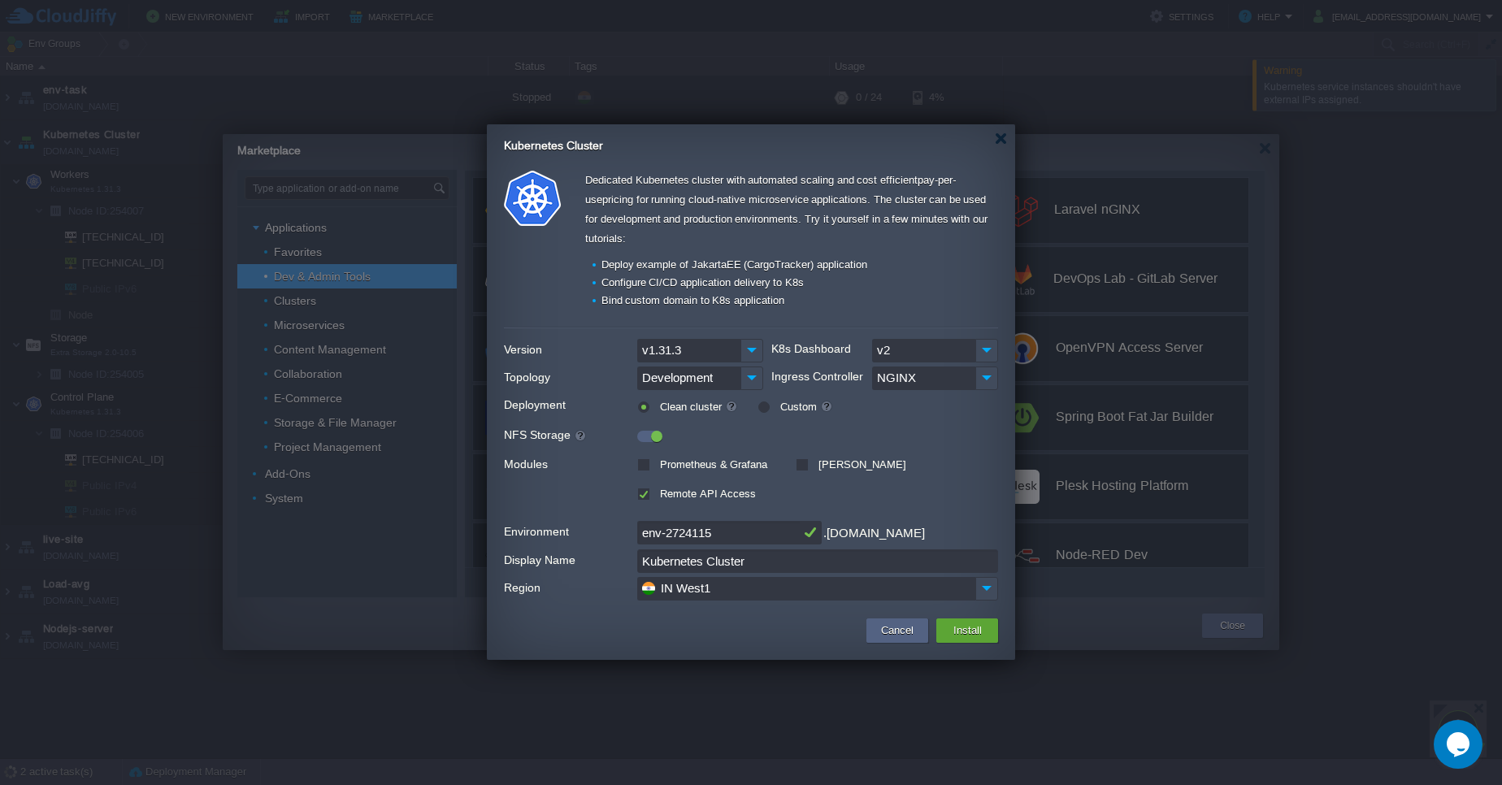
click at [656, 461] on label "Prometheus & Grafana" at bounding box center [711, 464] width 111 height 12
click at [639, 461] on input "Prometheus & Grafana" at bounding box center [642, 466] width 11 height 11
checkbox input "true"
click at [802, 460] on label "Jaeger Tracing Tools" at bounding box center [850, 473] width 111 height 30
click at [802, 461] on input "Jaeger Tracing Tools" at bounding box center [800, 466] width 11 height 11
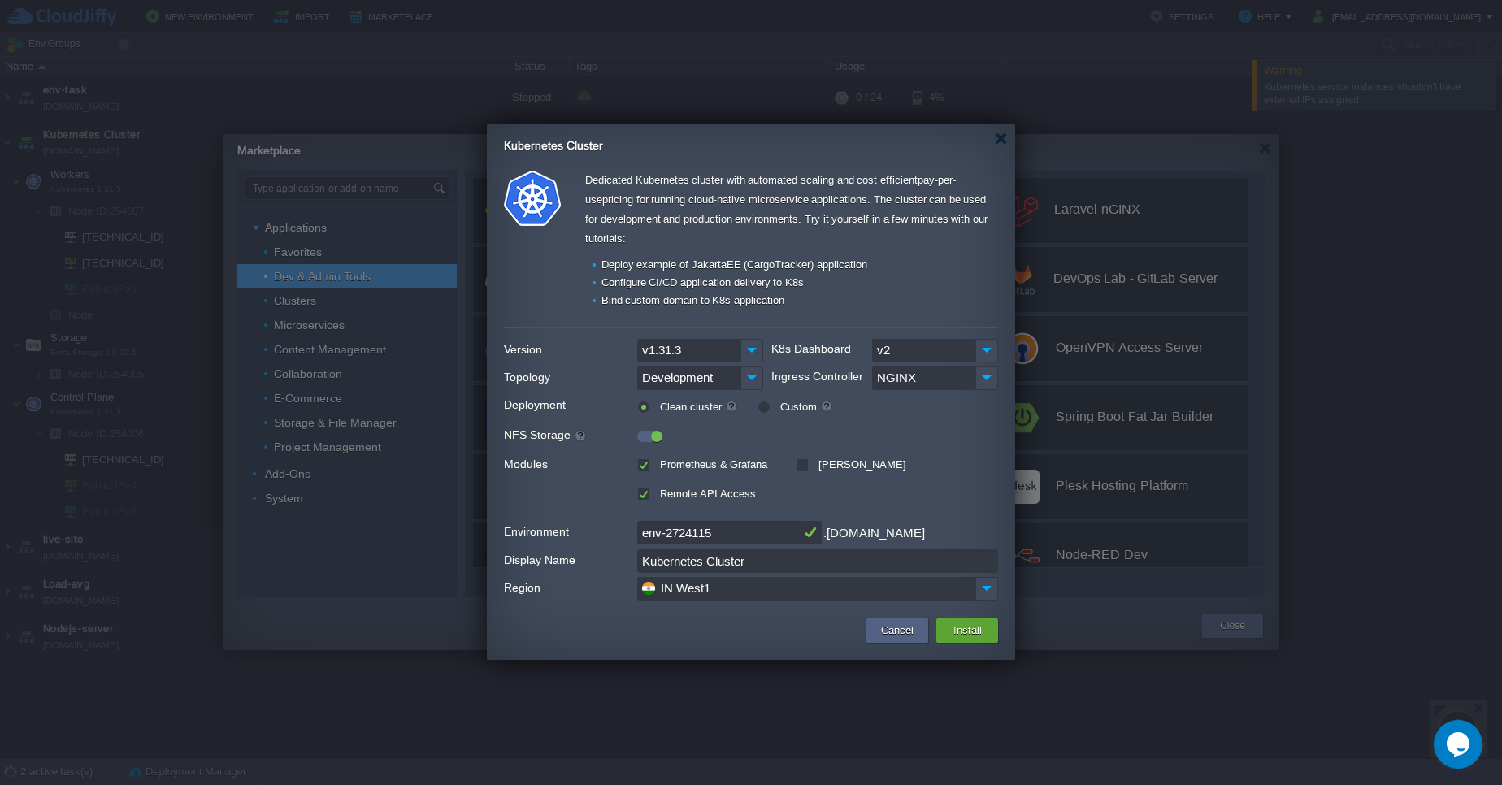
checkbox input "true"
click at [982, 346] on img at bounding box center [986, 351] width 23 height 24
click at [971, 396] on div "v2" at bounding box center [935, 406] width 124 height 28
click at [978, 381] on img at bounding box center [986, 378] width 23 height 24
click at [948, 427] on div "NGINX" at bounding box center [935, 433] width 124 height 28
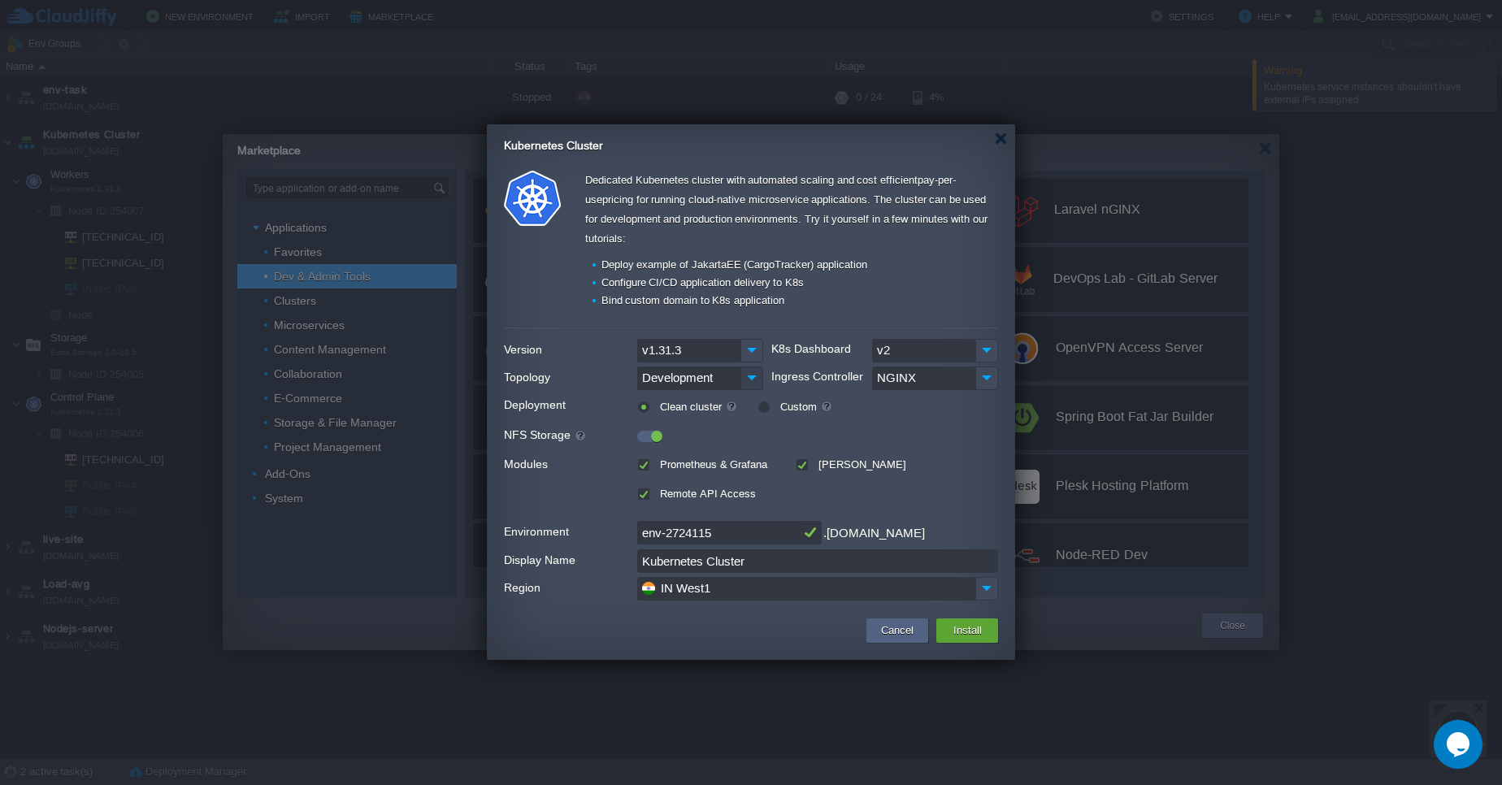
click at [751, 379] on img at bounding box center [751, 378] width 23 height 24
click at [727, 423] on div "Production" at bounding box center [700, 433] width 124 height 28
type input "Production"
click at [961, 636] on button "Install" at bounding box center [967, 631] width 38 height 20
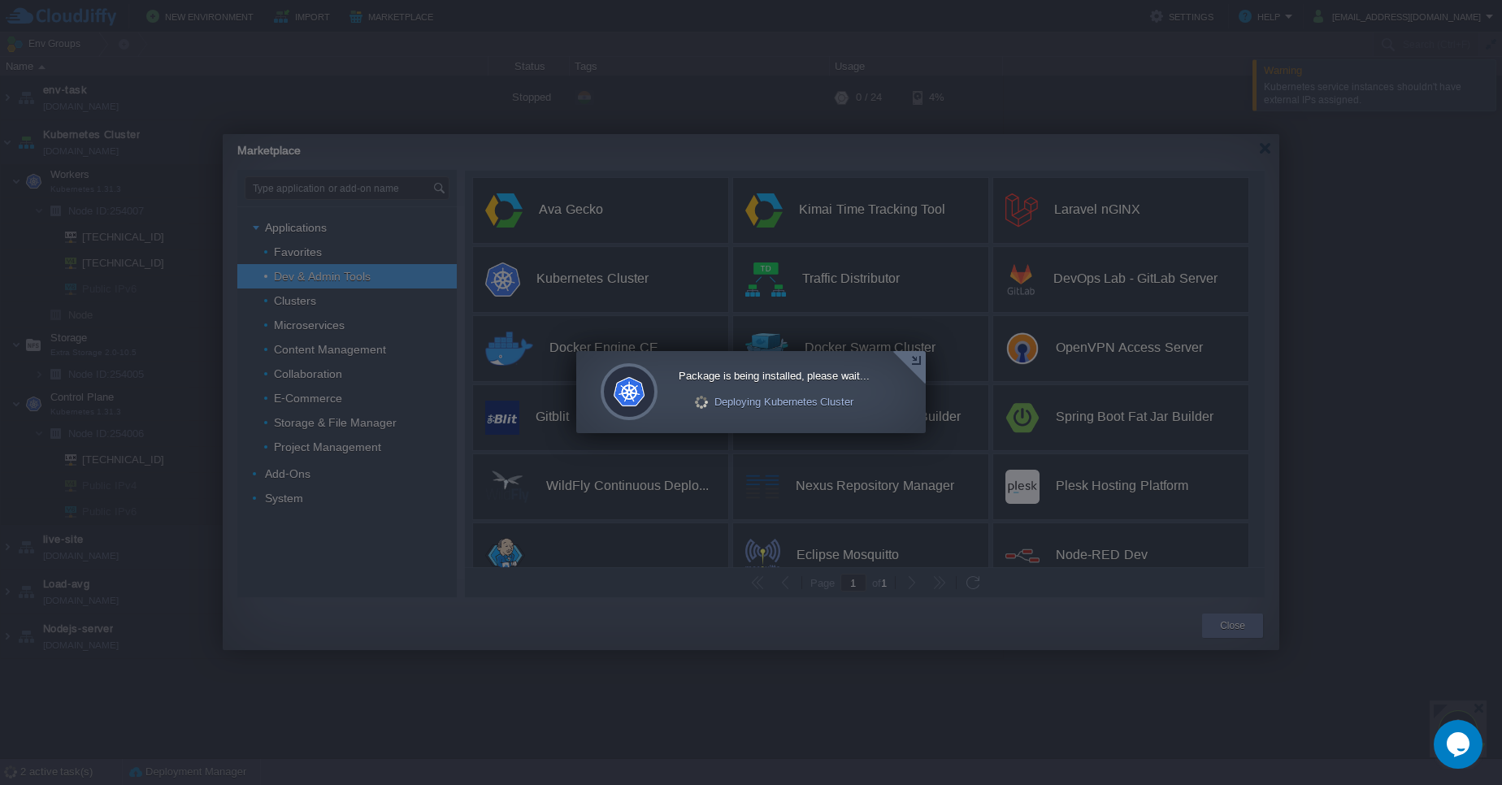
click at [921, 363] on div at bounding box center [908, 367] width 33 height 33
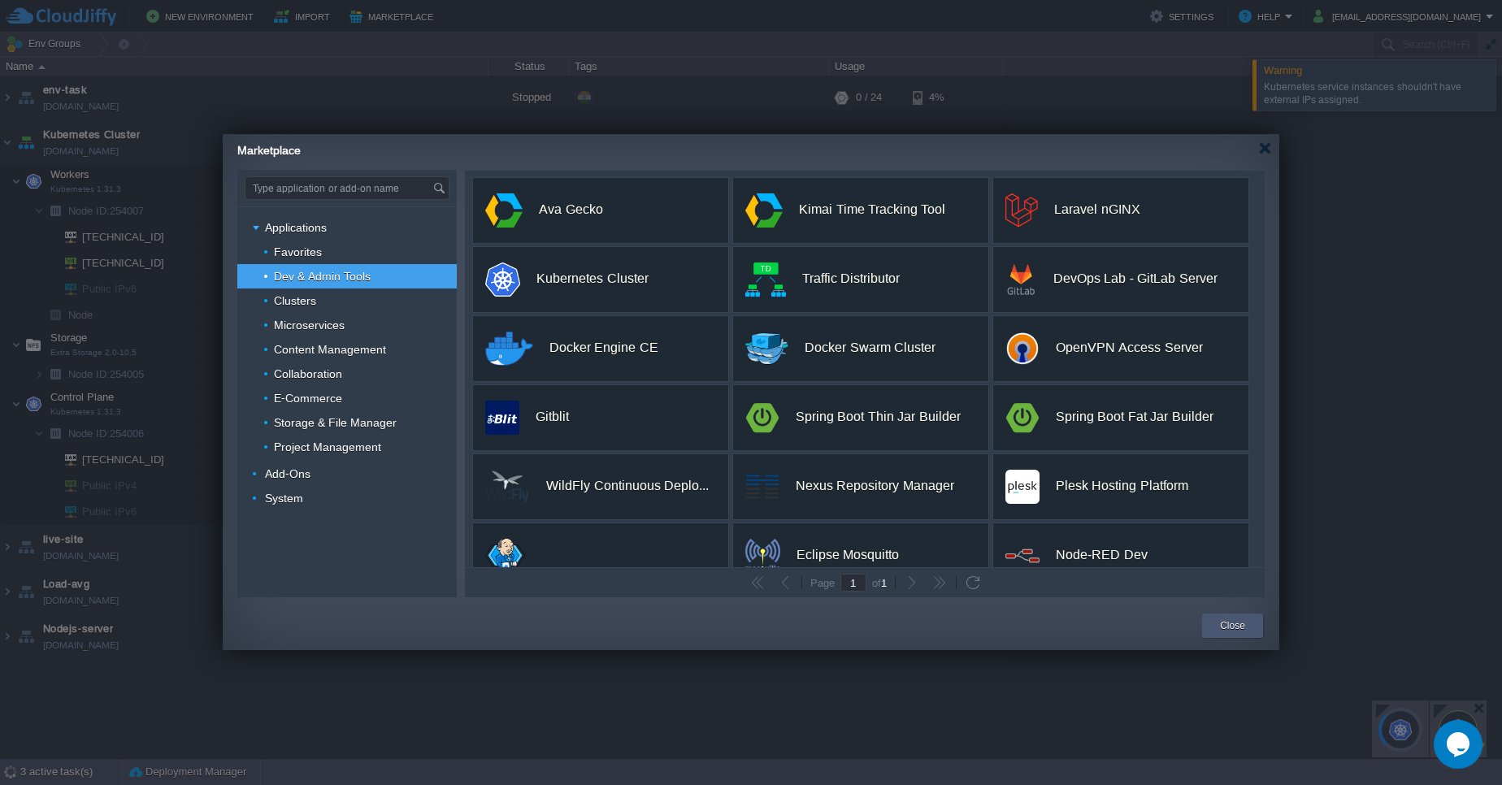
click at [1246, 628] on div "Close" at bounding box center [1232, 625] width 37 height 24
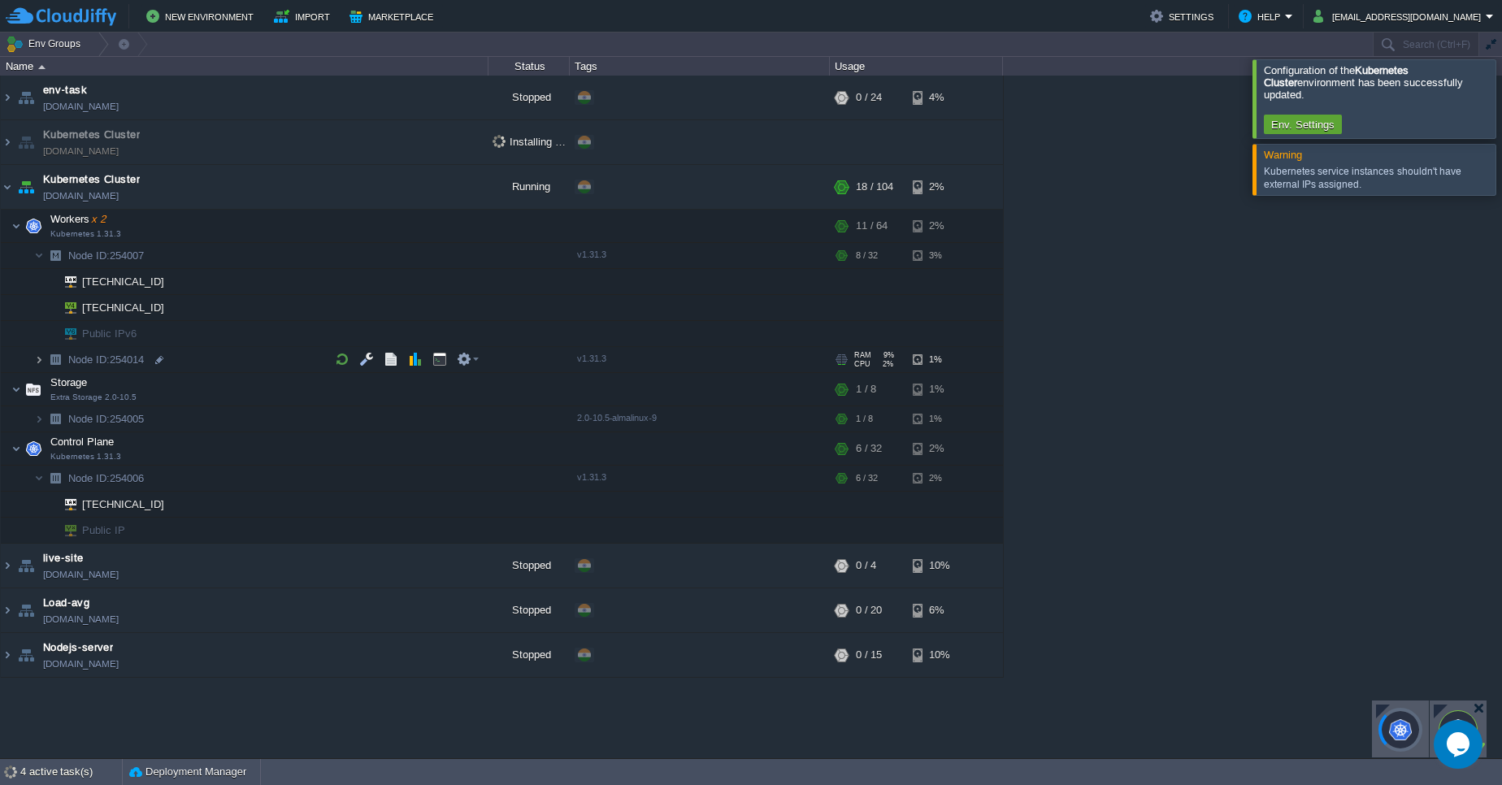
click at [37, 362] on img at bounding box center [39, 359] width 10 height 25
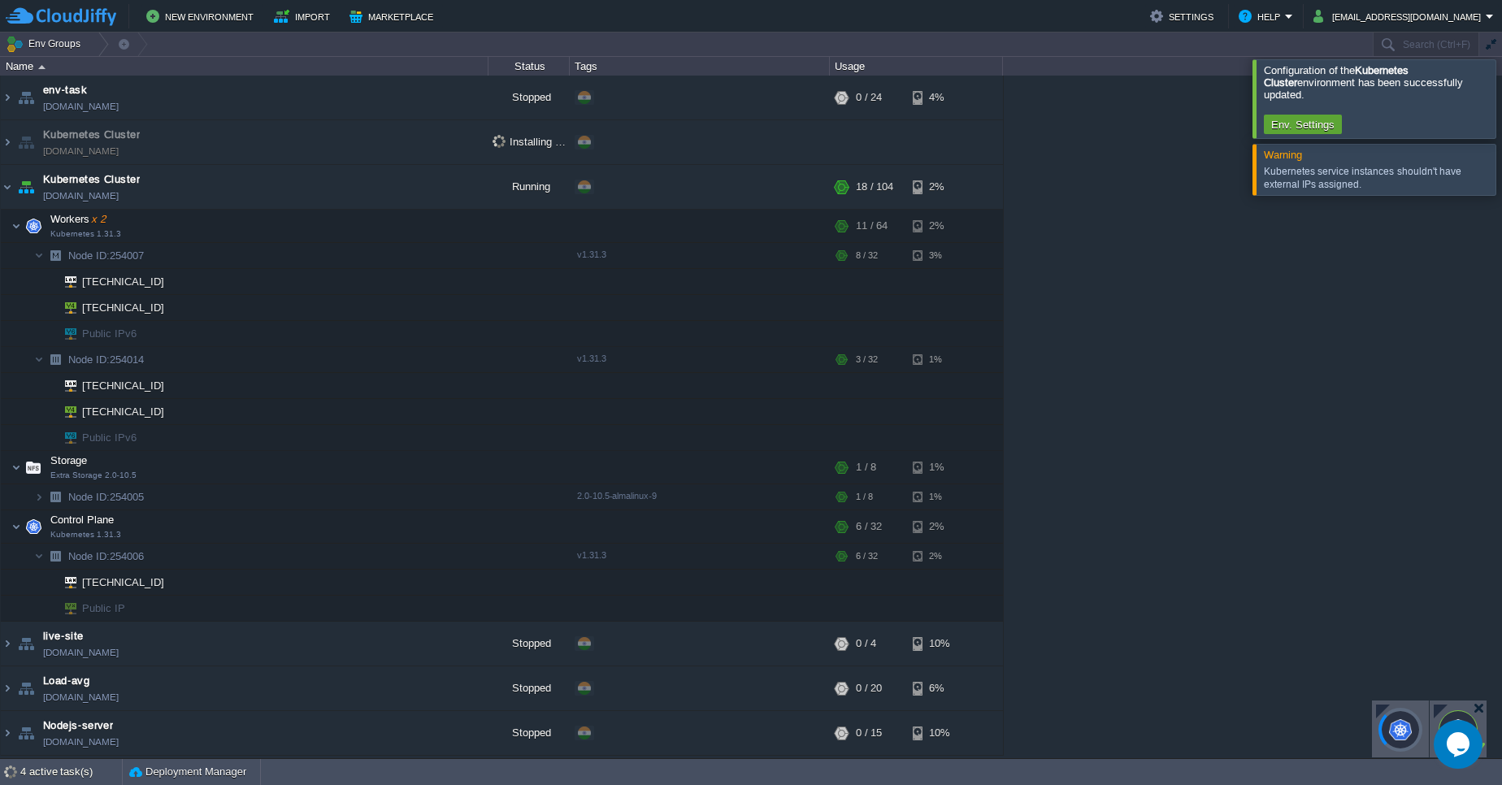
click at [1440, 704] on div at bounding box center [1457, 728] width 57 height 57
click at [1444, 705] on div at bounding box center [1440, 711] width 14 height 14
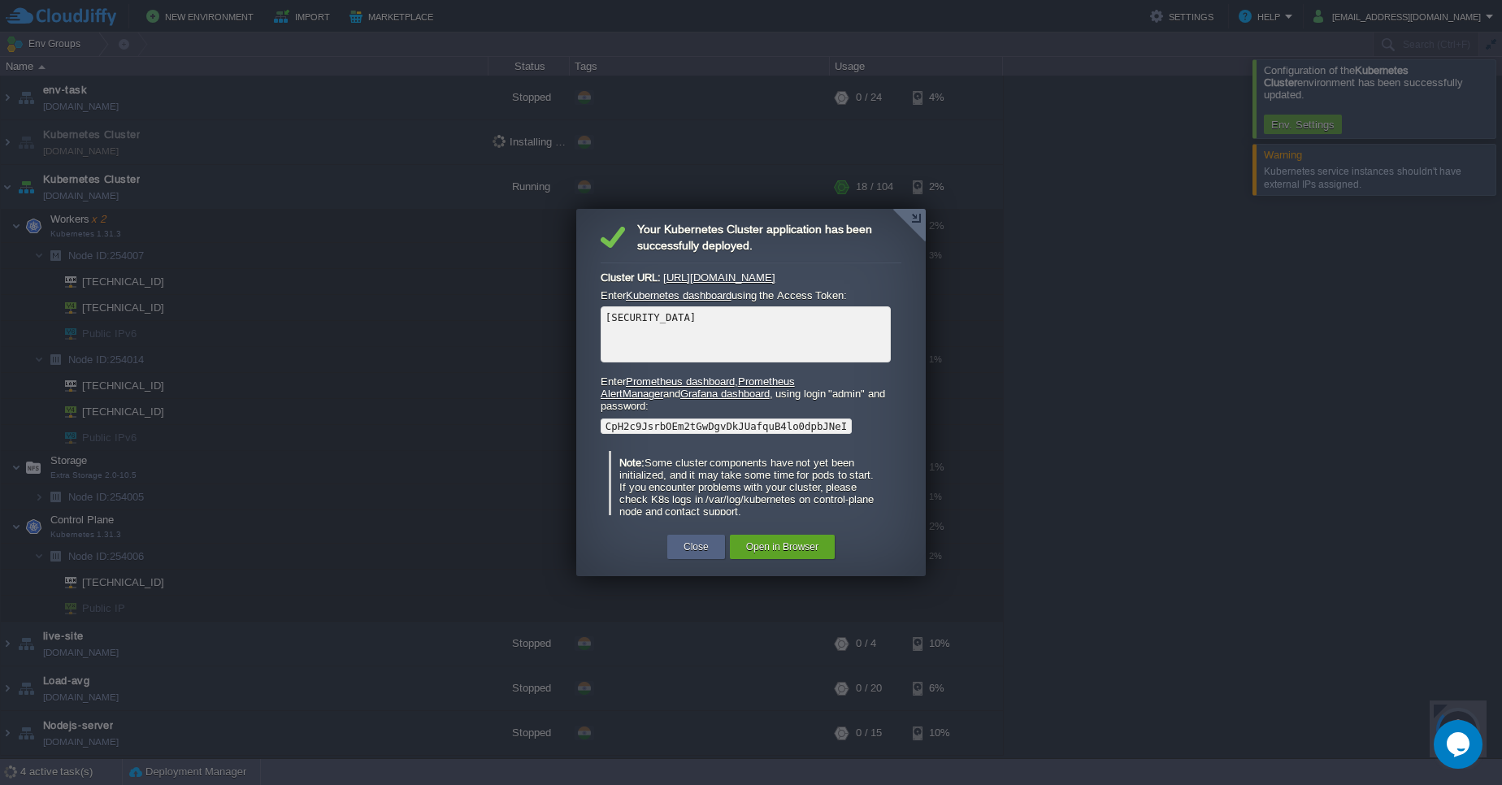
click at [847, 497] on p "Note: Some cluster components have not yet been initialized, and it may take so…" at bounding box center [746, 487] width 255 height 61
click at [689, 393] on link "Grafana dashboard" at bounding box center [724, 394] width 89 height 12
click at [912, 215] on div at bounding box center [908, 225] width 33 height 33
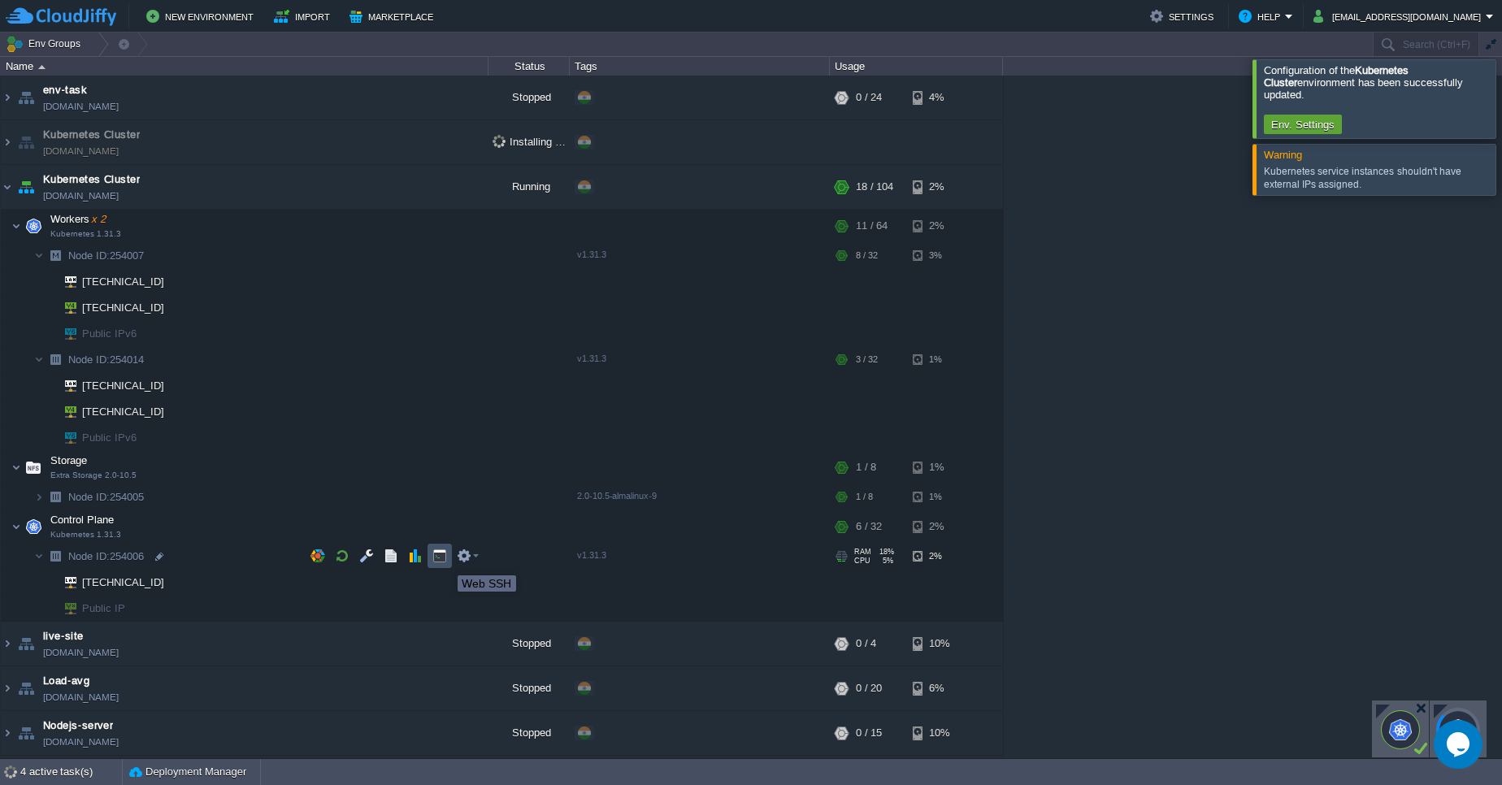
click at [445, 561] on button "button" at bounding box center [439, 555] width 15 height 15
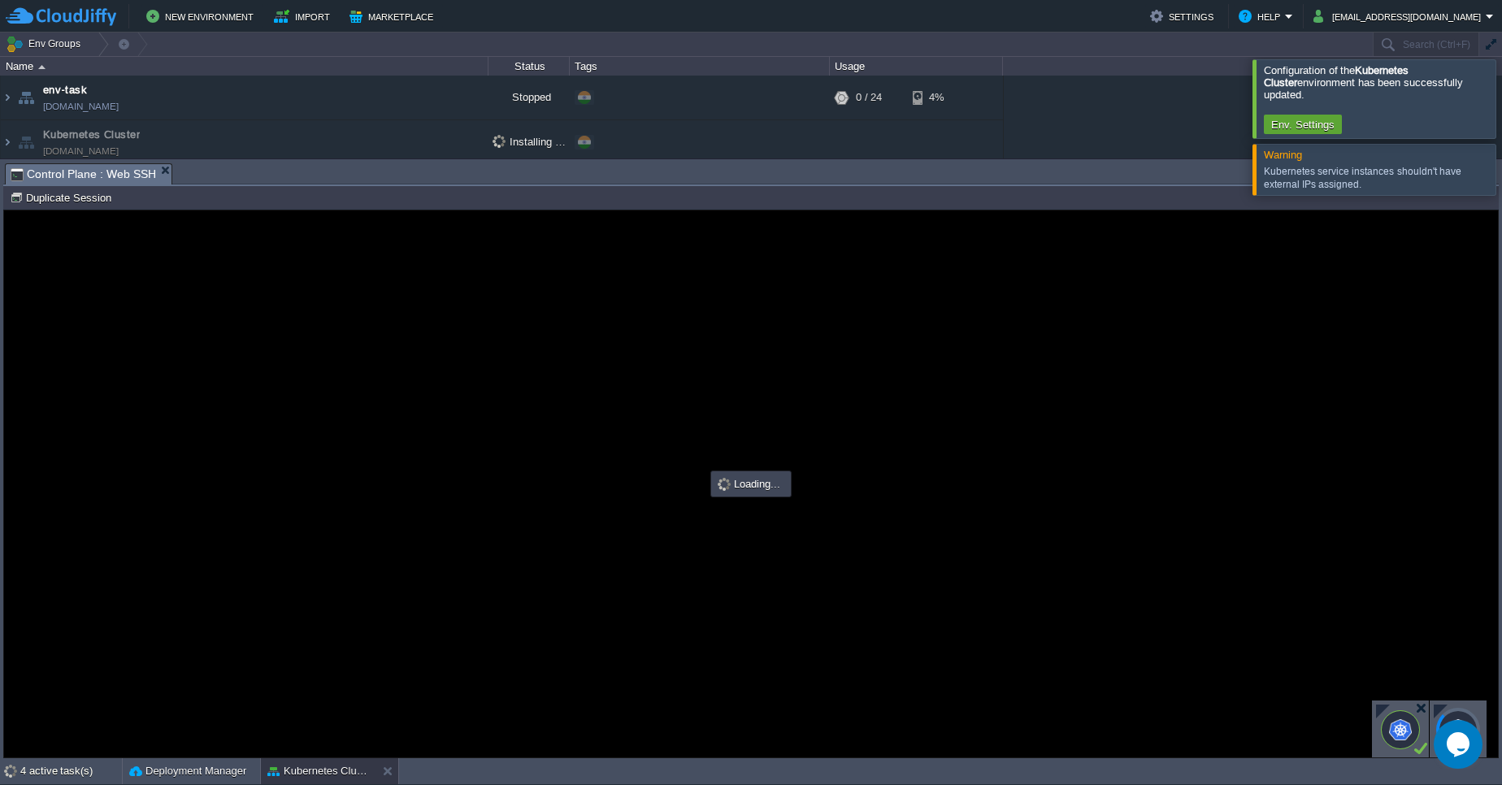
type input "#000000"
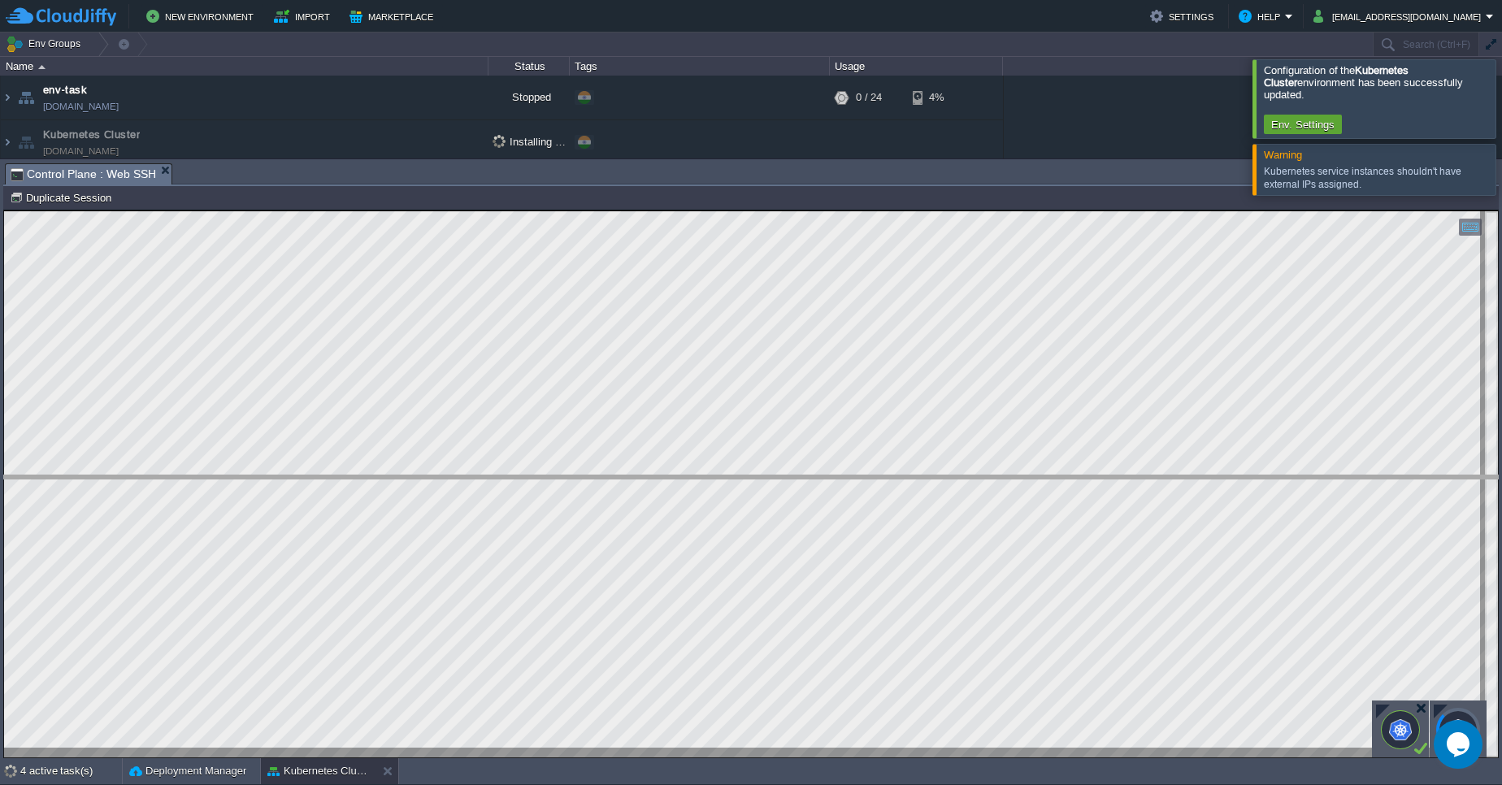
drag, startPoint x: 847, startPoint y: 174, endPoint x: 913, endPoint y: 486, distance: 319.1
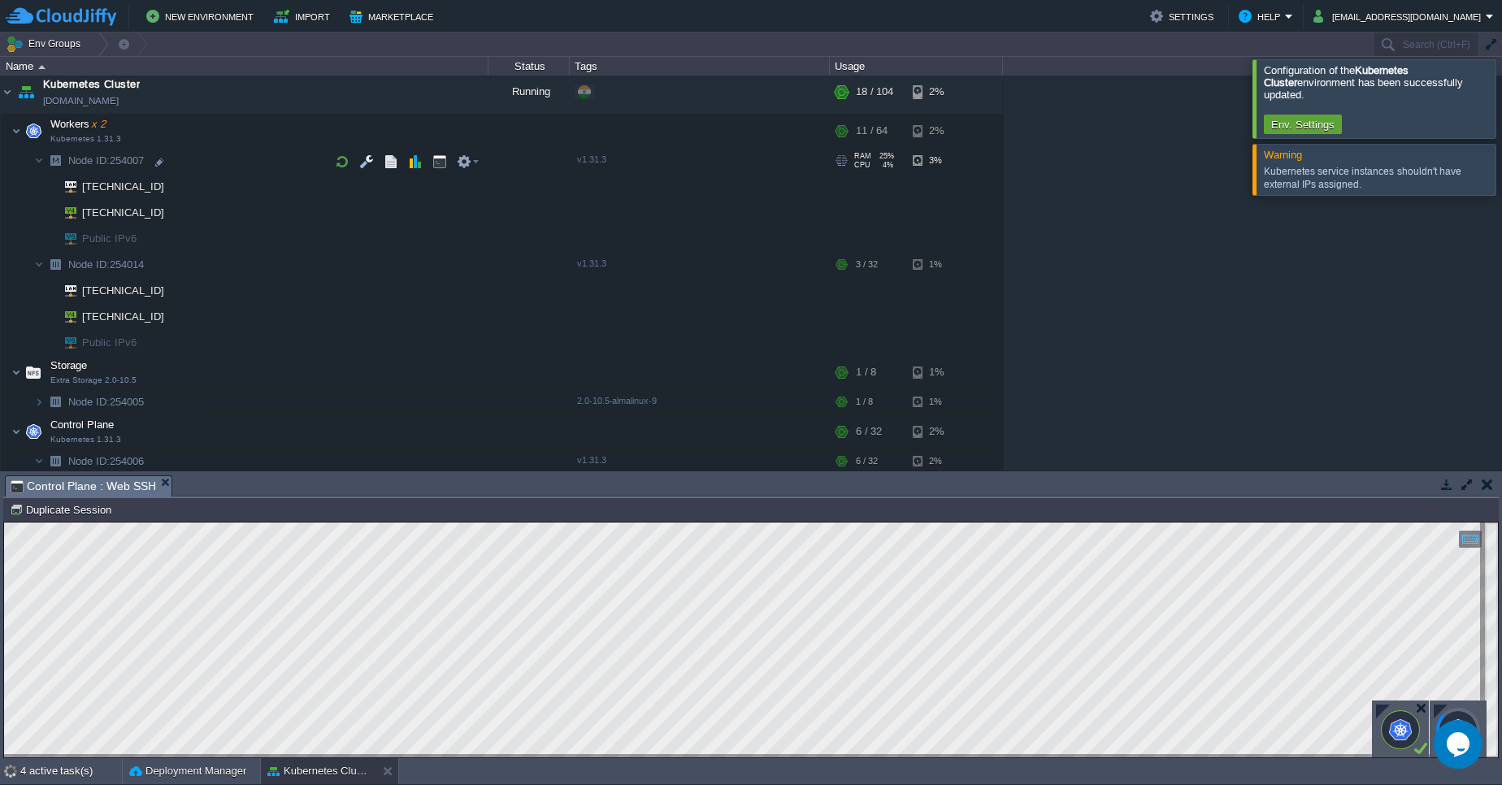
scroll to position [285, 0]
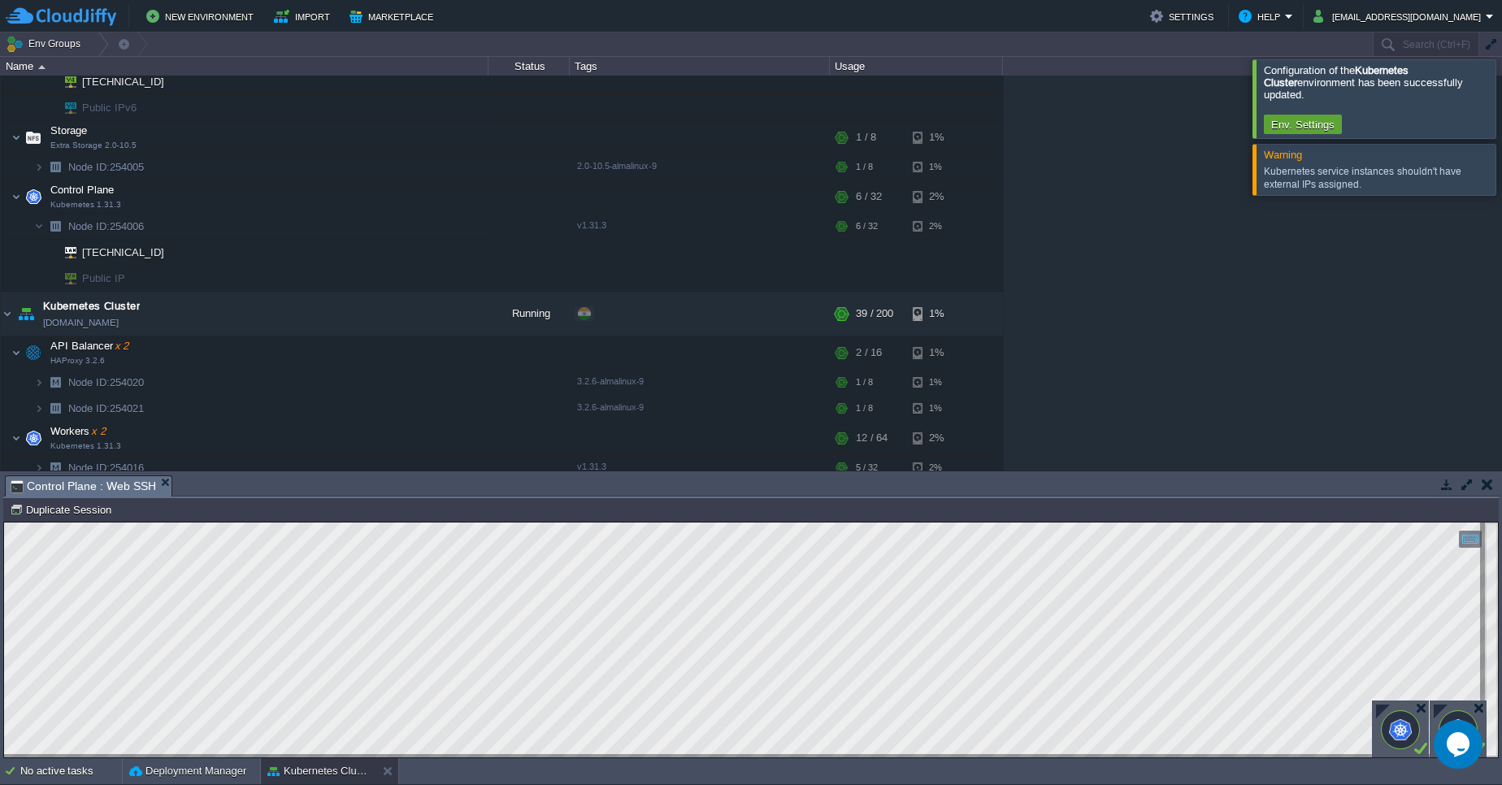
click at [4, 522] on html "Copy: Ctrl + Shift + C Paste: Ctrl + V Settings: Ctrl + Shift + Alt 0" at bounding box center [750, 522] width 1493 height 0
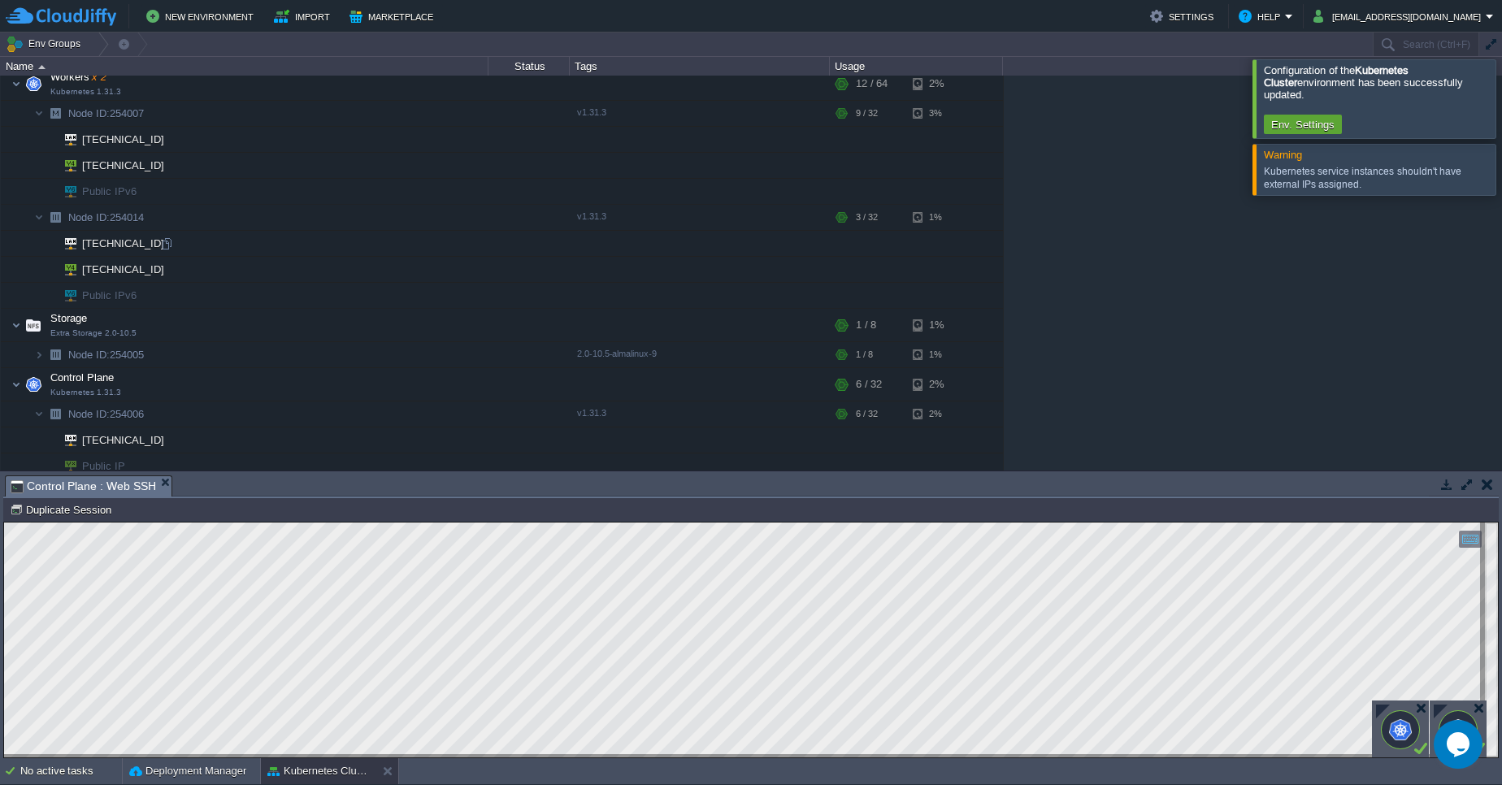
scroll to position [0, 0]
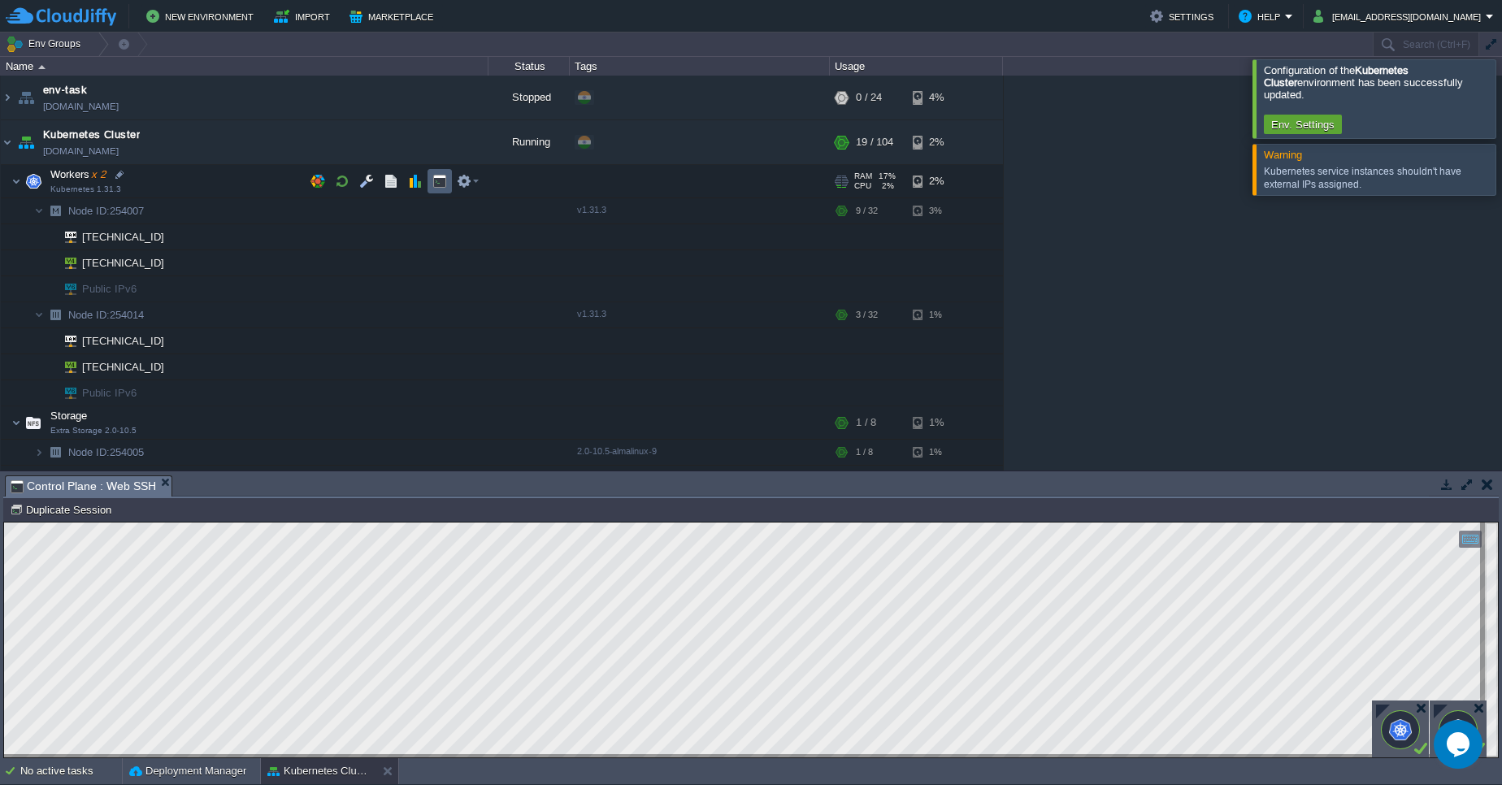
click at [443, 182] on button "button" at bounding box center [439, 181] width 15 height 15
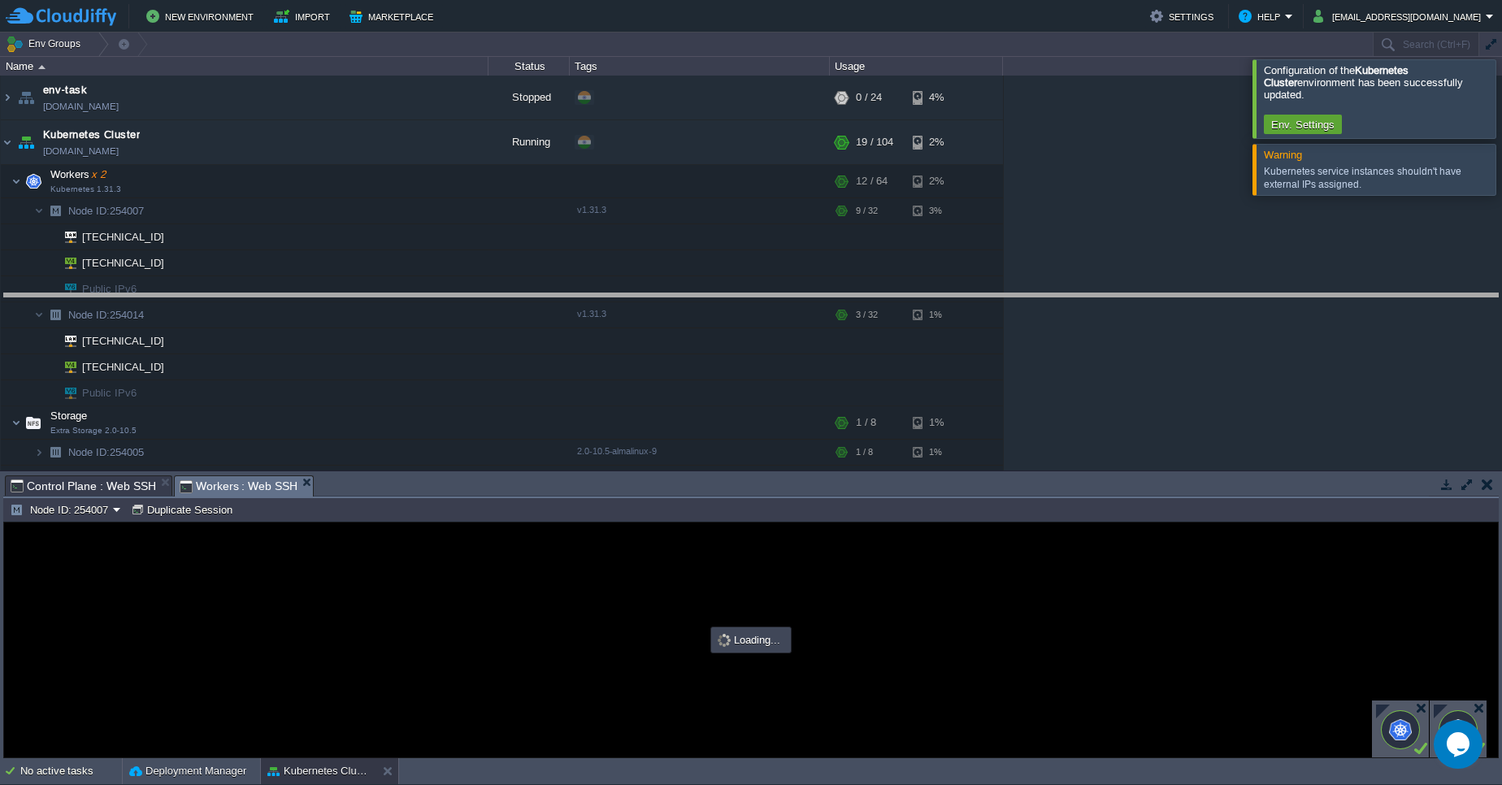
drag, startPoint x: 781, startPoint y: 488, endPoint x: 800, endPoint y: 306, distance: 183.1
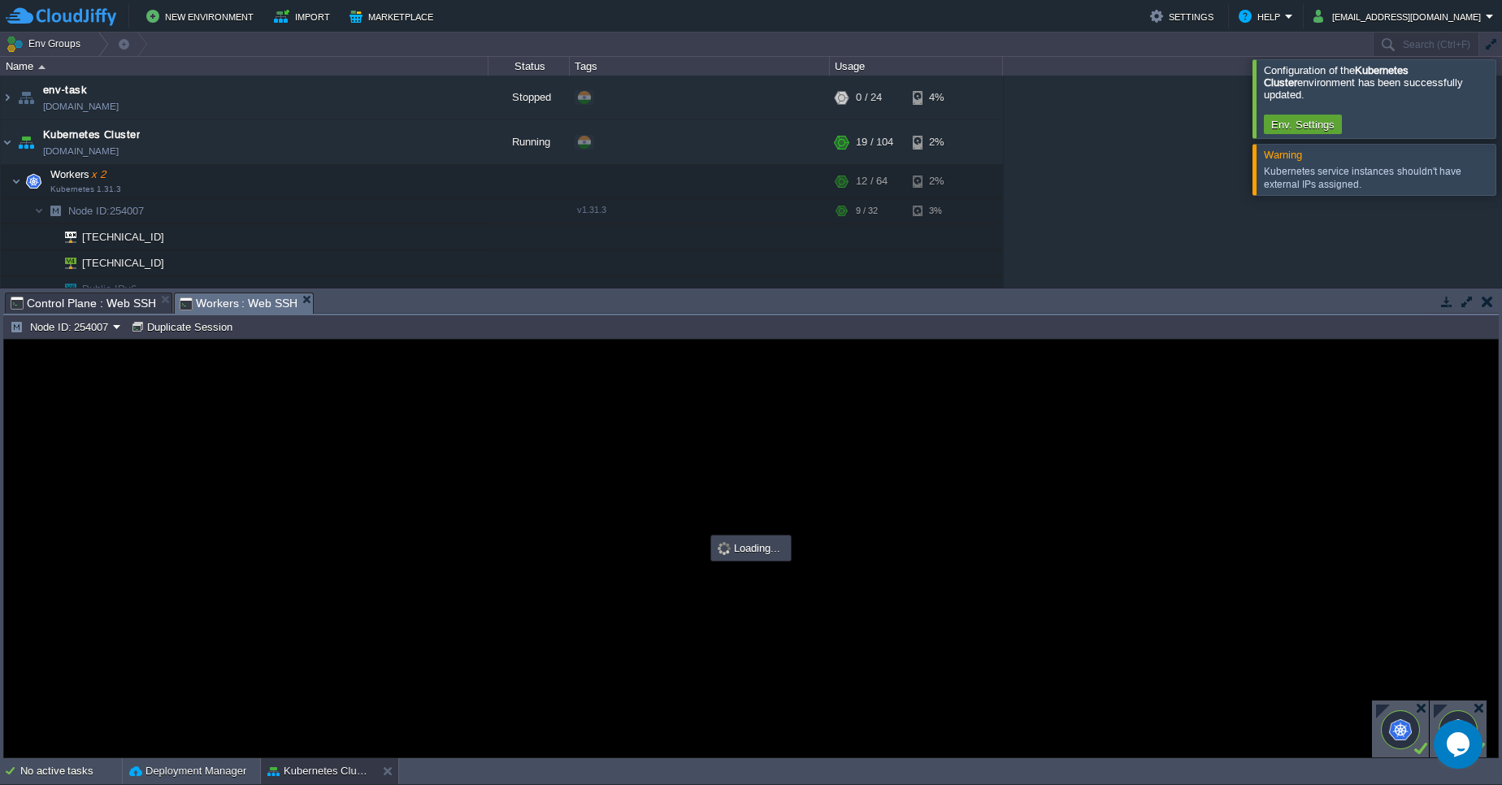
type input "#000000"
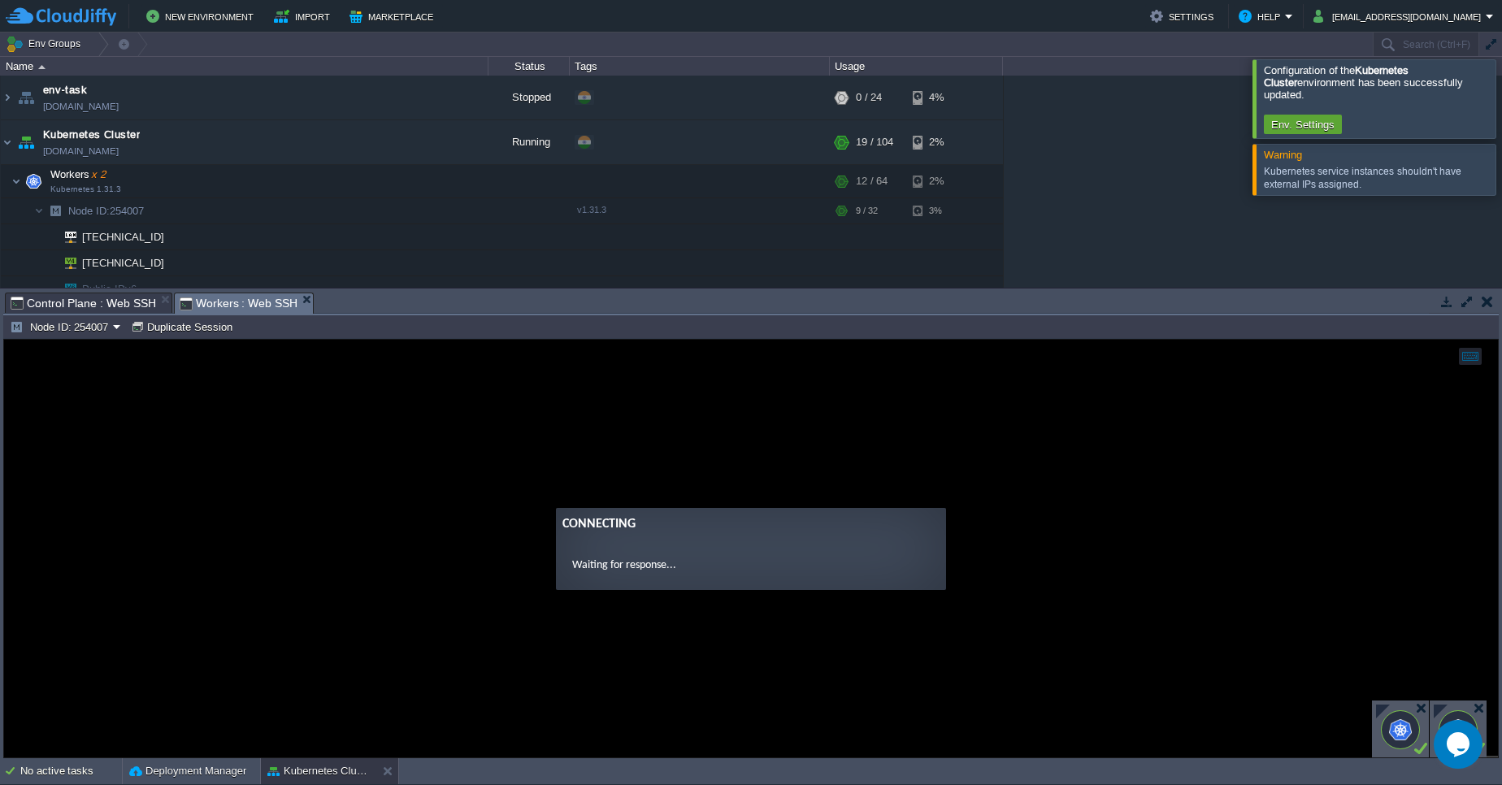
click at [718, 506] on guac-modal "Connecting Waiting for response..." at bounding box center [750, 549] width 1493 height 418
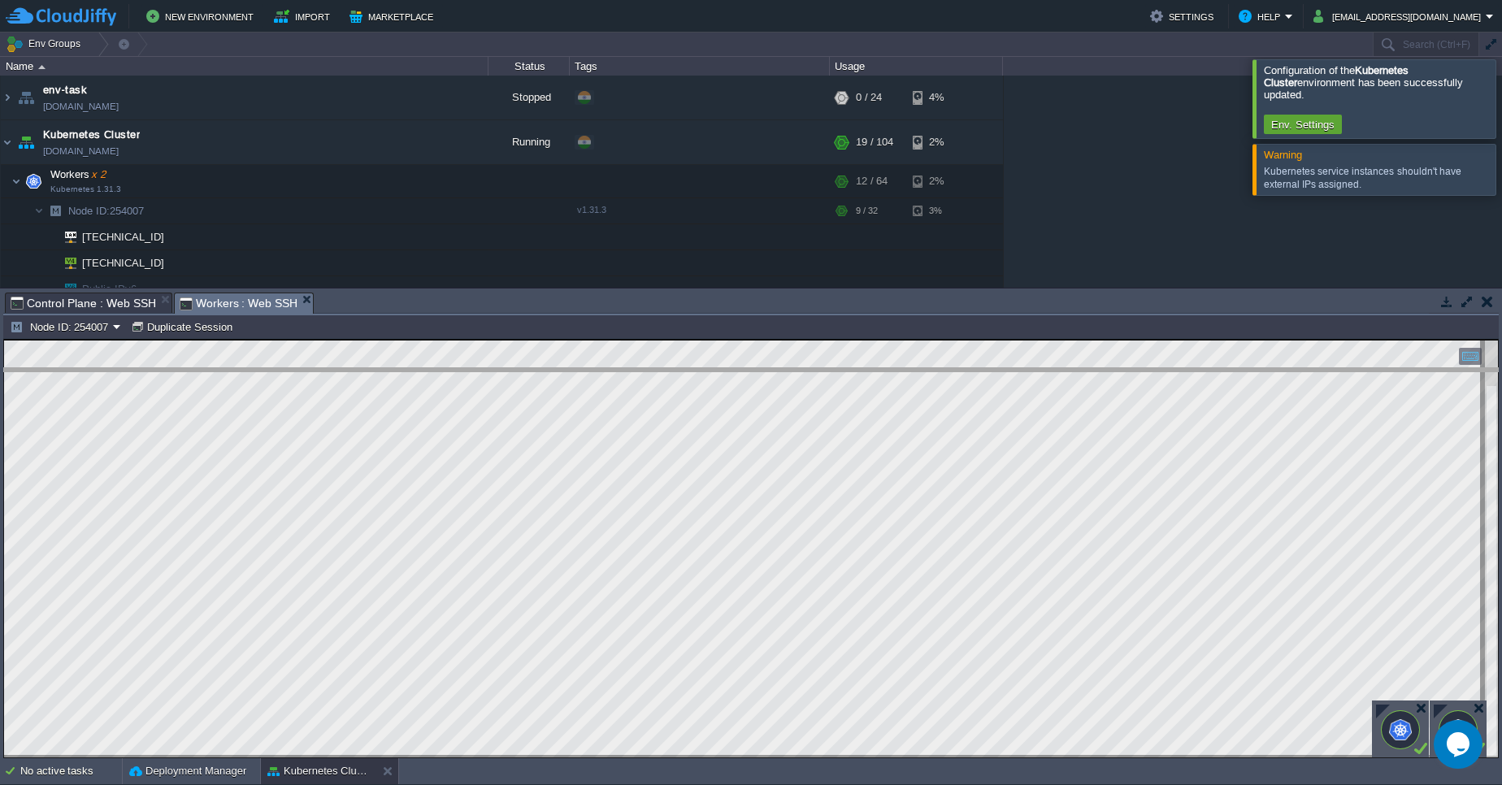
drag, startPoint x: 406, startPoint y: 305, endPoint x: 414, endPoint y: 410, distance: 105.1
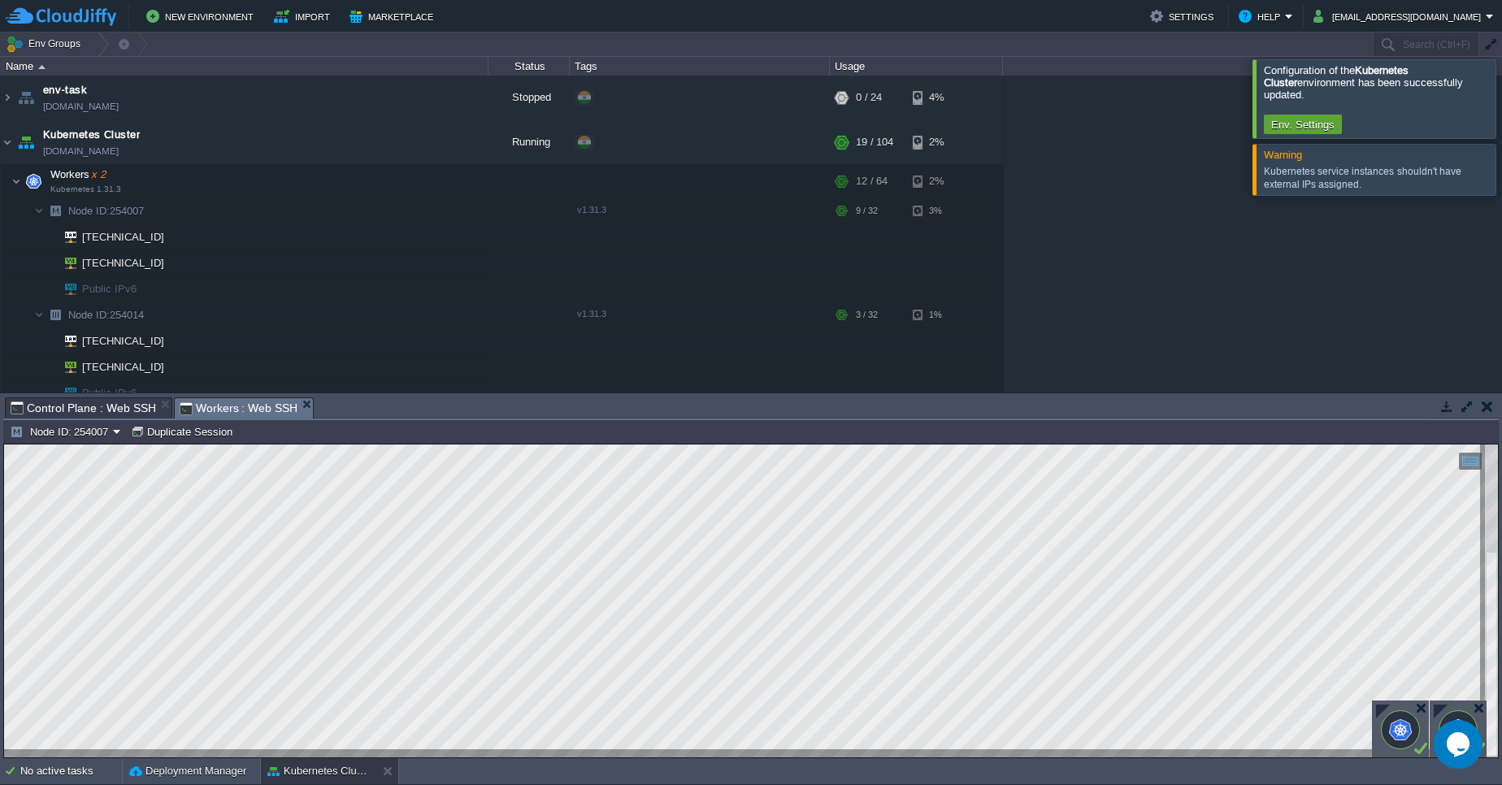
scroll to position [585, 0]
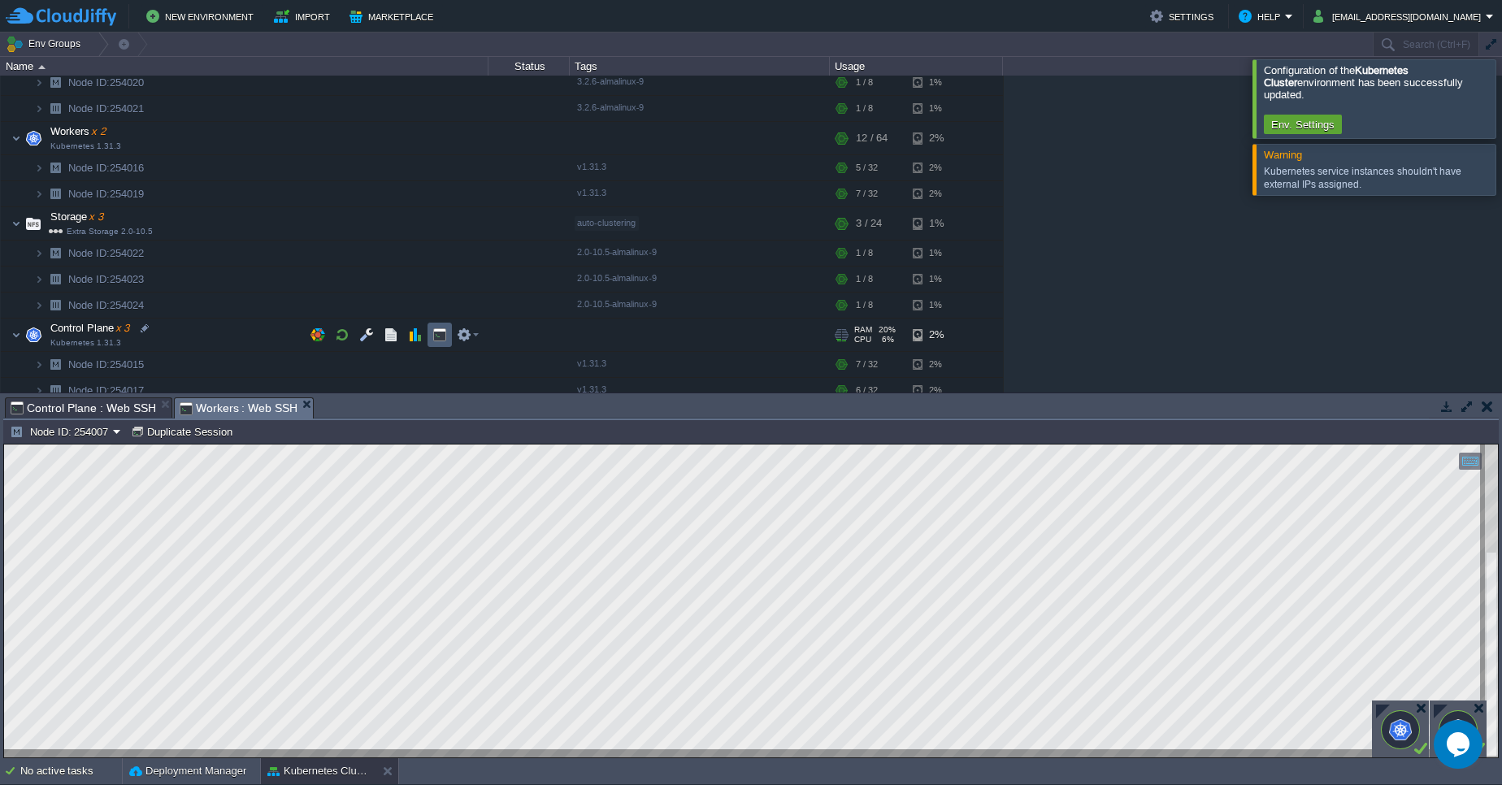
click at [431, 335] on td at bounding box center [439, 335] width 24 height 24
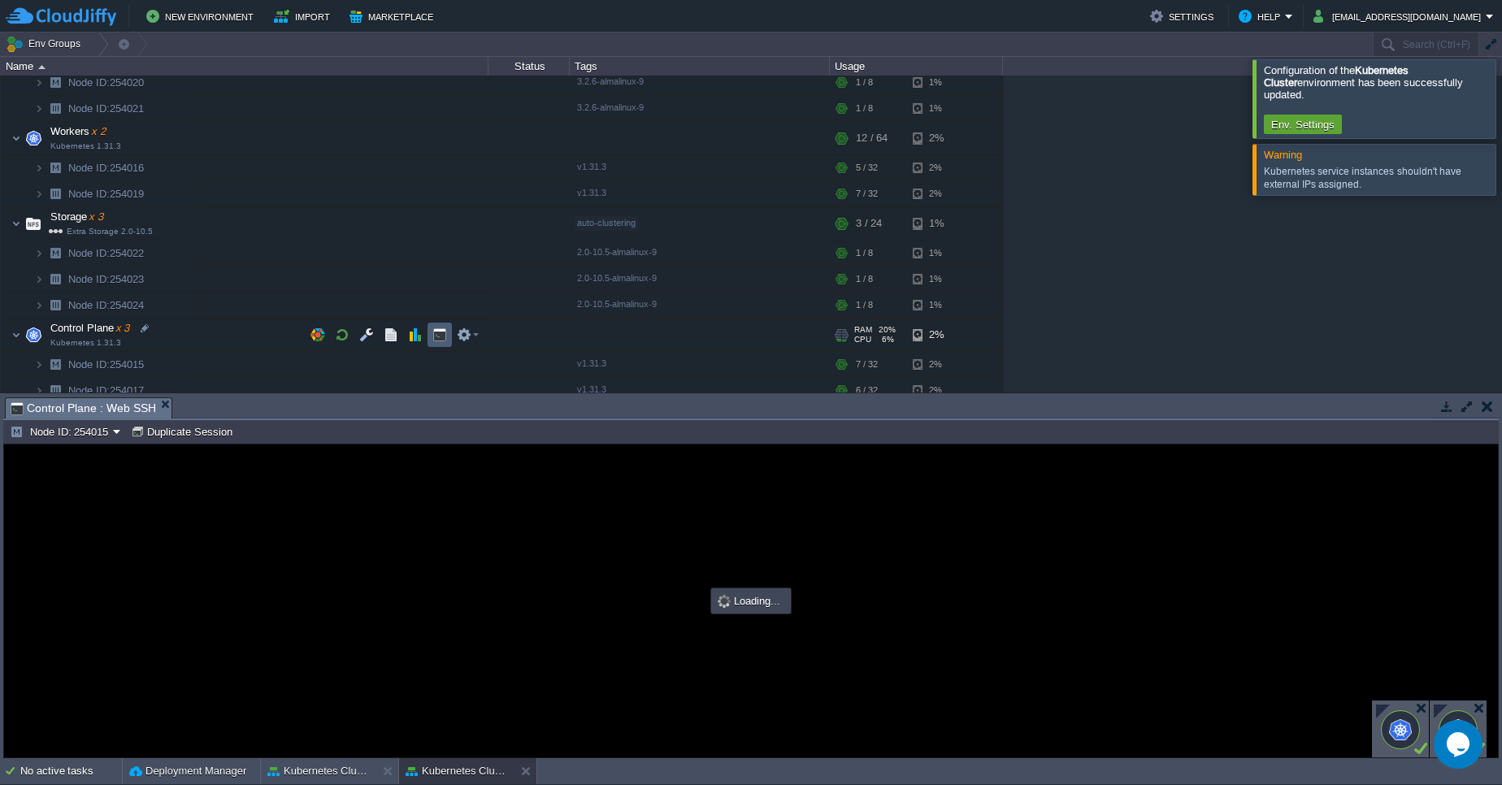
scroll to position [0, 0]
type input "#000000"
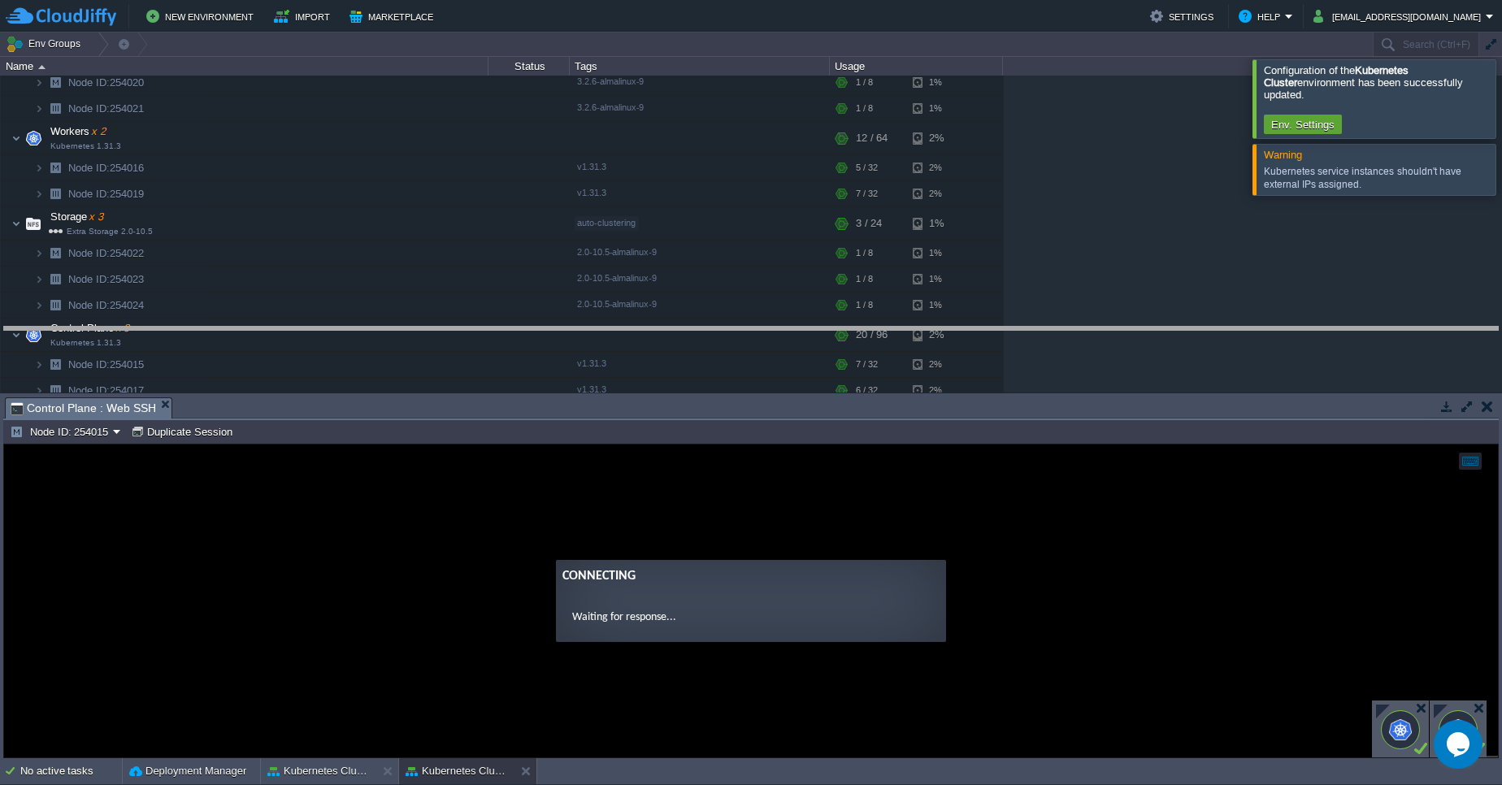
drag, startPoint x: 644, startPoint y: 411, endPoint x: 656, endPoint y: 332, distance: 79.8
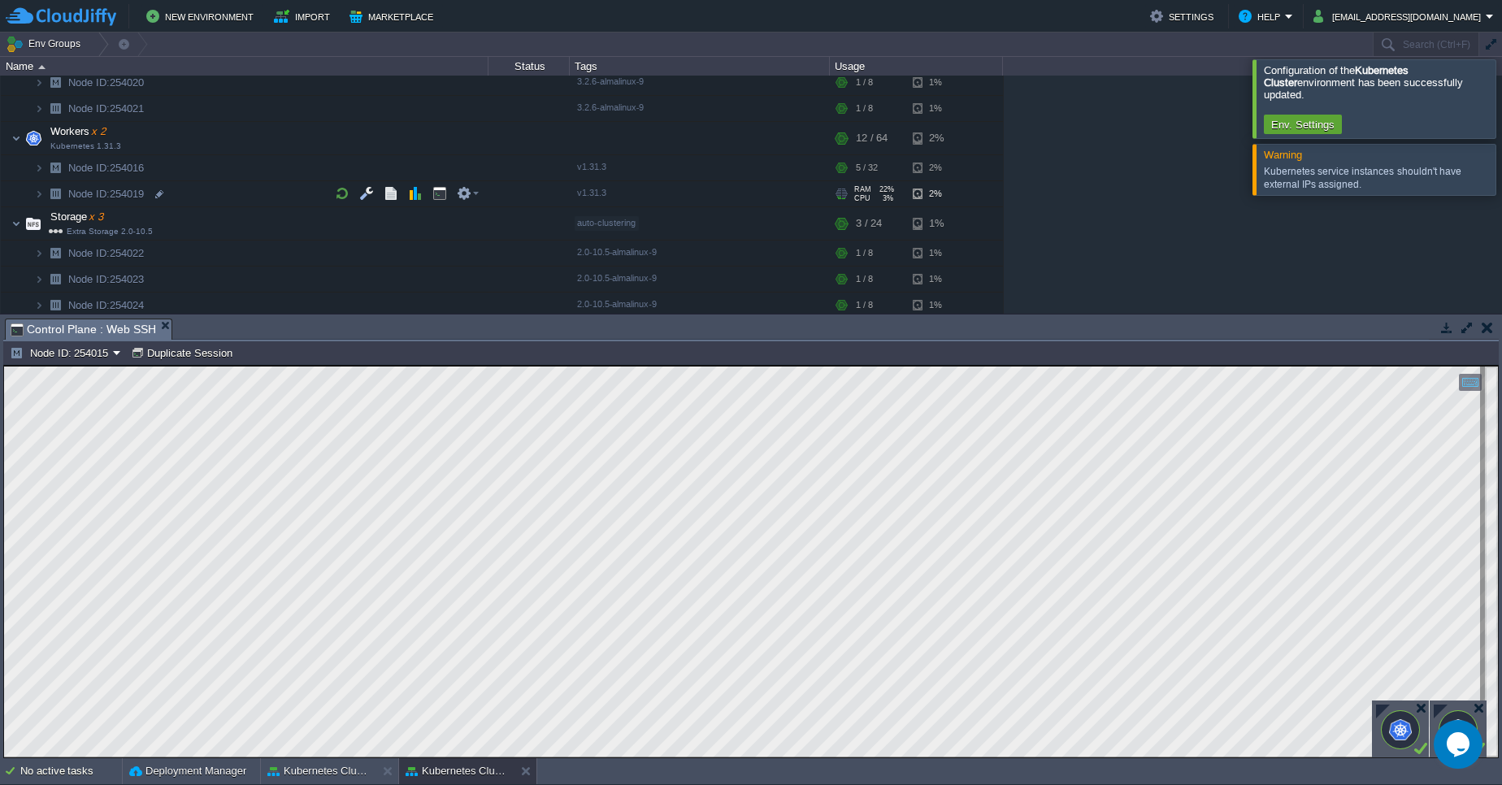
scroll to position [780, 0]
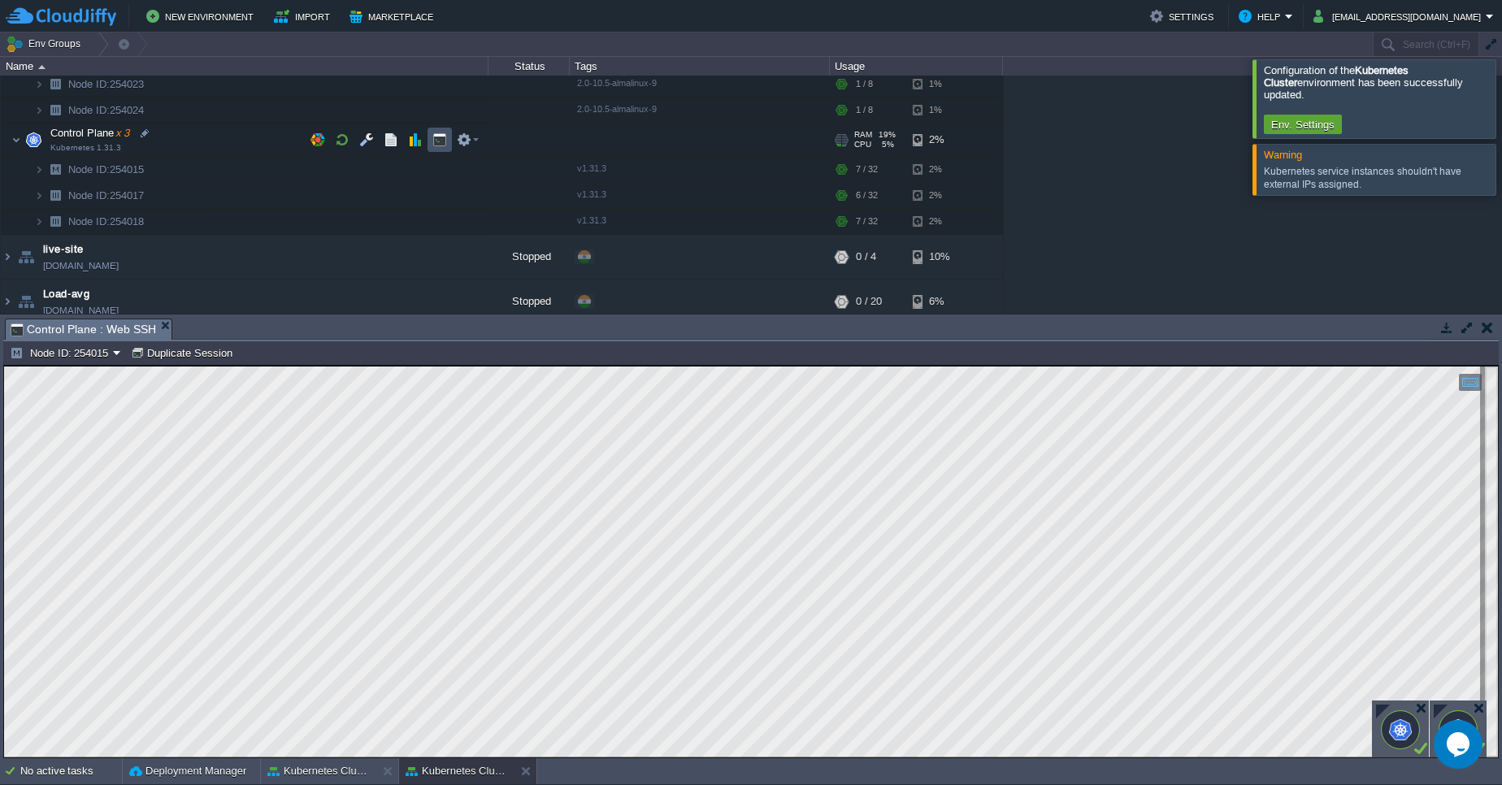
click at [443, 136] on button "button" at bounding box center [439, 139] width 15 height 15
click at [1490, 326] on button "button" at bounding box center [1486, 327] width 11 height 15
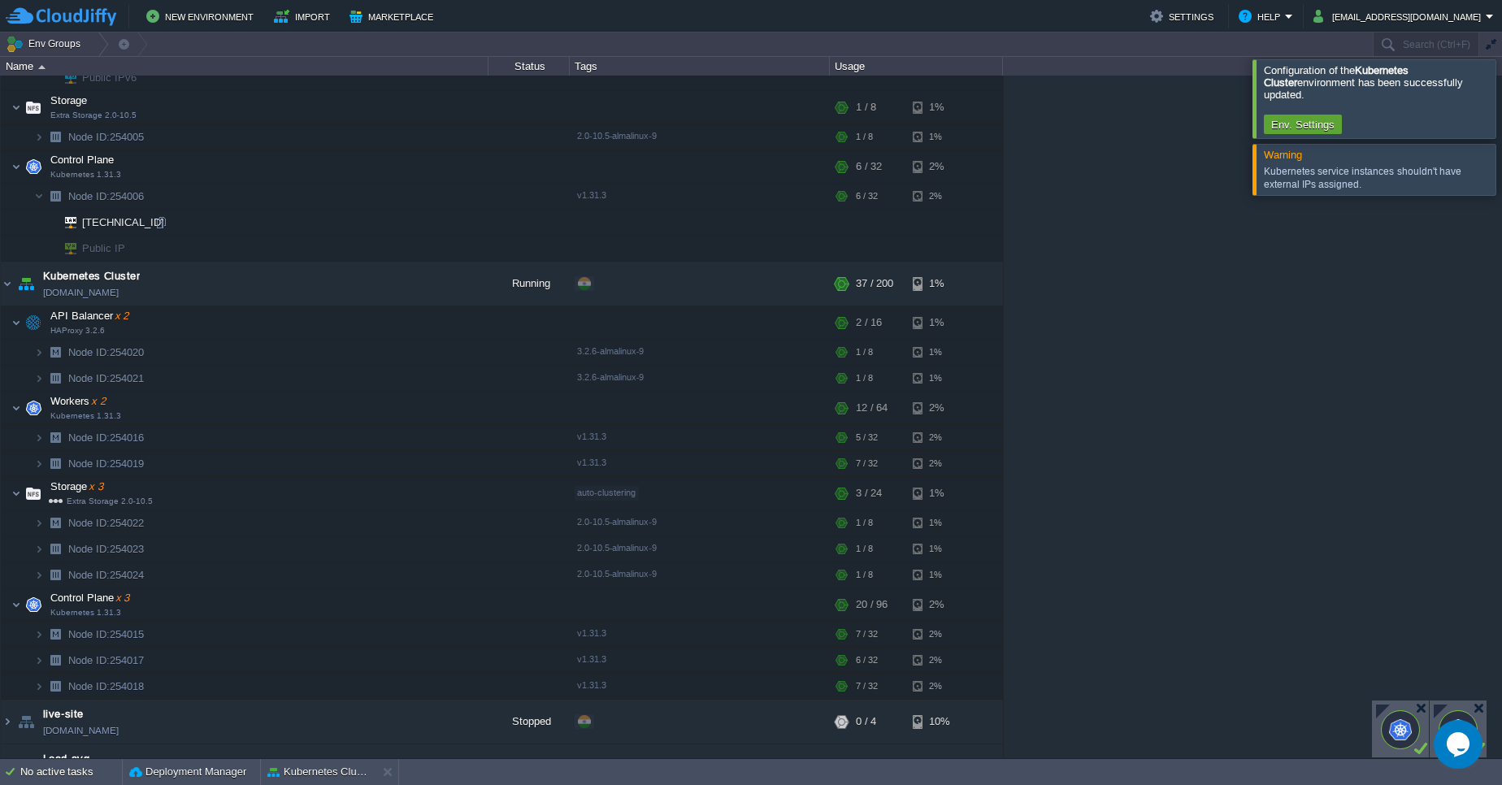
scroll to position [293, 0]
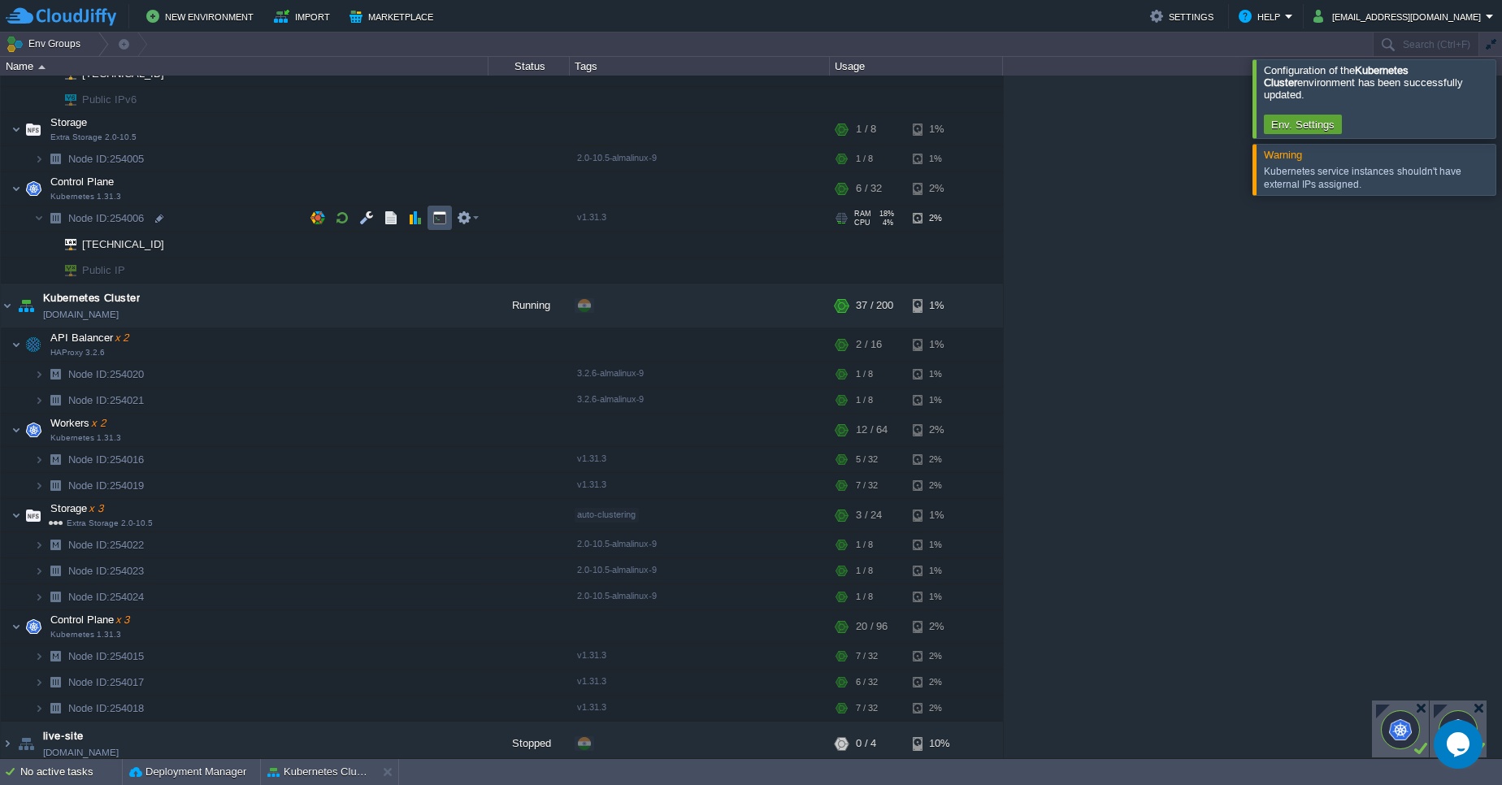
click at [444, 219] on button "button" at bounding box center [439, 217] width 15 height 15
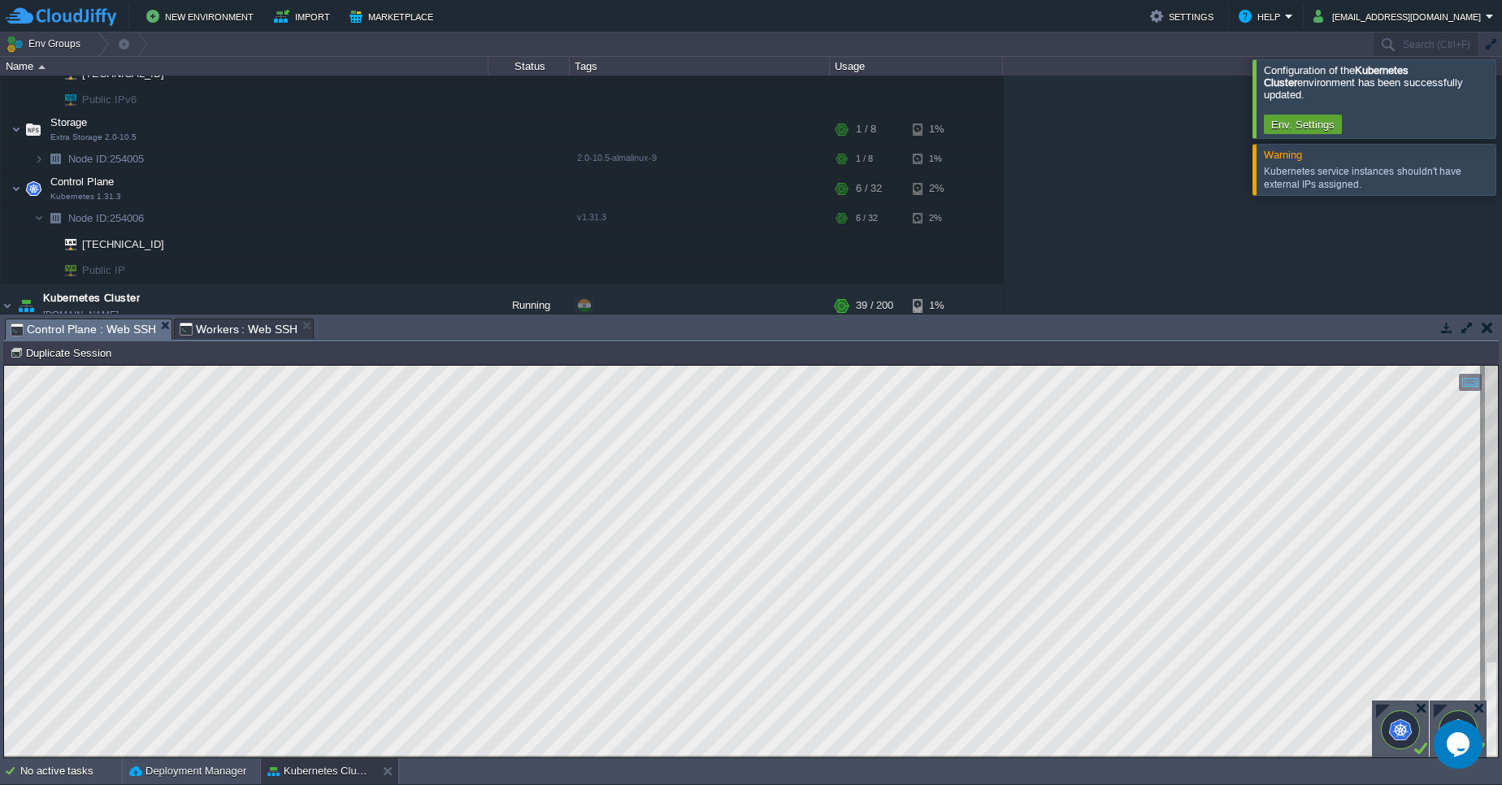
click at [1438, 704] on div at bounding box center [1440, 711] width 14 height 14
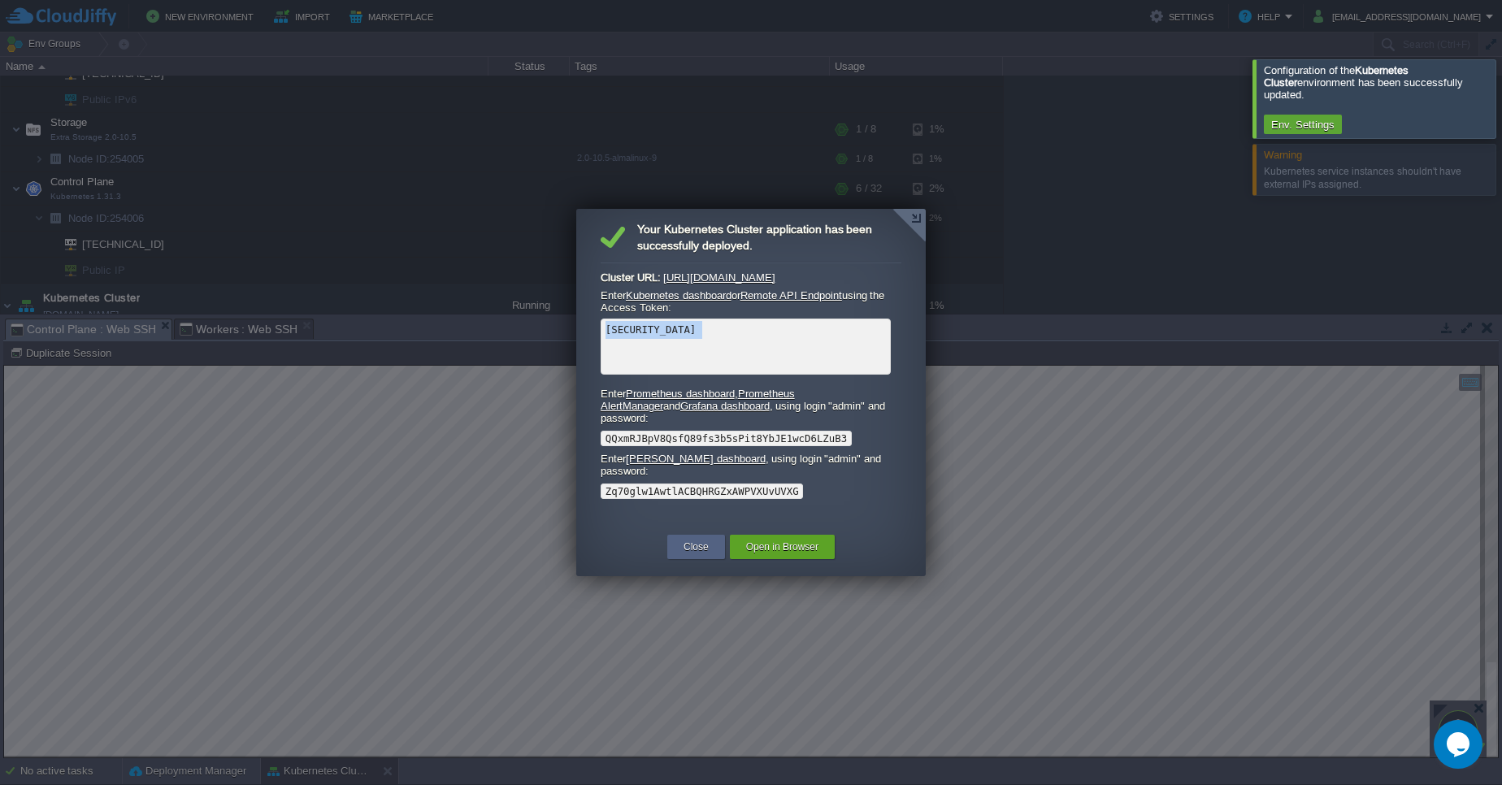
scroll to position [270, 0]
drag, startPoint x: 605, startPoint y: 329, endPoint x: 829, endPoint y: 358, distance: 226.2
click at [829, 358] on pre "eyJhbGciOiJSUzI1NiIsImtpZCI6IkR2T3ZUMTVMREpIaE5sNVZBSTJlVm9sS2xkM2c5S3FZTlFHbjd…" at bounding box center [745, 347] width 290 height 56
copy code "eyJhbGciOiJSUzI1NiIsImtpZCI6IkR2T3ZUMTVMREpIaE5sNVZBSTJlVm9sS2xkM2c5S3FZTlFHbjd…"
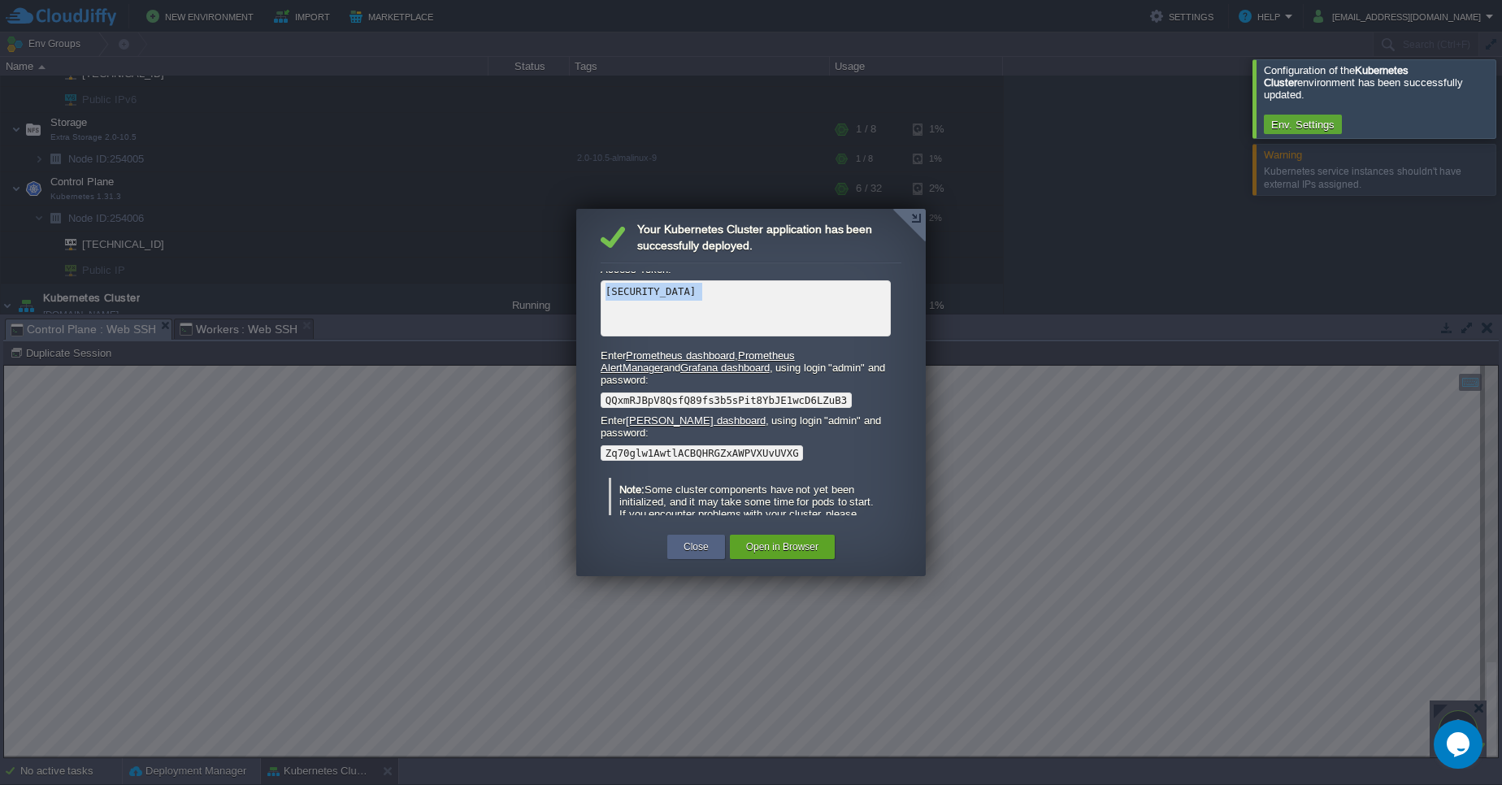
scroll to position [0, 0]
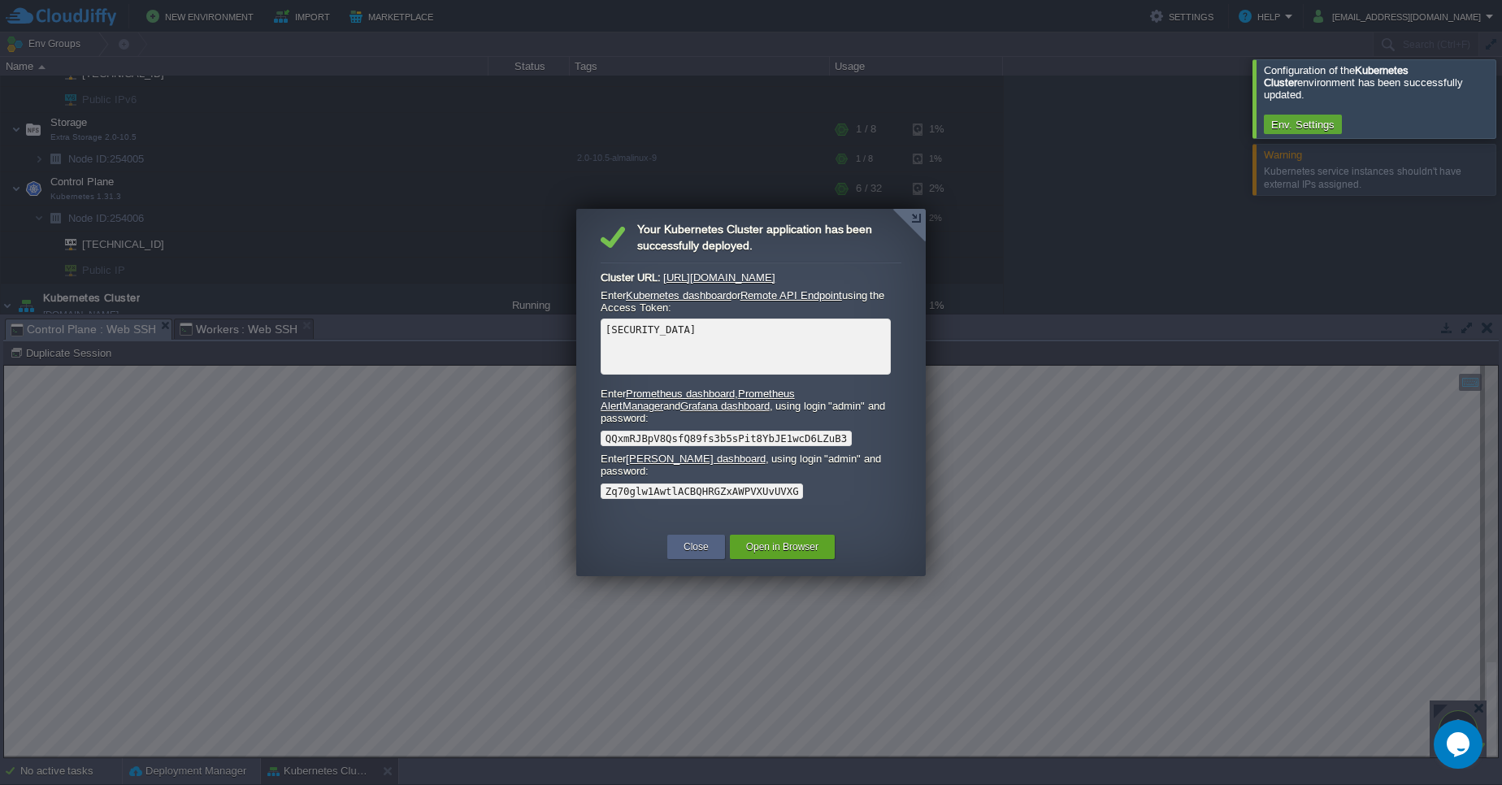
click at [1125, 505] on div at bounding box center [751, 392] width 1502 height 785
click at [926, 223] on div at bounding box center [751, 392] width 1502 height 785
click at [922, 224] on div at bounding box center [908, 225] width 33 height 33
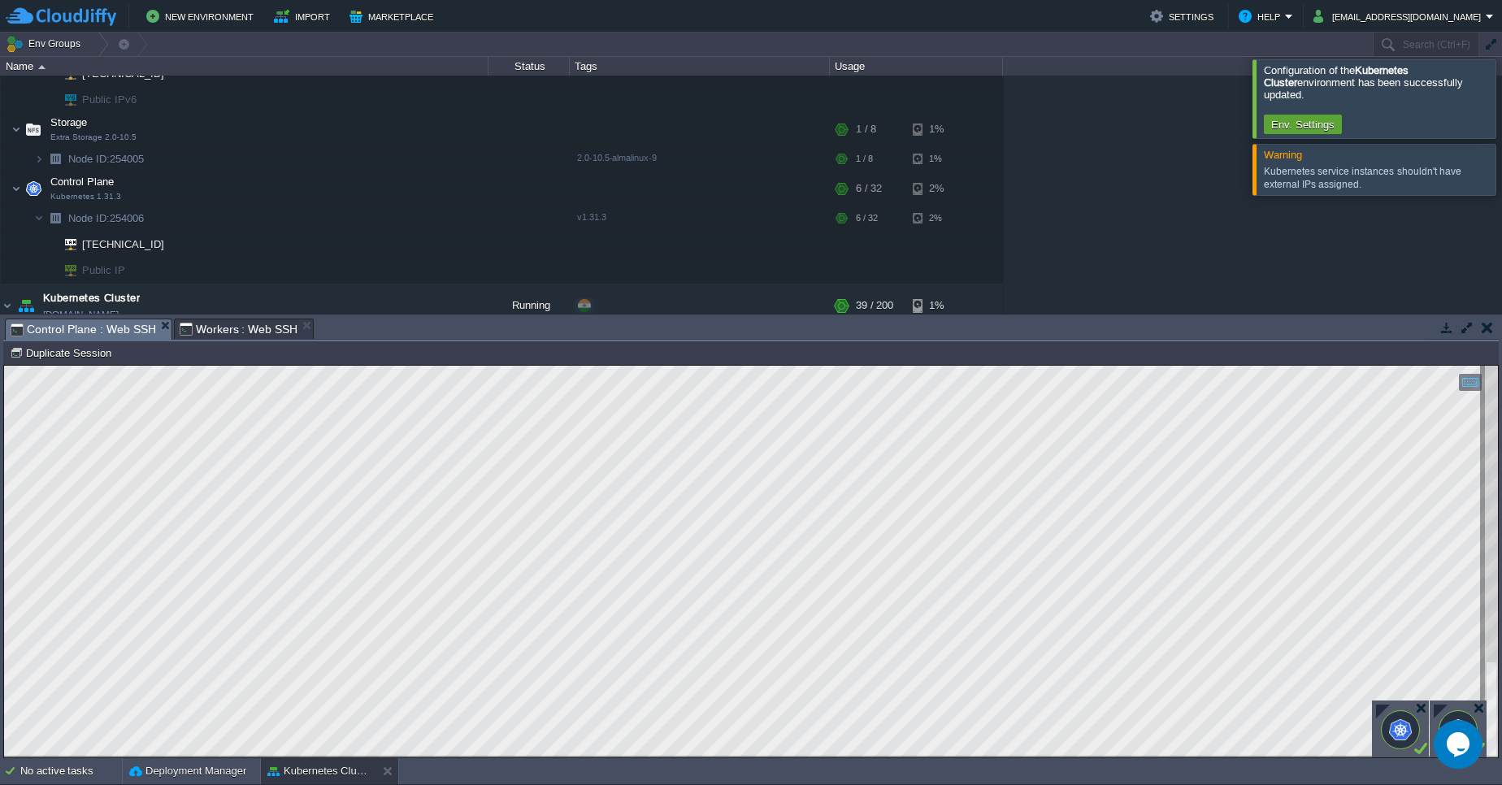
click at [1379, 711] on div at bounding box center [1383, 711] width 14 height 14
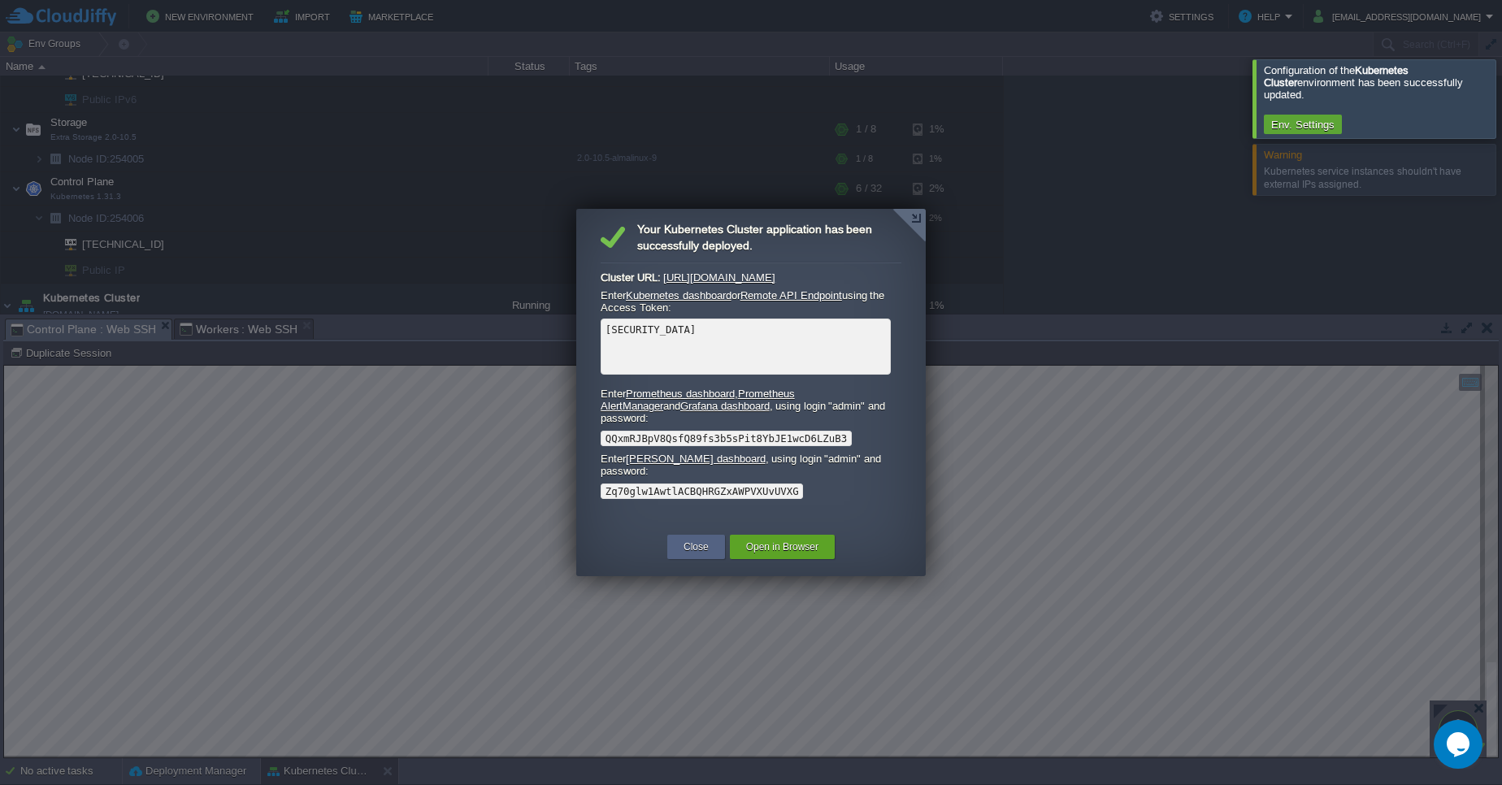
scroll to position [270, 0]
drag, startPoint x: 605, startPoint y: 330, endPoint x: 756, endPoint y: 364, distance: 155.7
click at [756, 364] on pre "eyJhbGciOiJSUzI1NiIsImtpZCI6IkR2T3ZUMTVMREpIaE5sNVZBSTJlVm9sS2xkM2c5S3FZTlFHbjd…" at bounding box center [745, 347] width 290 height 56
copy code "eyJhbGciOiJSUzI1NiIsImtpZCI6IkR2T3ZUMTVMREpIaE5sNVZBSTJlVm9sS2xkM2c5S3FZTlFHbjd…"
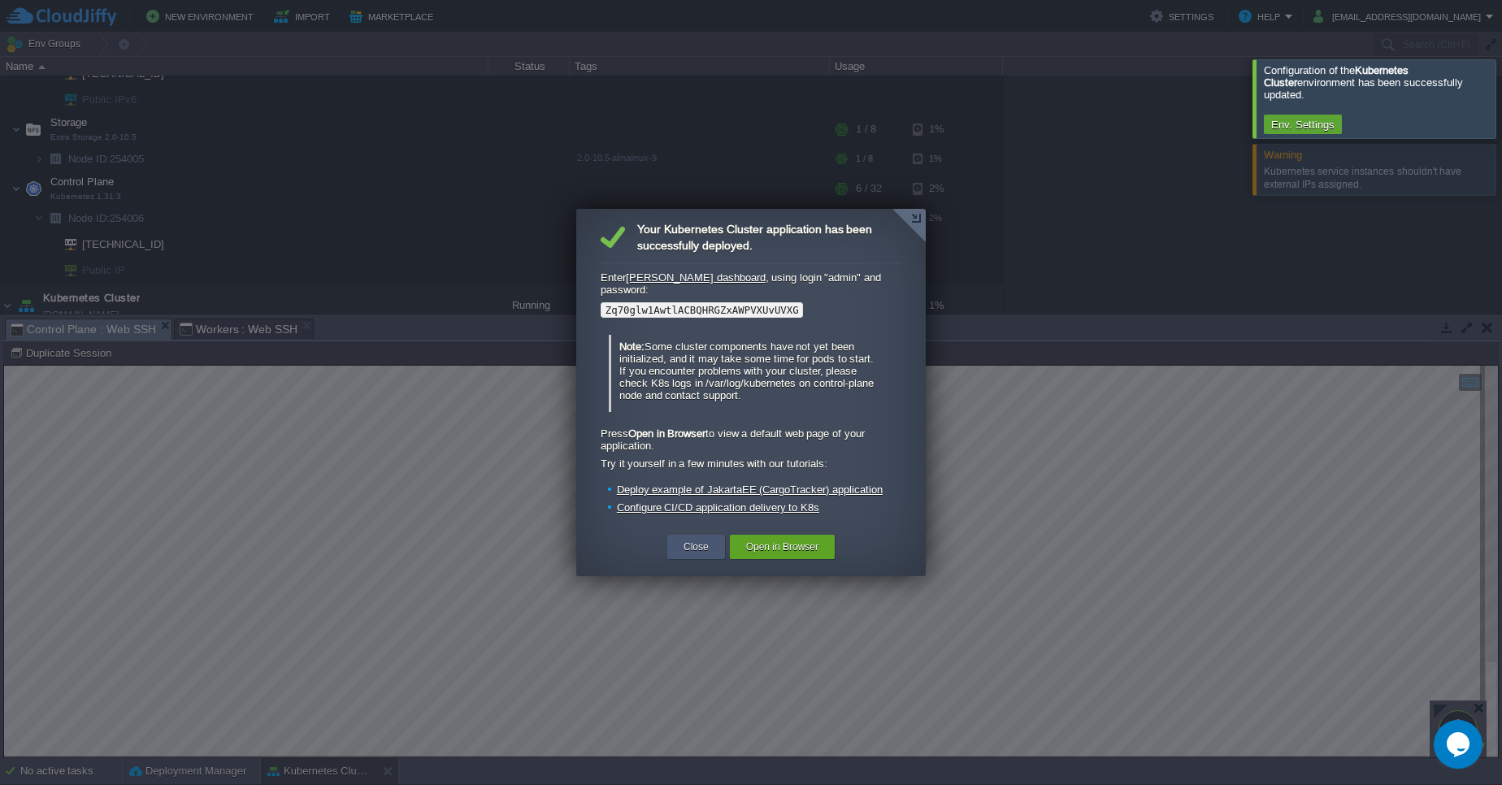
click at [699, 542] on button "Close" at bounding box center [695, 547] width 25 height 16
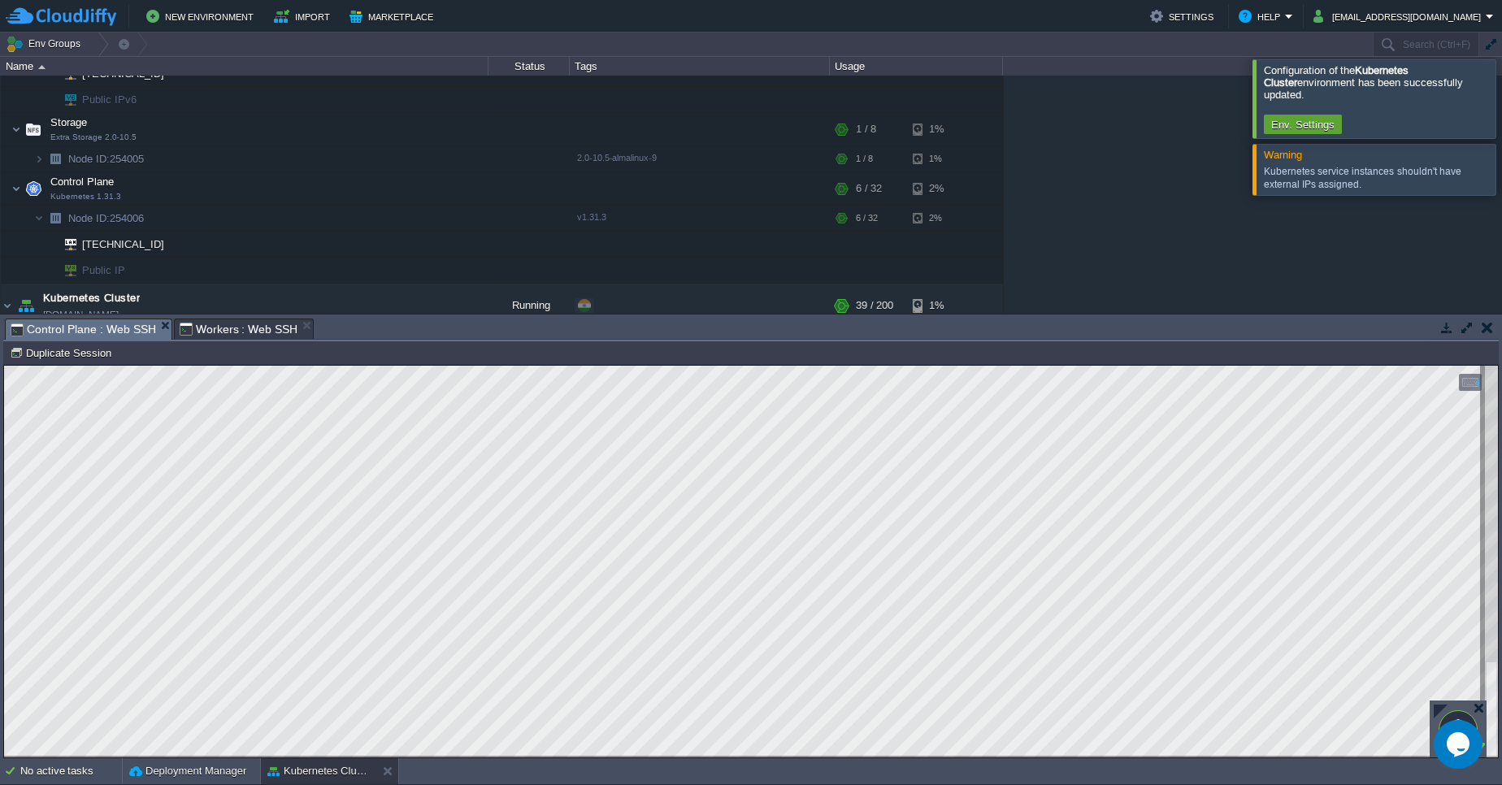
click at [1437, 716] on div at bounding box center [1440, 711] width 14 height 14
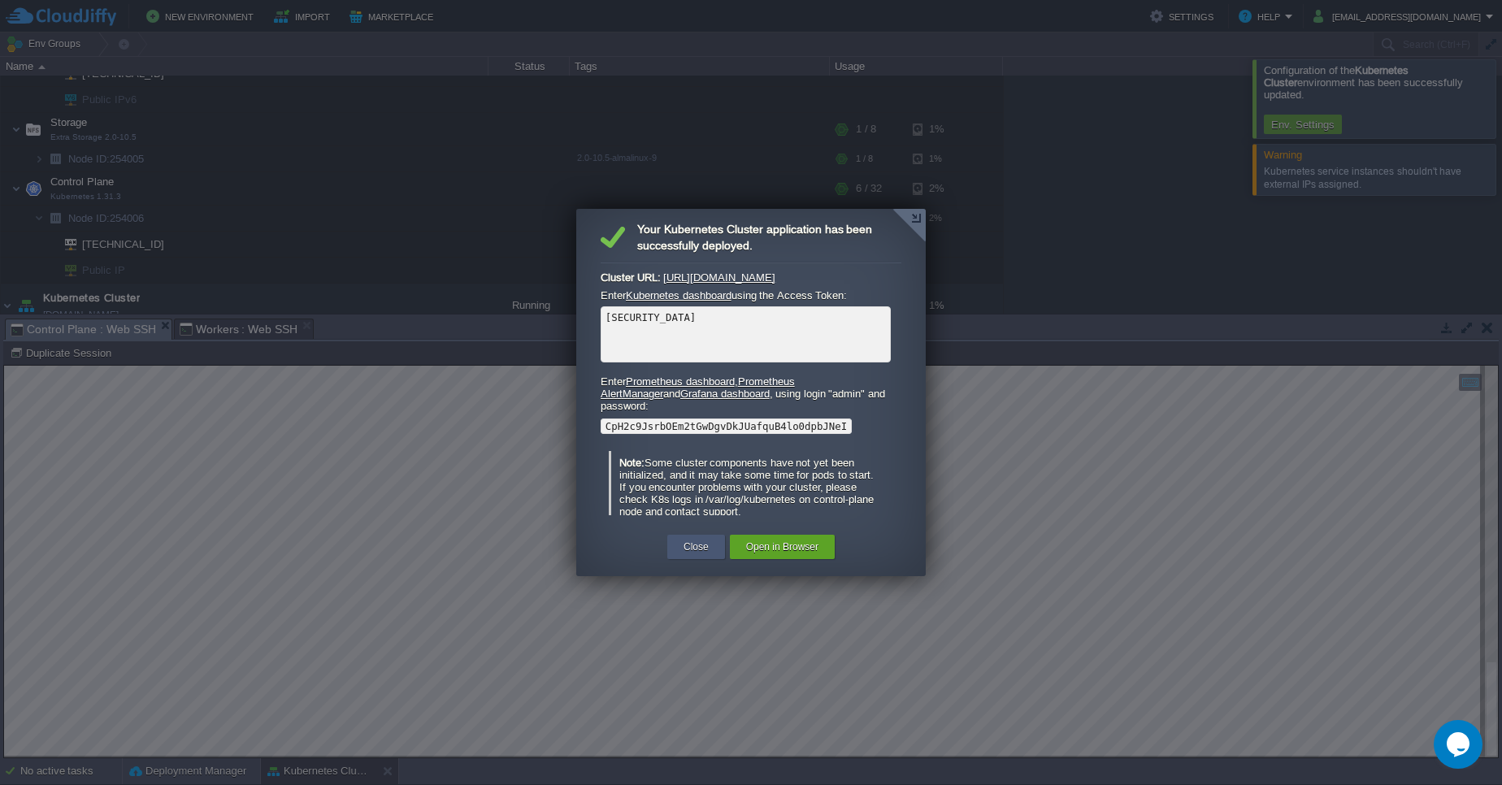
click at [695, 544] on button "Close" at bounding box center [695, 547] width 25 height 16
